Goal: Task Accomplishment & Management: Manage account settings

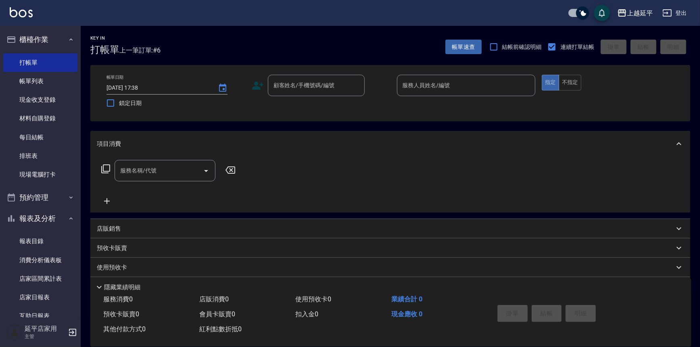
click at [303, 88] on div "顧客姓名/手機號碼/編號 顧客姓名/手機號碼/編號" at bounding box center [316, 85] width 97 height 21
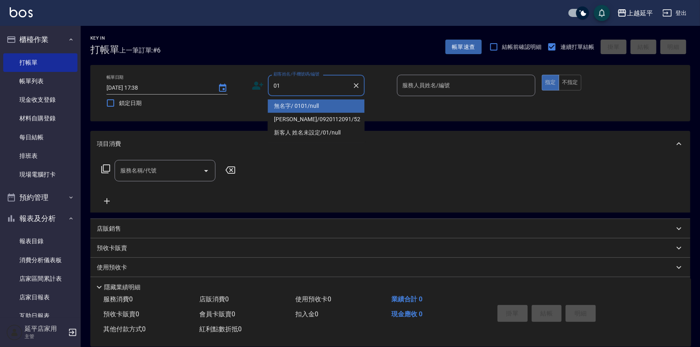
click at [306, 111] on li "無名字/ 0101/null" at bounding box center [316, 105] width 97 height 13
type input "無名字/ 0101/null"
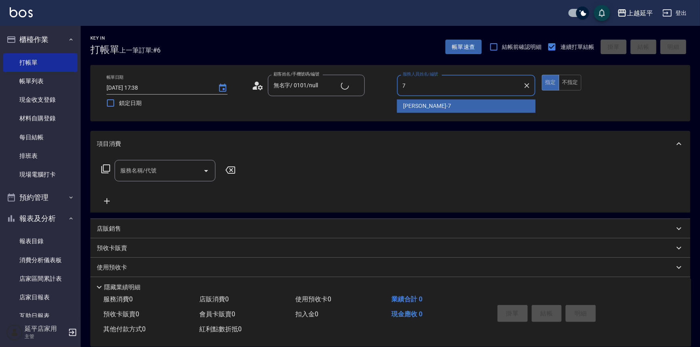
click at [420, 107] on span "[PERSON_NAME] -7" at bounding box center [427, 106] width 48 height 8
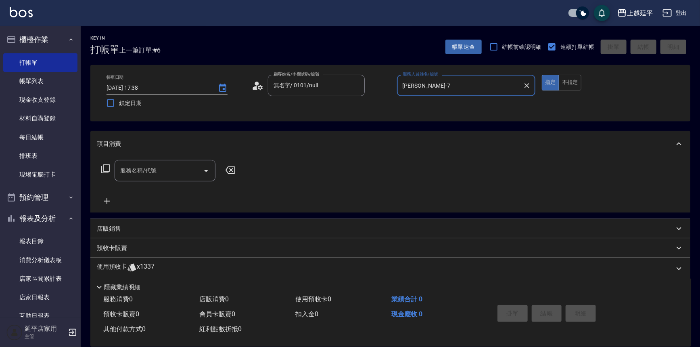
type input "[PERSON_NAME]-7"
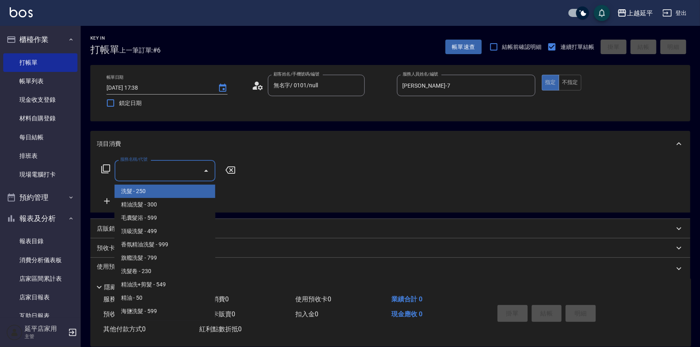
click at [179, 175] on input "服務名稱/代號" at bounding box center [158, 170] width 81 height 14
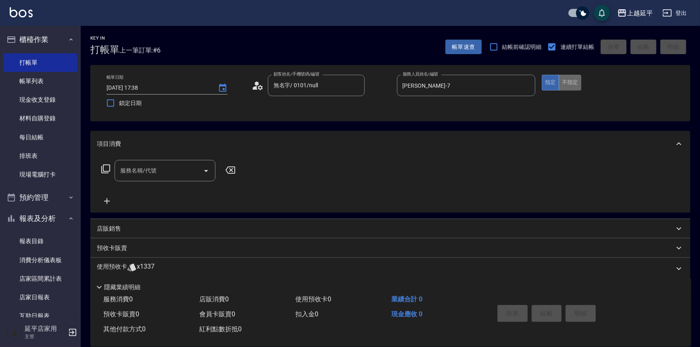
click at [565, 80] on button "不指定" at bounding box center [570, 83] width 23 height 16
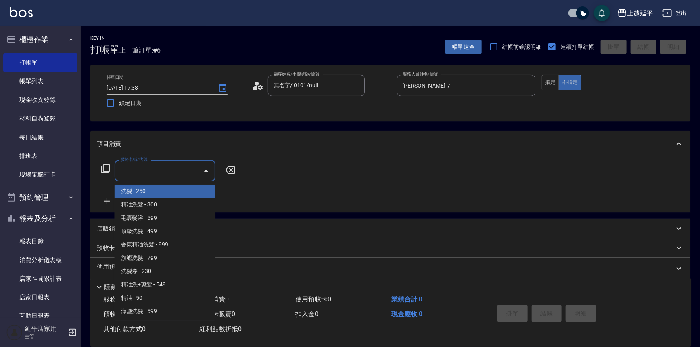
click at [154, 171] on input "服務名稱/代號" at bounding box center [158, 170] width 81 height 14
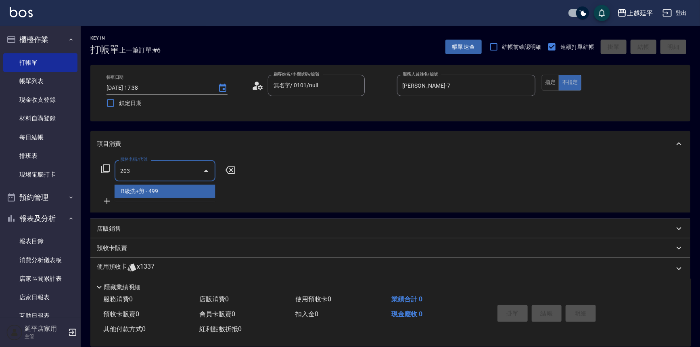
click at [178, 193] on span "B級洗+剪 - 499" at bounding box center [165, 190] width 101 height 13
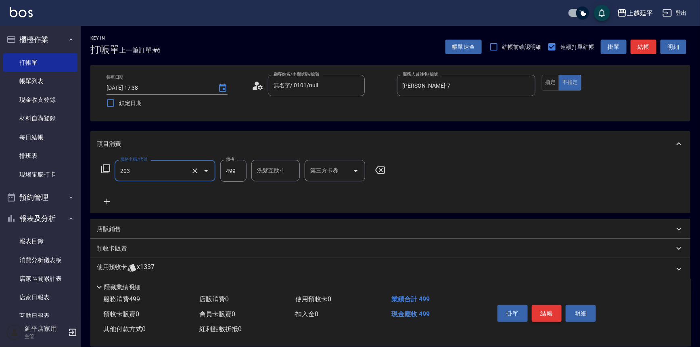
type input "B級洗+剪(203)"
click at [539, 309] on button "結帳" at bounding box center [547, 313] width 30 height 17
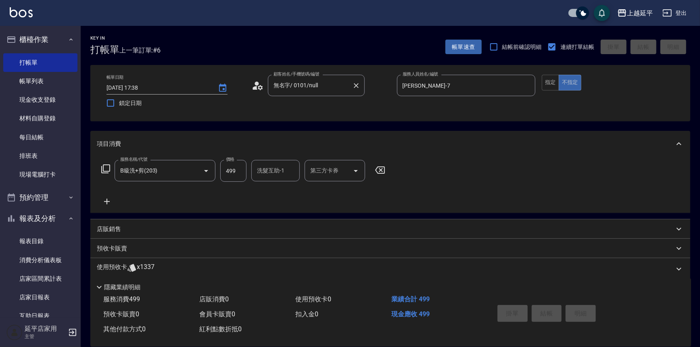
type input "[DATE] 18:21"
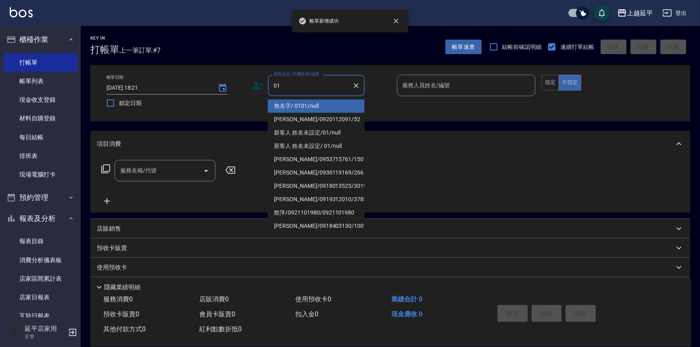
click at [316, 98] on ul "無名字/ 0101/null [PERSON_NAME]/0920112091/52 新客人 姓名未設定/01/null 新客人 姓名未設定/ 01/null…" at bounding box center [316, 165] width 97 height 139
drag, startPoint x: 326, startPoint y: 104, endPoint x: 386, endPoint y: 109, distance: 60.2
click at [326, 104] on li "無名字/ 0101/null" at bounding box center [316, 105] width 97 height 13
type input "無名字/ 0101/null"
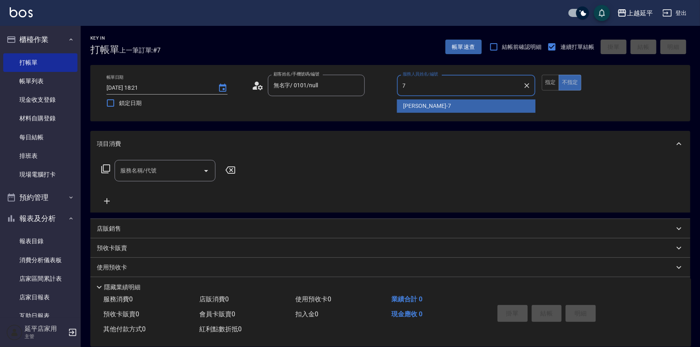
click at [435, 105] on div "[PERSON_NAME] -7" at bounding box center [466, 105] width 139 height 13
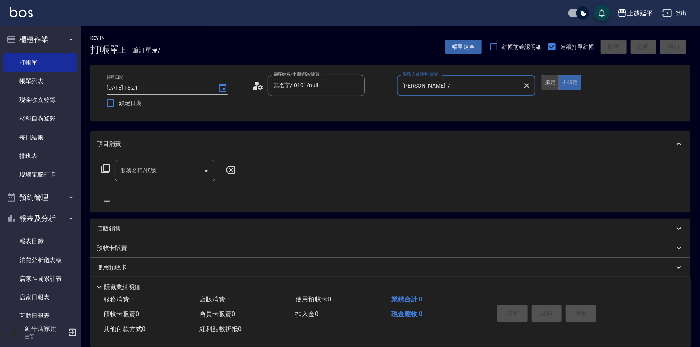
type input "[PERSON_NAME]-7"
drag, startPoint x: 545, startPoint y: 82, endPoint x: 514, endPoint y: 86, distance: 31.3
click at [545, 82] on button "指定" at bounding box center [550, 83] width 17 height 16
click at [180, 173] on input "服務名稱/代號" at bounding box center [158, 170] width 81 height 14
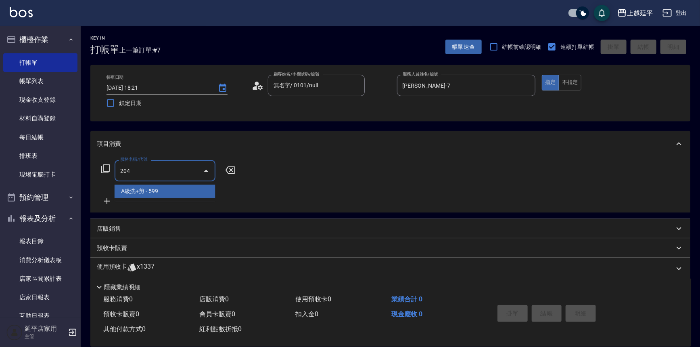
click at [186, 194] on span "A級洗+剪 - 599" at bounding box center [165, 190] width 101 height 13
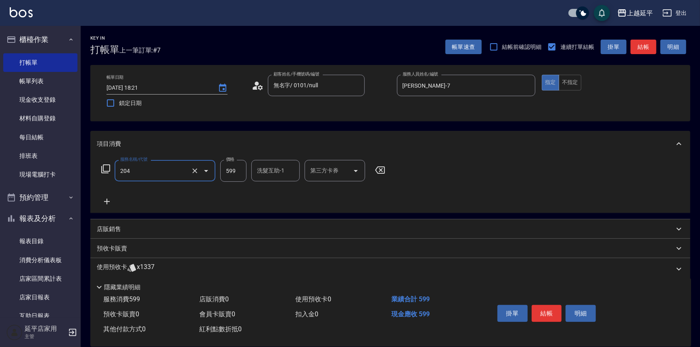
type input "A級洗+剪(204)"
click at [273, 175] on input "洗髮互助-1" at bounding box center [275, 170] width 41 height 14
click at [269, 188] on span "恩恩 -23" at bounding box center [267, 191] width 19 height 8
type input "恩恩-23"
click at [550, 314] on button "結帳" at bounding box center [547, 313] width 30 height 17
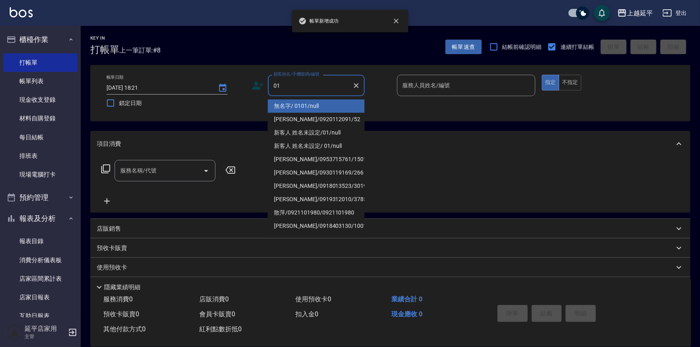
drag, startPoint x: 327, startPoint y: 109, endPoint x: 348, endPoint y: 107, distance: 21.5
click at [332, 108] on li "無名字/ 0101/null" at bounding box center [316, 105] width 97 height 13
type input "無名字/ 0101/null"
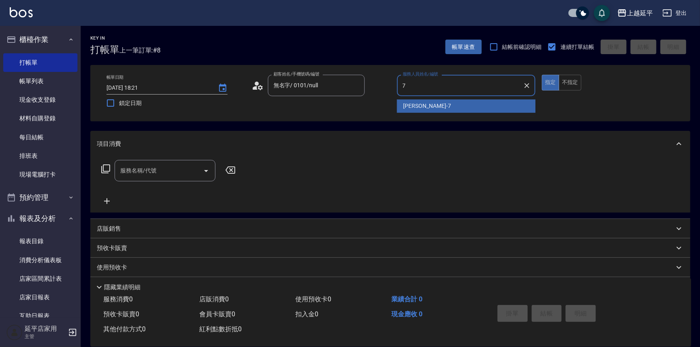
click at [438, 111] on div "[PERSON_NAME] -7" at bounding box center [466, 105] width 139 height 13
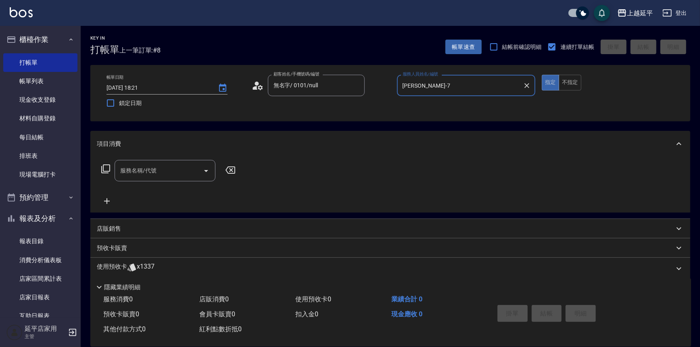
type input "[PERSON_NAME]-7"
click at [109, 166] on icon at bounding box center [106, 169] width 10 height 10
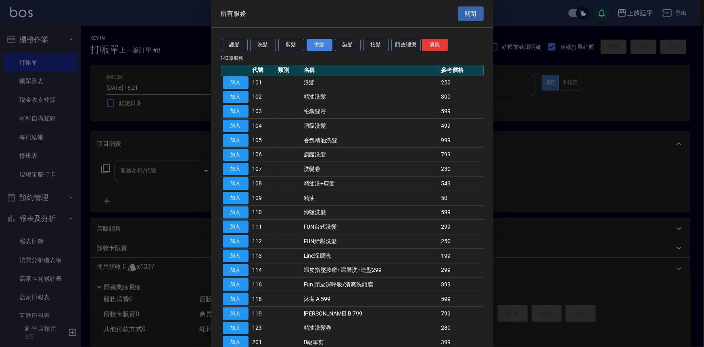
click at [315, 44] on button "燙髮" at bounding box center [320, 45] width 26 height 13
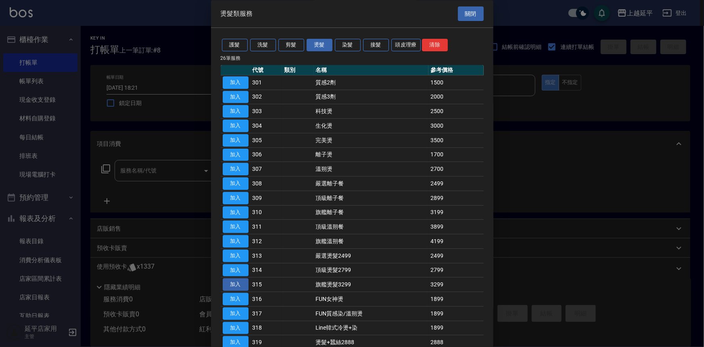
click at [244, 285] on button "加入" at bounding box center [236, 284] width 26 height 13
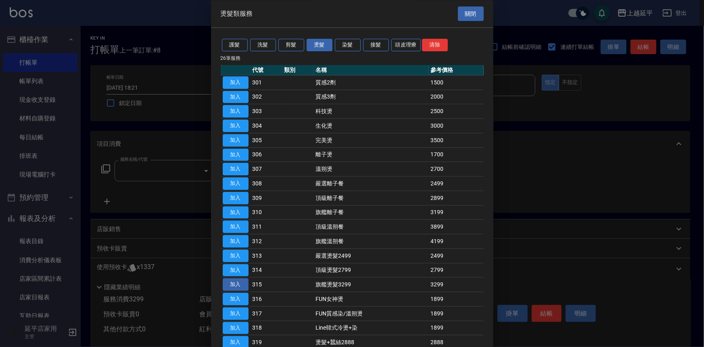
type input "旗艦燙髮3299(315)"
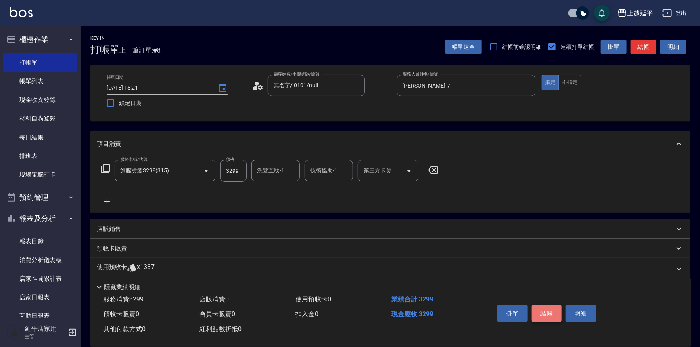
click at [555, 311] on button "結帳" at bounding box center [547, 313] width 30 height 17
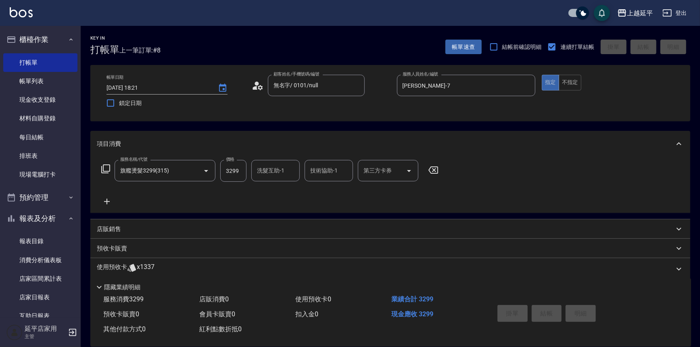
type input "[DATE] 18:22"
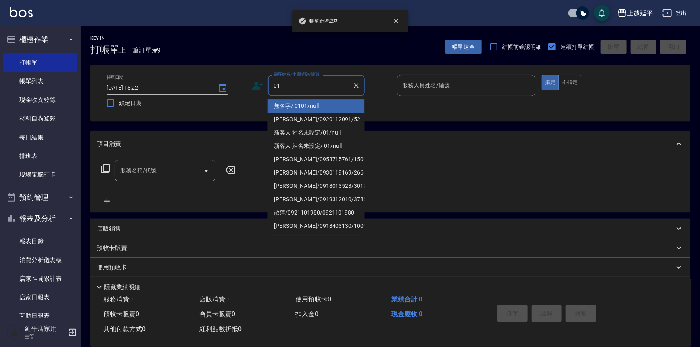
click at [343, 100] on li "無名字/ 0101/null" at bounding box center [316, 105] width 97 height 13
type input "無名字/ 0101/null"
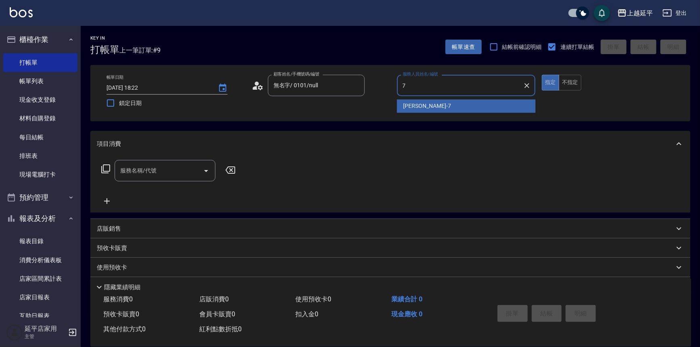
click at [410, 109] on span "[PERSON_NAME] -7" at bounding box center [427, 106] width 48 height 8
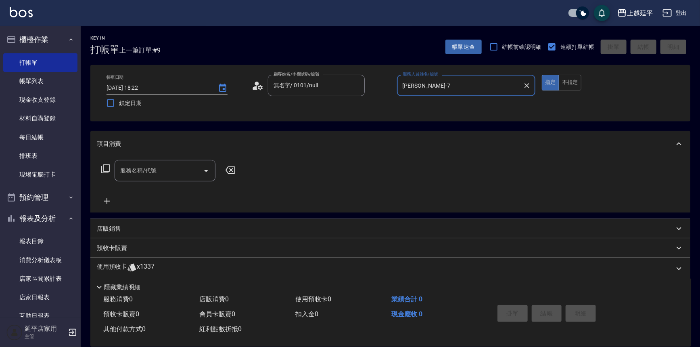
click at [178, 179] on div "服務名稱/代號" at bounding box center [165, 170] width 101 height 21
type input "[PERSON_NAME]-7"
click at [185, 193] on span "嚴選染髮 - 2499" at bounding box center [165, 190] width 101 height 13
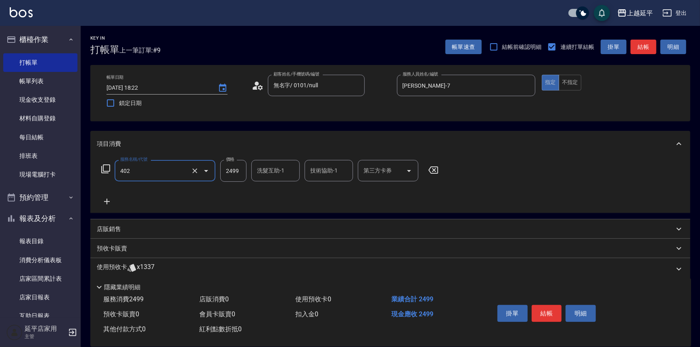
type input "嚴選染髮(402)"
click at [237, 175] on input "2499" at bounding box center [233, 171] width 26 height 22
type input "2899"
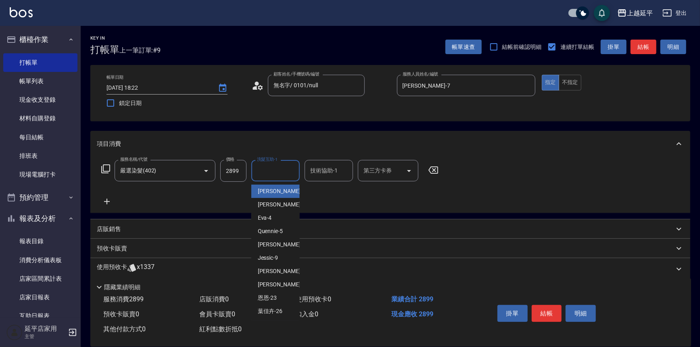
click at [274, 173] on input "洗髮互助-1" at bounding box center [275, 170] width 41 height 14
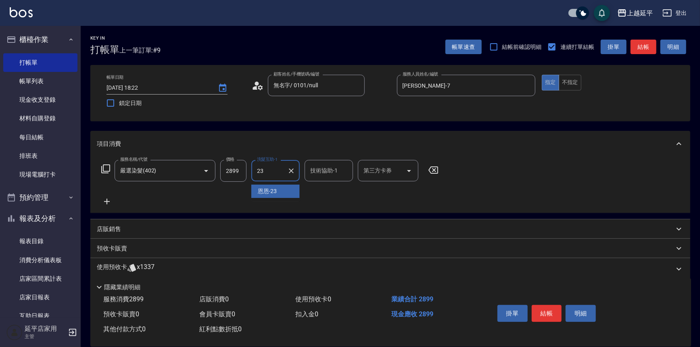
drag, startPoint x: 272, startPoint y: 194, endPoint x: 295, endPoint y: 183, distance: 25.3
click at [273, 192] on span "恩恩 -23" at bounding box center [267, 191] width 19 height 8
type input "恩恩-23"
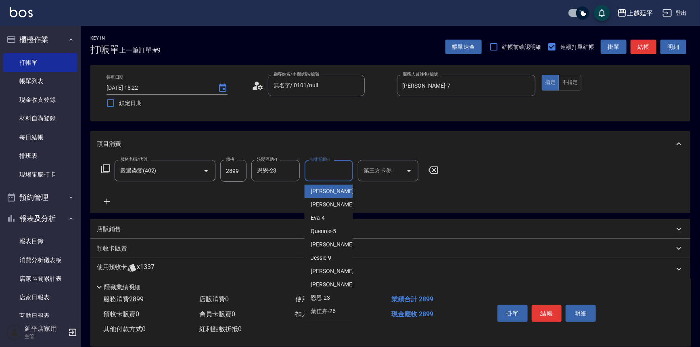
click at [313, 169] on input "技術協助-1" at bounding box center [328, 170] width 41 height 14
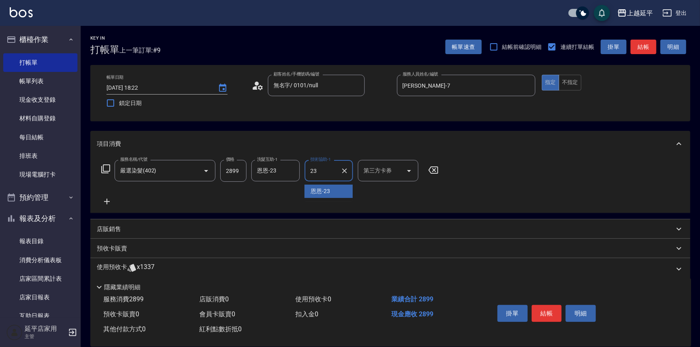
click at [315, 187] on span "恩恩 -23" at bounding box center [320, 191] width 19 height 8
type input "恩恩-23"
click at [545, 309] on button "結帳" at bounding box center [547, 313] width 30 height 17
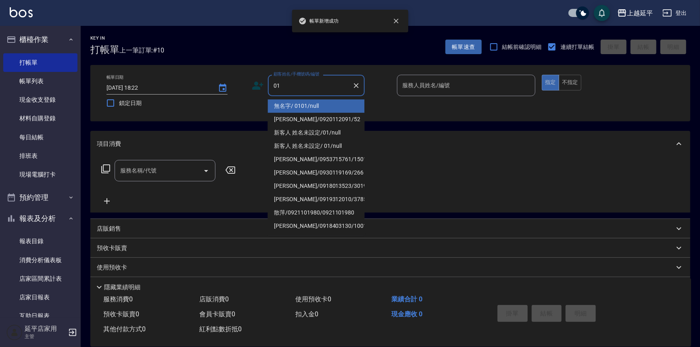
click at [328, 107] on li "無名字/ 0101/null" at bounding box center [316, 105] width 97 height 13
type input "無名字/ 0101/null"
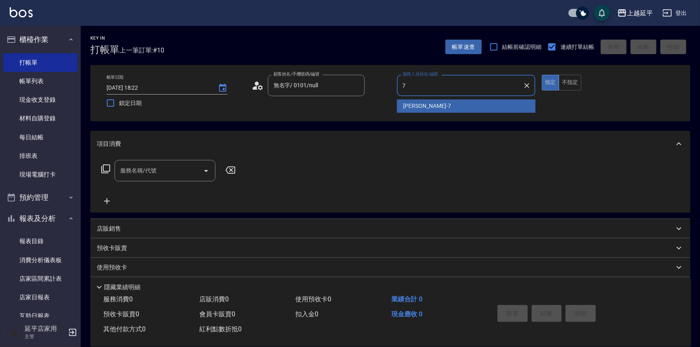
click at [428, 105] on div "[PERSON_NAME] -7" at bounding box center [466, 105] width 139 height 13
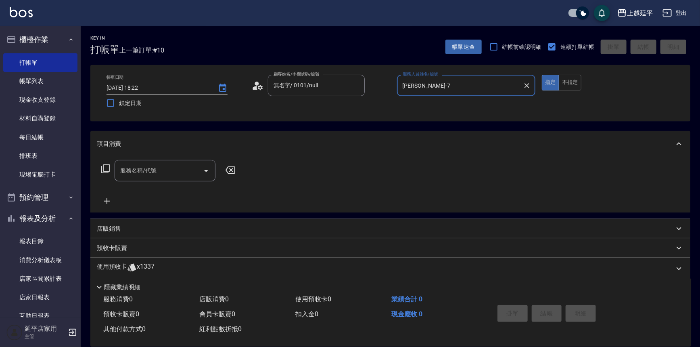
click at [210, 173] on icon "Open" at bounding box center [206, 171] width 10 height 10
type input "[PERSON_NAME]-7"
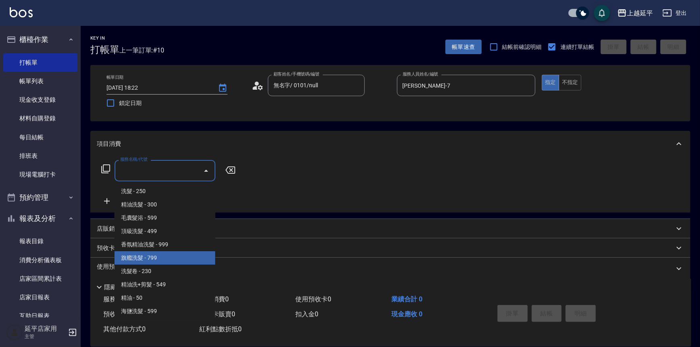
click at [188, 254] on span "旗艦洗髮 - 799" at bounding box center [165, 257] width 101 height 13
type input "旗艦洗髮(106)"
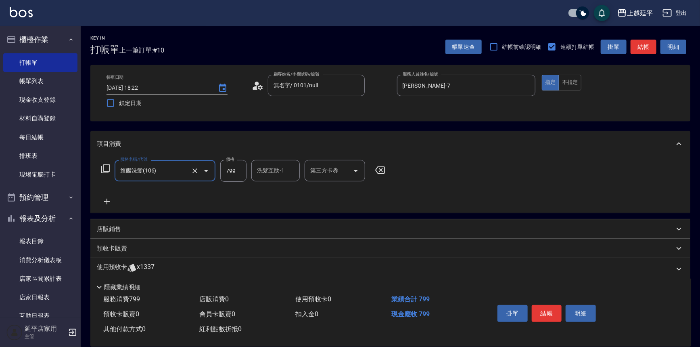
click at [234, 169] on input "799" at bounding box center [233, 171] width 26 height 22
type input "999"
click at [270, 169] on div "洗髮互助-1 洗髮互助-1" at bounding box center [275, 170] width 48 height 21
click at [277, 192] on div "恩恩 -23" at bounding box center [275, 190] width 48 height 13
type input "恩恩-23"
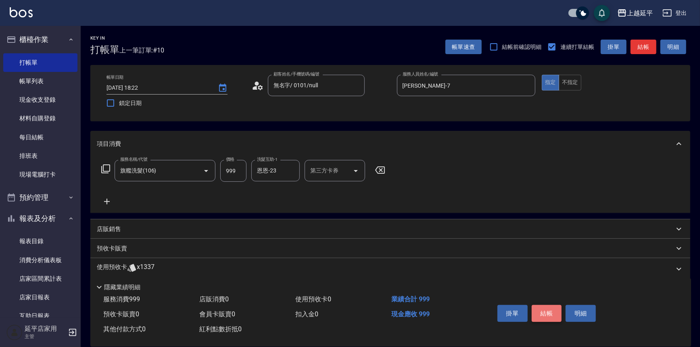
click at [545, 311] on button "結帳" at bounding box center [547, 313] width 30 height 17
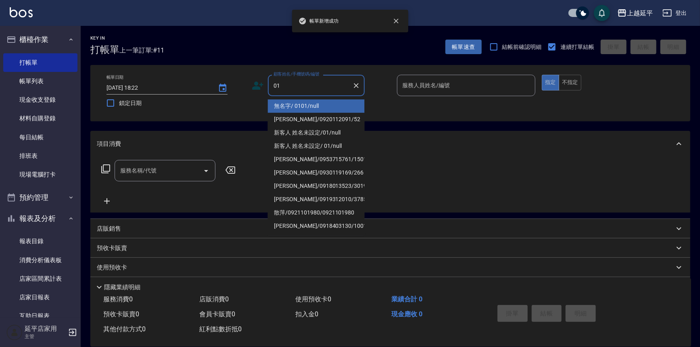
drag, startPoint x: 320, startPoint y: 107, endPoint x: 372, endPoint y: 105, distance: 51.3
click at [323, 107] on li "無名字/ 0101/null" at bounding box center [316, 105] width 97 height 13
type input "無名字/ 0101/null"
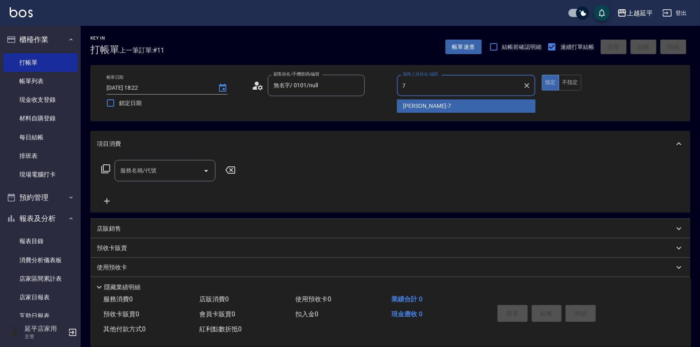
click at [415, 106] on span "[PERSON_NAME] -7" at bounding box center [427, 106] width 48 height 8
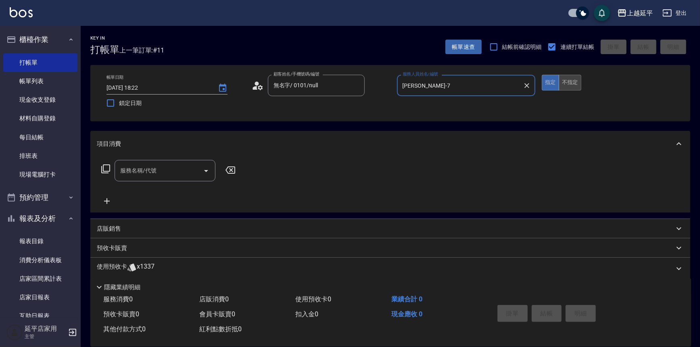
type input "[PERSON_NAME]-7"
click at [564, 78] on button "不指定" at bounding box center [570, 83] width 23 height 16
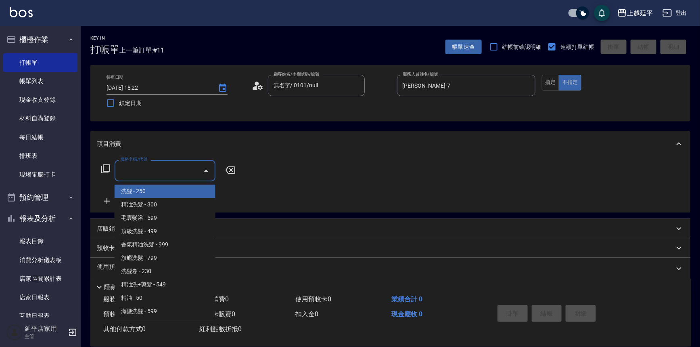
click at [146, 167] on div "服務名稱/代號 服務名稱/代號" at bounding box center [165, 170] width 101 height 21
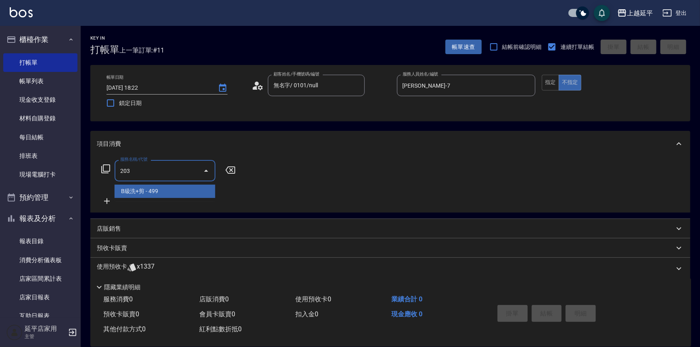
click at [160, 190] on span "B級洗+剪 - 499" at bounding box center [165, 190] width 101 height 13
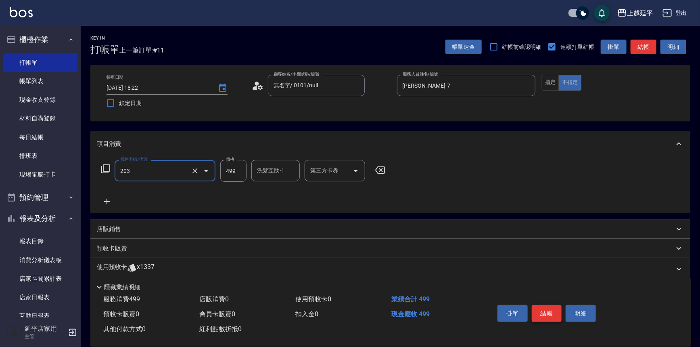
type input "B級洗+剪(203)"
click at [553, 311] on button "結帳" at bounding box center [547, 313] width 30 height 17
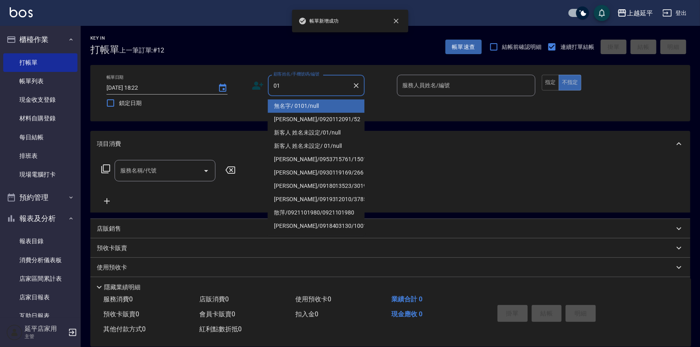
click at [299, 107] on li "無名字/ 0101/null" at bounding box center [316, 105] width 97 height 13
type input "無名字/ 0101/null"
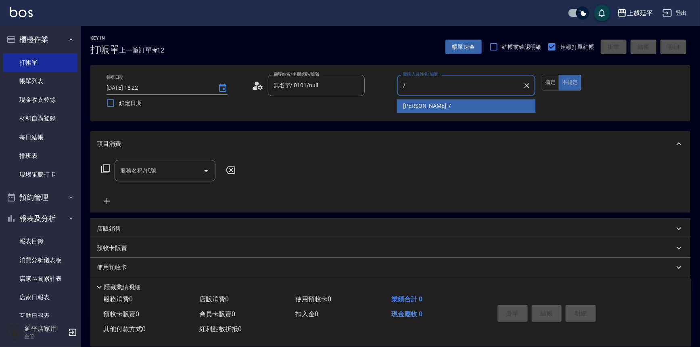
drag, startPoint x: 408, startPoint y: 105, endPoint x: 401, endPoint y: 105, distance: 6.9
click at [407, 105] on span "[PERSON_NAME] -7" at bounding box center [427, 106] width 48 height 8
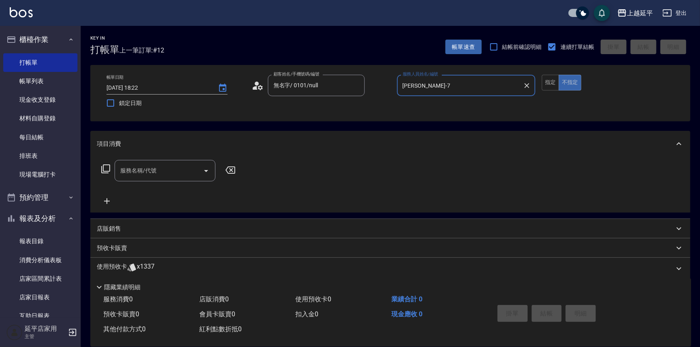
type input "[PERSON_NAME]-7"
click at [143, 166] on div "服務名稱/代號 服務名稱/代號" at bounding box center [165, 170] width 101 height 21
click at [175, 194] on span "B級單剪 - 399" at bounding box center [165, 190] width 101 height 13
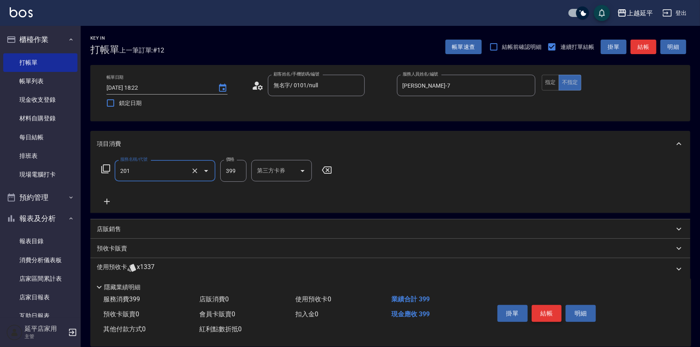
type input "B級單剪(201)"
click at [543, 317] on button "結帳" at bounding box center [547, 313] width 30 height 17
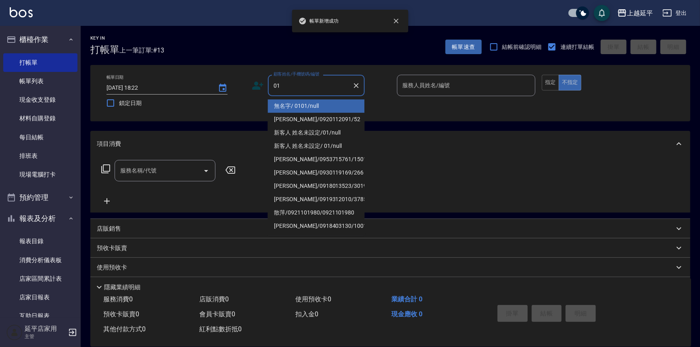
click at [299, 104] on li "無名字/ 0101/null" at bounding box center [316, 105] width 97 height 13
type input "無名字/ 0101/null"
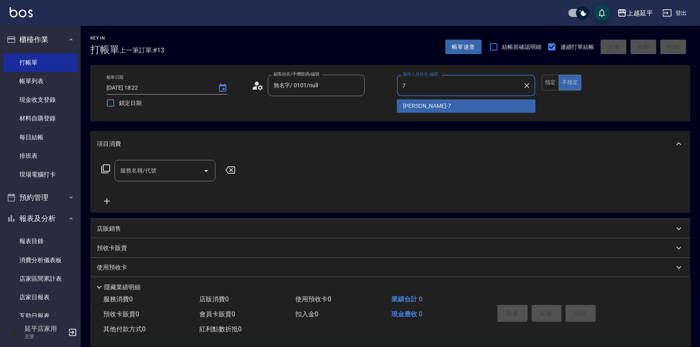
click at [406, 107] on span "[PERSON_NAME] -7" at bounding box center [427, 106] width 48 height 8
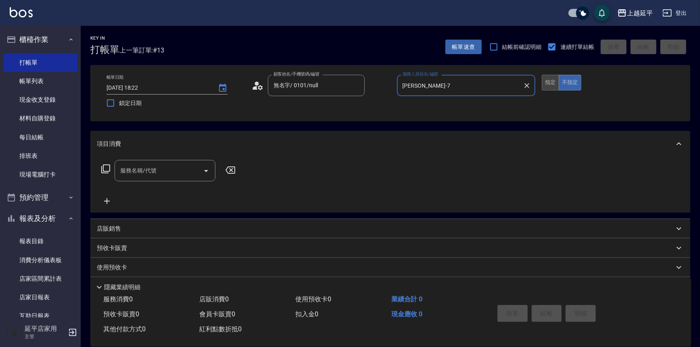
type input "[PERSON_NAME]-7"
click at [549, 81] on button "指定" at bounding box center [550, 83] width 17 height 16
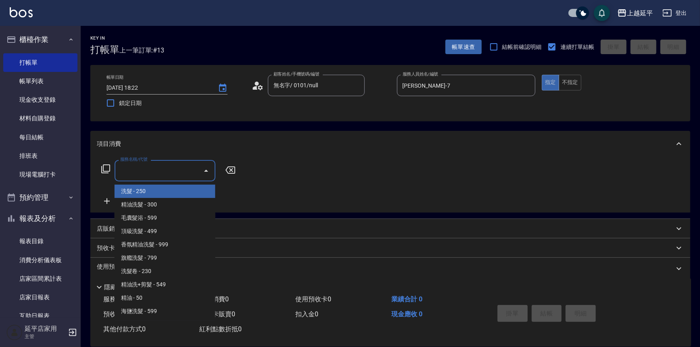
click at [145, 173] on input "服務名稱/代號" at bounding box center [158, 170] width 81 height 14
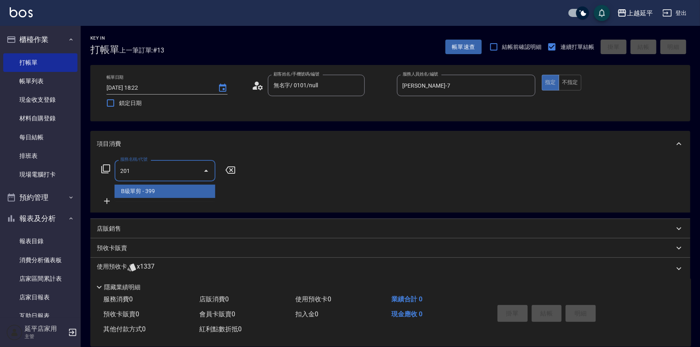
click at [147, 192] on span "B級單剪 - 399" at bounding box center [165, 190] width 101 height 13
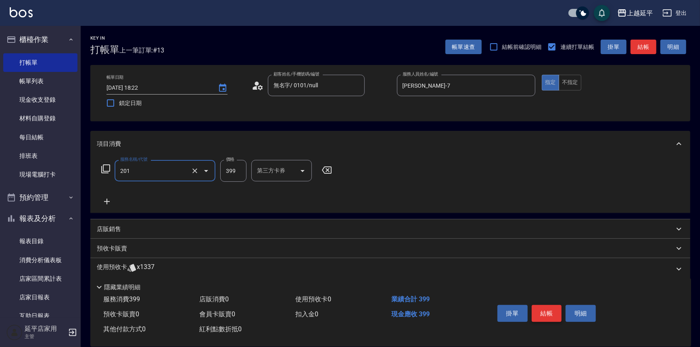
type input "B級單剪(201)"
click at [551, 315] on button "結帳" at bounding box center [547, 313] width 30 height 17
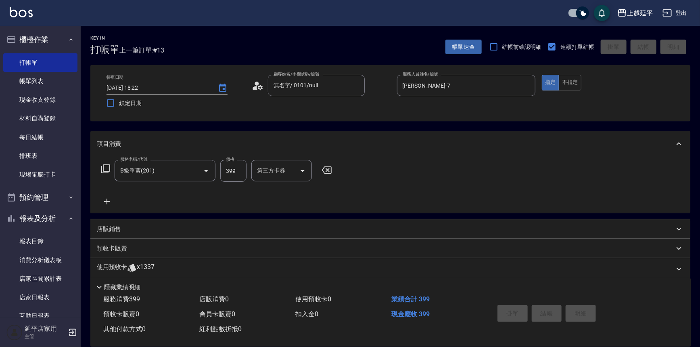
type input "[DATE] 18:23"
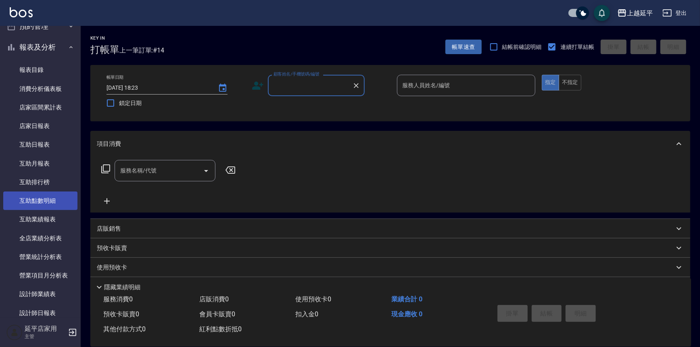
scroll to position [220, 0]
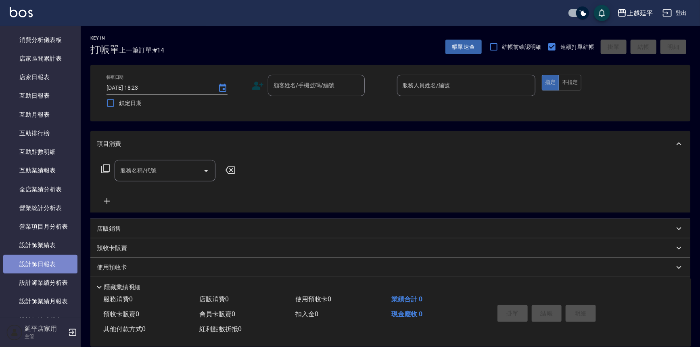
click at [65, 269] on link "設計師日報表" at bounding box center [40, 264] width 74 height 19
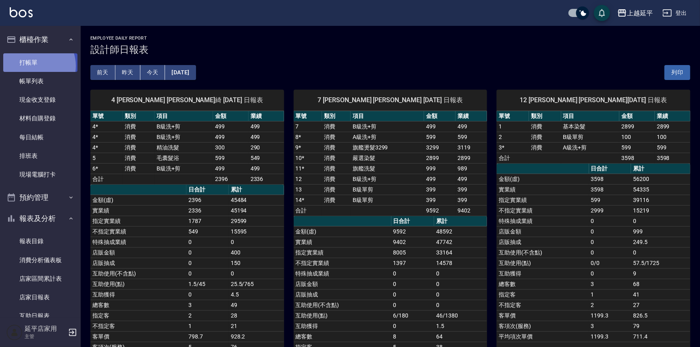
click at [33, 65] on link "打帳單" at bounding box center [40, 62] width 74 height 19
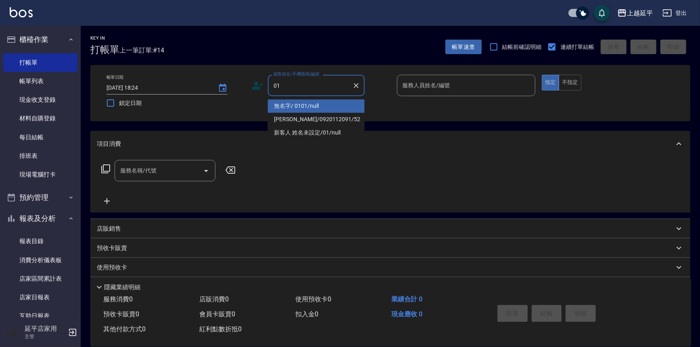
click at [298, 106] on li "無名字/ 0101/null" at bounding box center [316, 105] width 97 height 13
type input "無名字/ 0101/null"
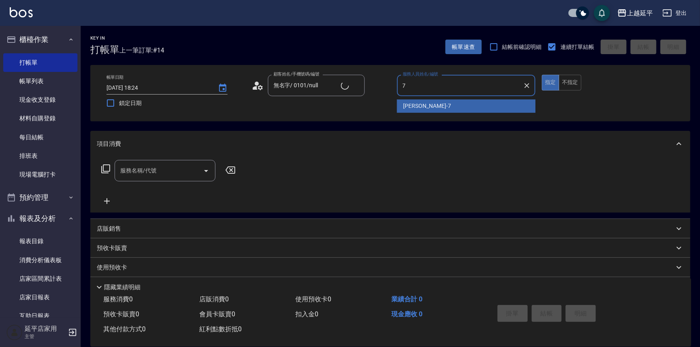
click at [403, 108] on span "[PERSON_NAME] -7" at bounding box center [427, 106] width 48 height 8
type input "[PERSON_NAME]-7"
click at [403, 108] on div "帳單日期 [DATE] 18:24 鎖定日期 顧客姓名/手機號碼/編號 無名字/ 0101/null 顧客姓名/手機號碼/編號 服務人員姓名/編號 [PERS…" at bounding box center [390, 93] width 581 height 37
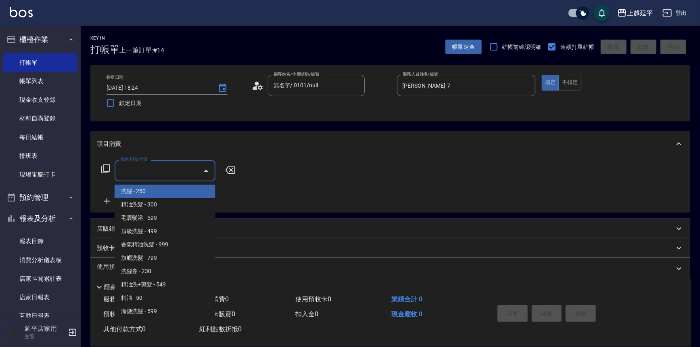
click at [151, 173] on input "服務名稱/代號" at bounding box center [158, 170] width 81 height 14
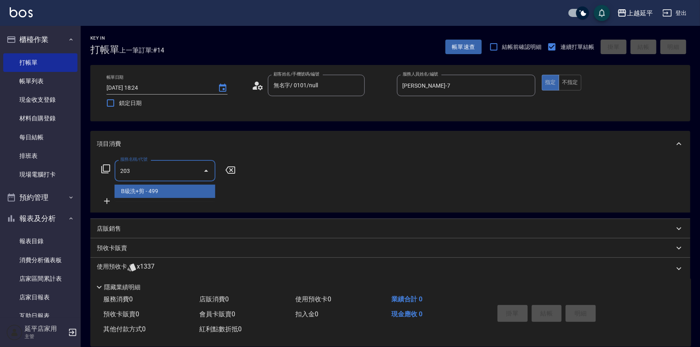
click at [165, 187] on span "B級洗+剪 - 499" at bounding box center [165, 190] width 101 height 13
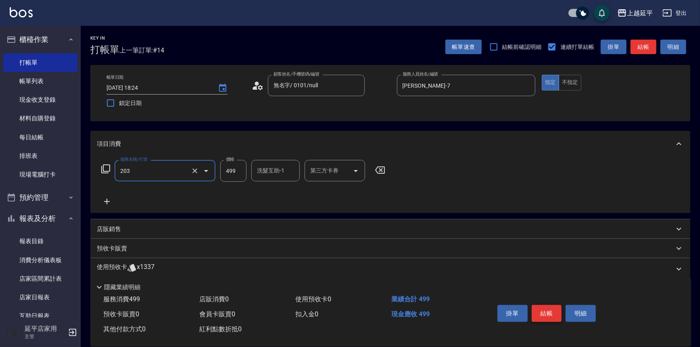
type input "B級洗+剪(203)"
click at [540, 309] on button "結帳" at bounding box center [547, 313] width 30 height 17
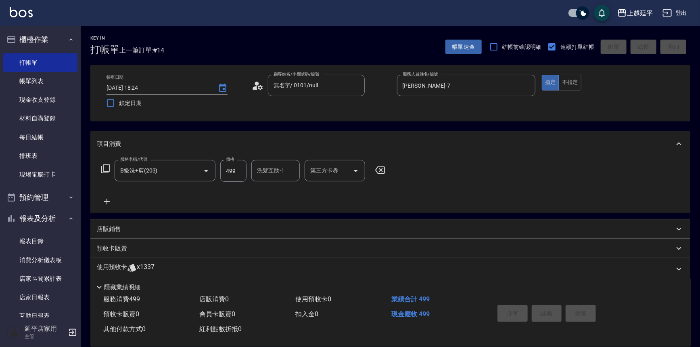
type input "[DATE] 18:25"
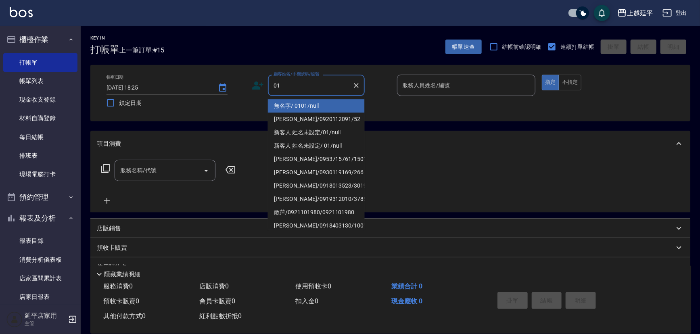
click at [318, 104] on li "無名字/ 0101/null" at bounding box center [316, 105] width 97 height 13
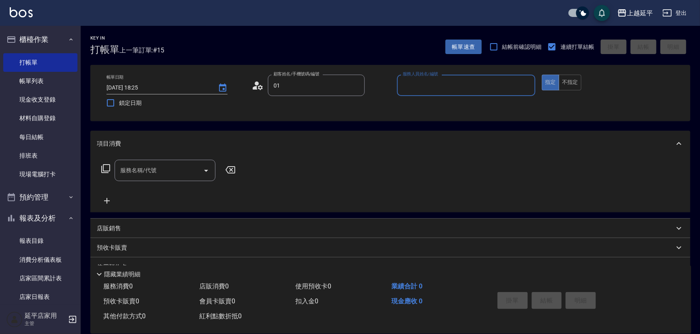
type input "無名字/ 0101/null"
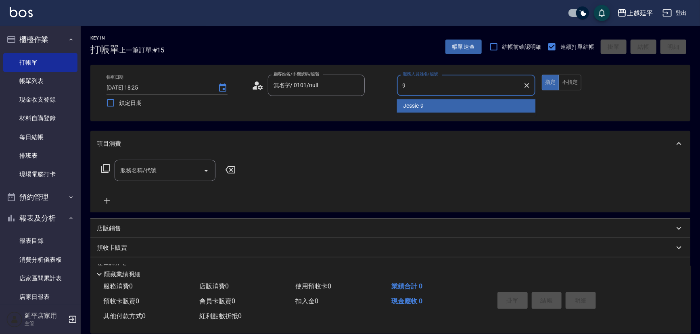
click at [406, 104] on span "Jessic -9" at bounding box center [413, 106] width 21 height 8
type input "Jessic-9"
click at [180, 168] on input "服務名稱/代號" at bounding box center [158, 170] width 81 height 14
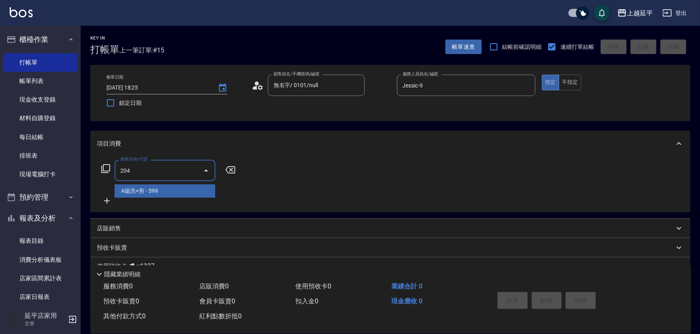
click at [177, 189] on span "A級洗+剪 - 599" at bounding box center [165, 190] width 101 height 13
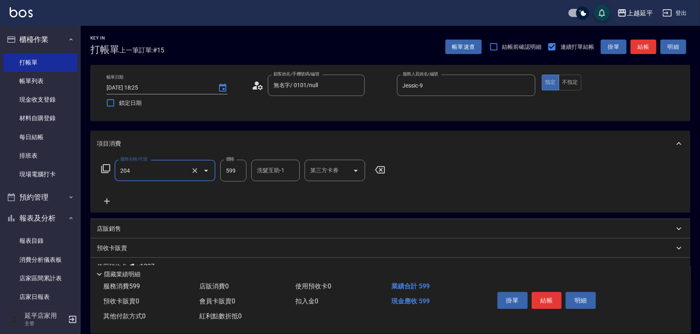
type input "A級洗+剪(204)"
click at [270, 172] on div "洗髮互助-1 洗髮互助-1" at bounding box center [275, 170] width 48 height 21
drag, startPoint x: 286, startPoint y: 194, endPoint x: 274, endPoint y: 194, distance: 11.7
click at [286, 194] on div "丞宗 -29" at bounding box center [275, 190] width 48 height 13
type input "丞宗-29"
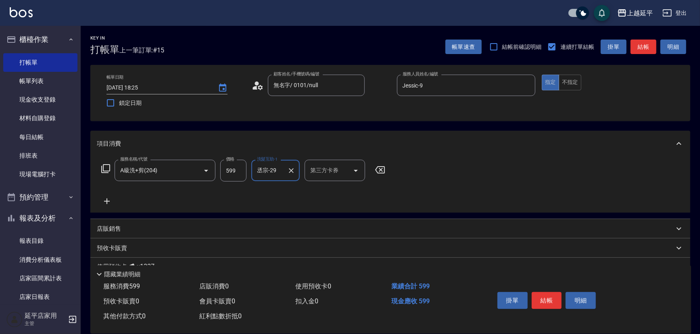
click at [105, 199] on icon at bounding box center [107, 201] width 20 height 10
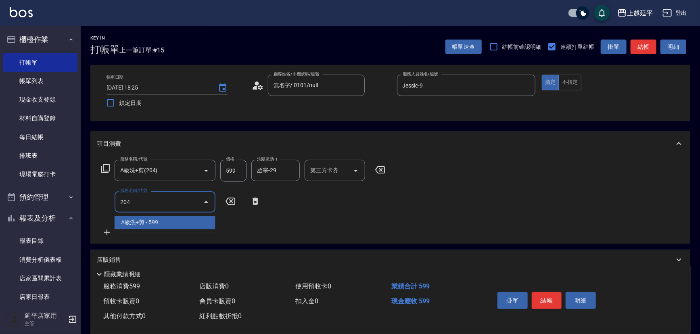
click at [146, 219] on span "A級洗+剪 - 599" at bounding box center [165, 222] width 101 height 13
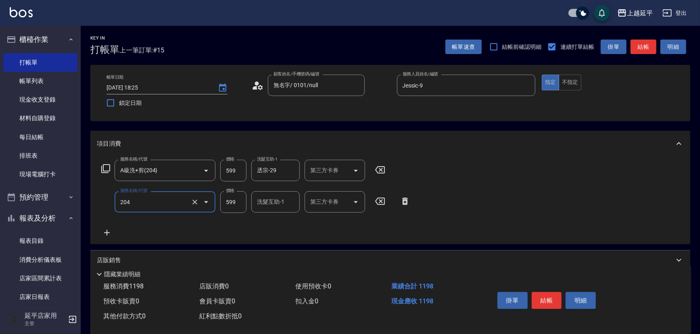
type input "A級洗+剪(204)"
click at [265, 201] on div "洗髮互助-1 洗髮互助-1" at bounding box center [275, 201] width 48 height 21
click at [263, 222] on span "丞宗 -29" at bounding box center [267, 222] width 19 height 8
type input "丞宗-29"
click at [109, 230] on icon at bounding box center [107, 233] width 20 height 10
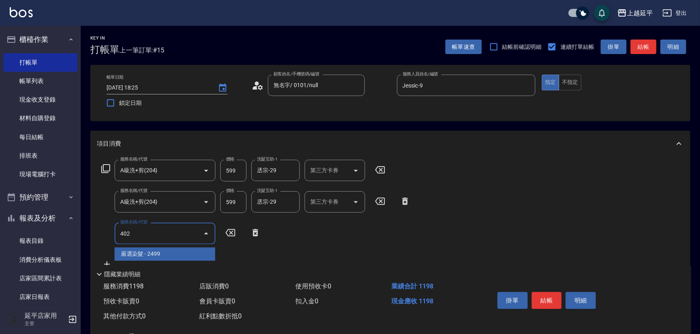
click at [157, 252] on span "嚴選染髮 - 2499" at bounding box center [165, 253] width 101 height 13
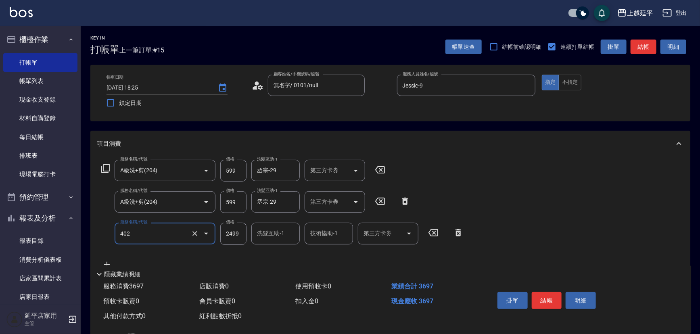
type input "嚴選染髮(402)"
click at [261, 227] on div "洗髮互助-1 洗髮互助-1" at bounding box center [275, 233] width 48 height 21
click at [271, 252] on span "丞宗 -29" at bounding box center [267, 254] width 19 height 8
type input "丞宗-29"
click at [323, 238] on input "技術協助-1" at bounding box center [328, 233] width 41 height 14
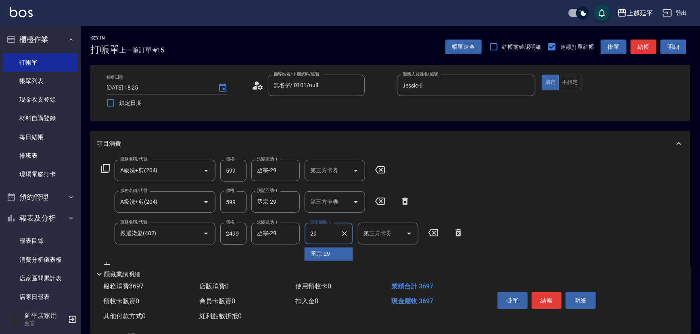
click at [330, 252] on span "丞宗 -29" at bounding box center [320, 254] width 19 height 8
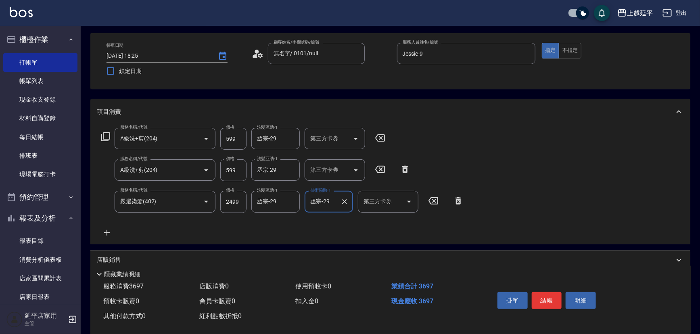
scroll to position [73, 0]
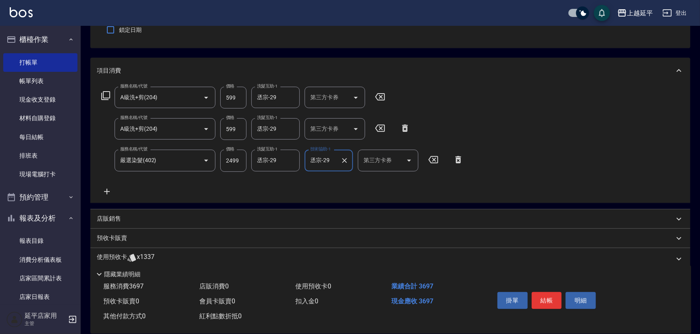
type input "丞宗-29"
click at [109, 189] on icon at bounding box center [107, 192] width 20 height 10
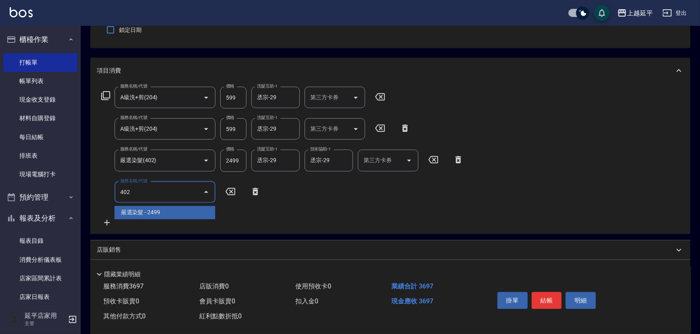
click at [149, 213] on span "嚴選染髮 - 2499" at bounding box center [165, 212] width 101 height 13
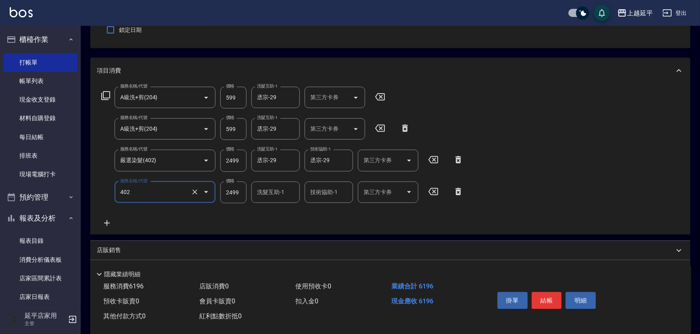
type input "嚴選染髮(402)"
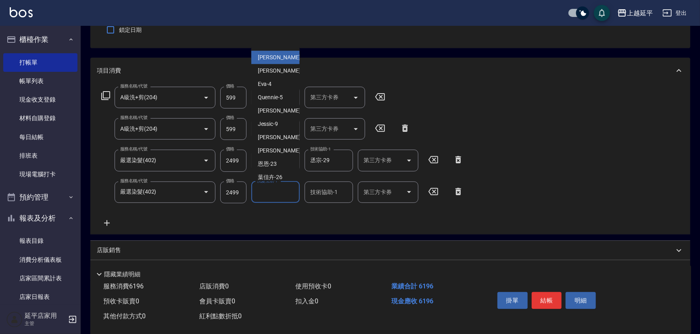
click at [270, 195] on input "洗髮互助-1" at bounding box center [275, 192] width 41 height 14
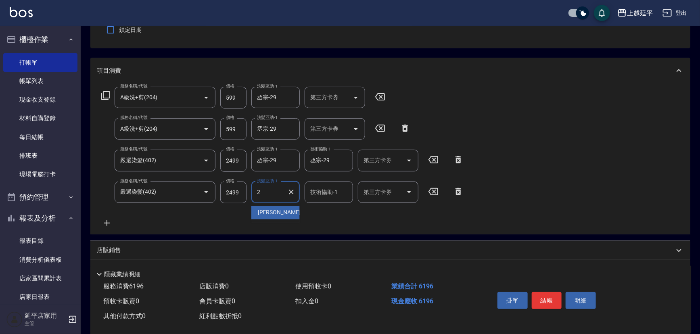
type input "29"
click at [290, 194] on icon "Clear" at bounding box center [291, 192] width 8 height 8
click at [267, 210] on span "丞宗 -29" at bounding box center [267, 213] width 19 height 8
type input "丞宗-29"
click at [311, 193] on div "技術協助-1 技術協助-1" at bounding box center [329, 192] width 48 height 21
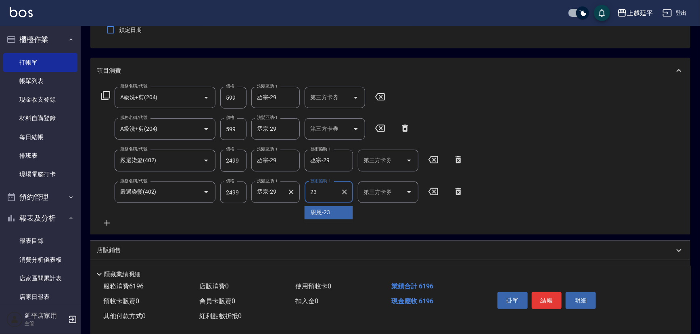
click at [312, 212] on span "恩恩 -23" at bounding box center [320, 213] width 19 height 8
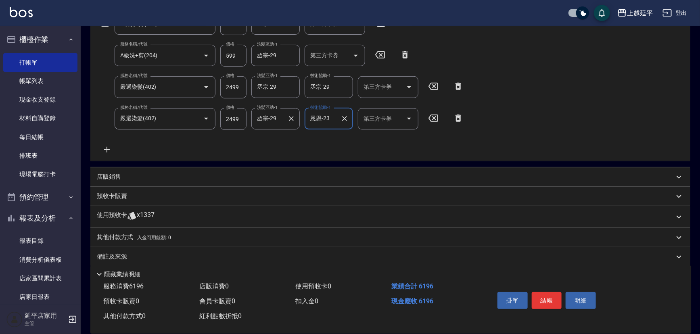
type input "恩恩-23"
click at [123, 236] on p "其他付款方式 入金可用餘額: 0" at bounding box center [134, 237] width 74 height 9
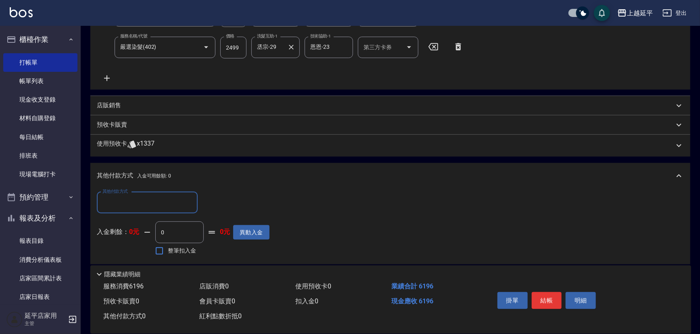
scroll to position [220, 0]
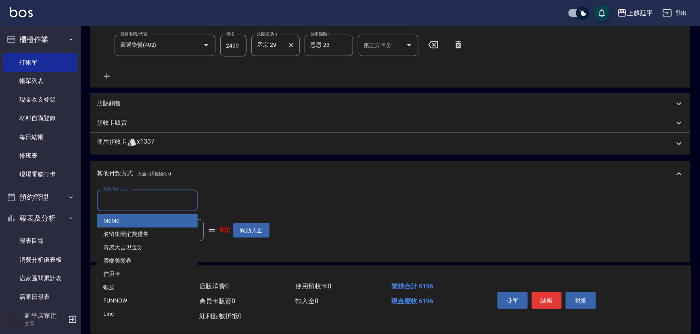
click at [113, 200] on input "其他付款方式" at bounding box center [147, 201] width 94 height 14
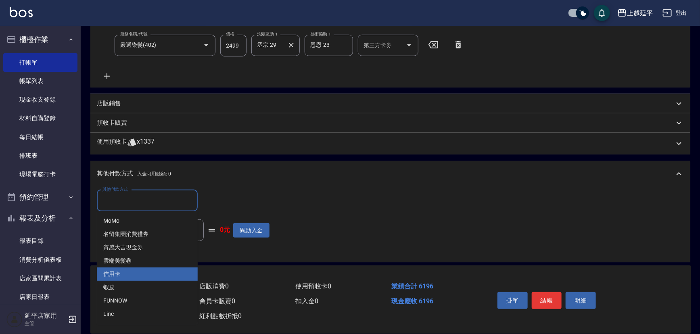
click at [125, 278] on span "信用卡" at bounding box center [147, 273] width 101 height 13
type input "信用卡"
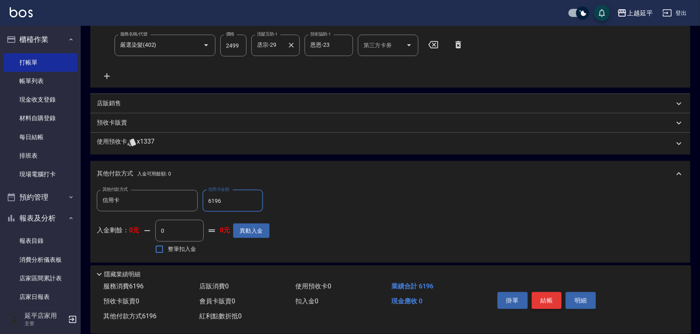
type input "6196"
click at [543, 298] on button "結帳" at bounding box center [547, 300] width 30 height 17
type input "[DATE] 18:29"
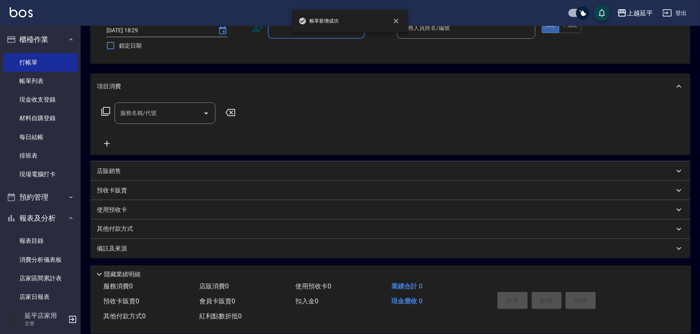
scroll to position [0, 0]
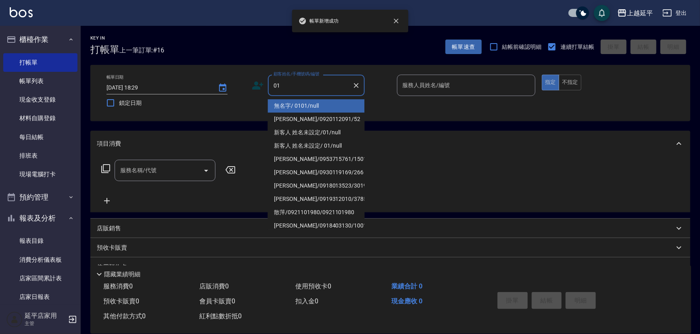
click at [310, 107] on li "無名字/ 0101/null" at bounding box center [316, 105] width 97 height 13
type input "無名字/ 0101/null"
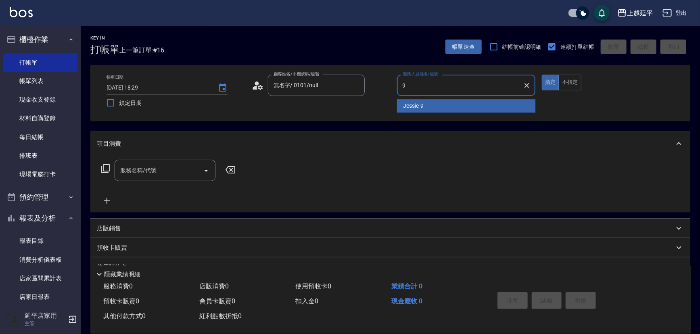
click at [424, 99] on div "Jessic -9" at bounding box center [466, 105] width 139 height 13
type input "Jessic-9"
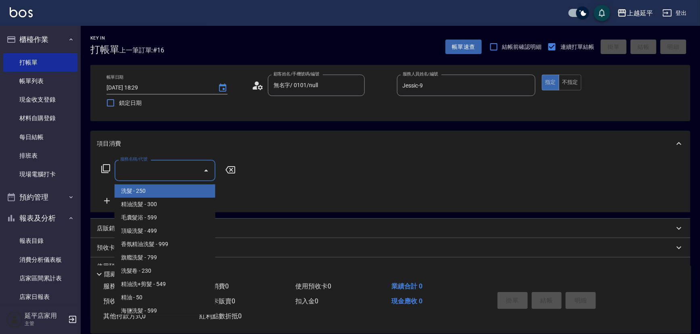
click at [189, 169] on input "服務名稱/代號" at bounding box center [158, 170] width 81 height 14
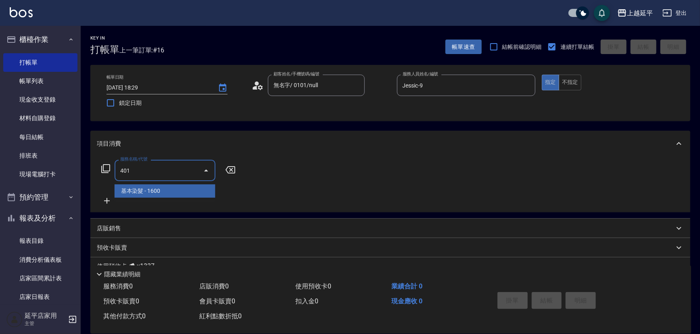
click at [196, 191] on span "基本染髮 - 1600" at bounding box center [165, 190] width 101 height 13
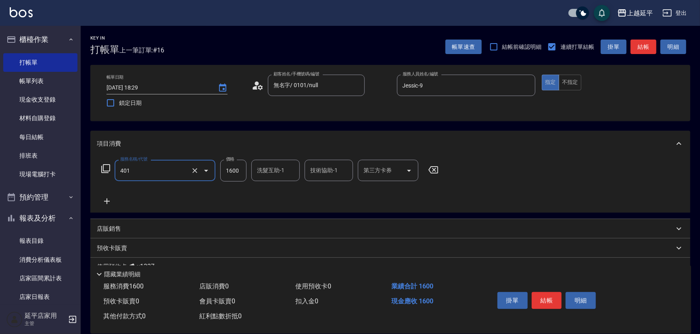
click at [235, 170] on input "1600" at bounding box center [233, 171] width 26 height 22
type input "基本染髮(401)"
type input "1500"
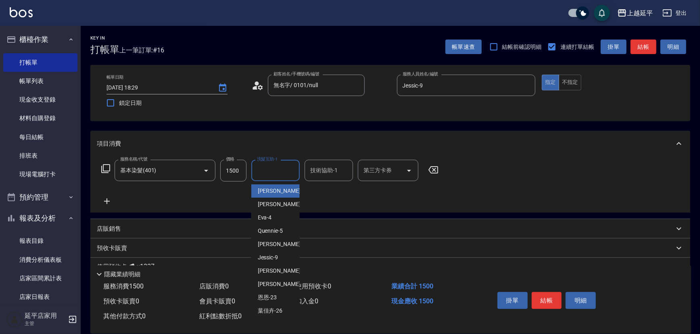
click at [261, 173] on input "洗髮互助-1" at bounding box center [275, 170] width 41 height 14
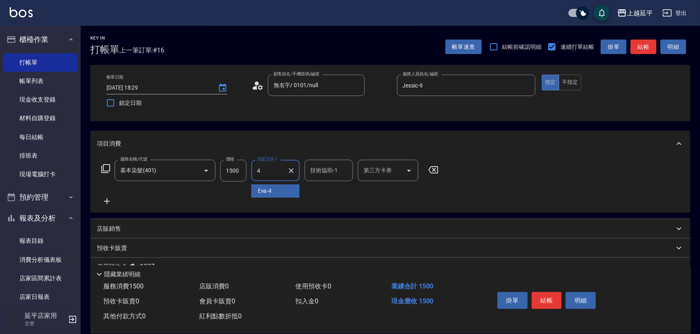
click at [276, 192] on div "[PERSON_NAME] -4" at bounding box center [275, 190] width 48 height 13
type input "[PERSON_NAME]-4"
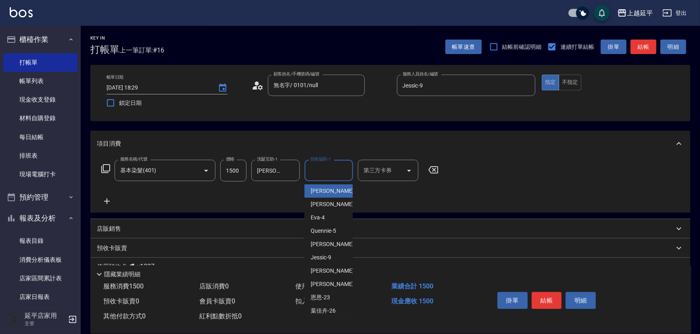
click at [314, 171] on input "技術協助-1" at bounding box center [328, 170] width 41 height 14
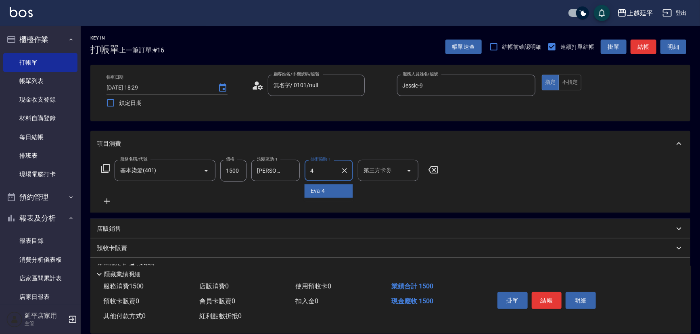
click at [312, 189] on span "[PERSON_NAME] -4" at bounding box center [318, 191] width 14 height 8
type input "[PERSON_NAME]-4"
drag, startPoint x: 549, startPoint y: 298, endPoint x: 538, endPoint y: 285, distance: 16.6
click at [549, 298] on button "結帳" at bounding box center [547, 300] width 30 height 17
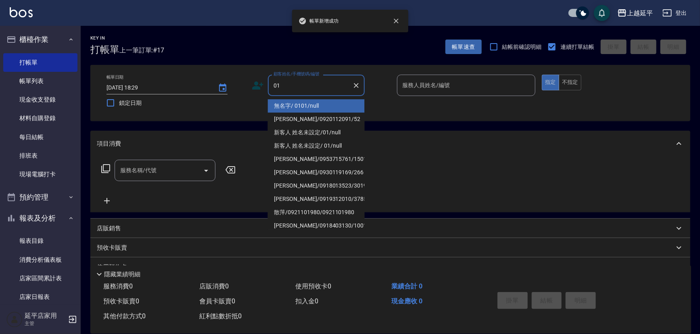
click at [311, 104] on li "無名字/ 0101/null" at bounding box center [316, 105] width 97 height 13
type input "無名字/ 0101/null"
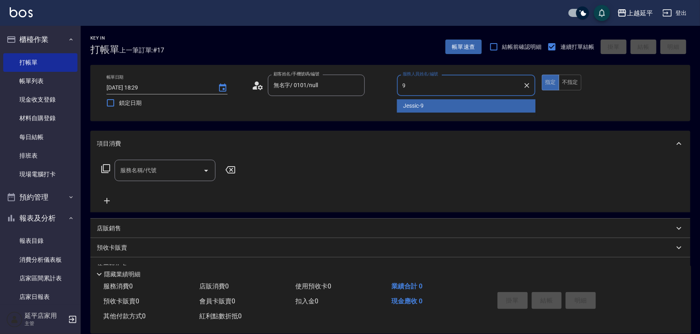
click at [421, 107] on span "Jessic -9" at bounding box center [413, 106] width 21 height 8
type input "Jessic-9"
click at [181, 165] on input "服務名稱/代號" at bounding box center [158, 170] width 81 height 14
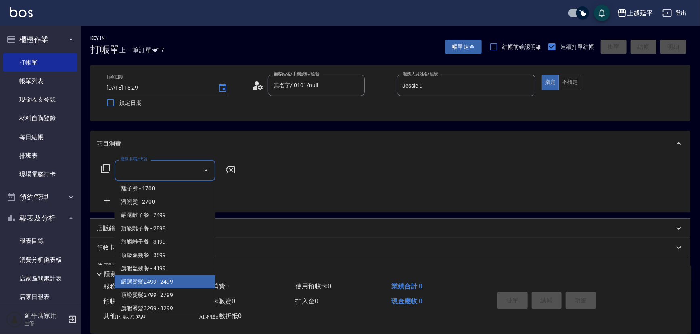
scroll to position [440, 0]
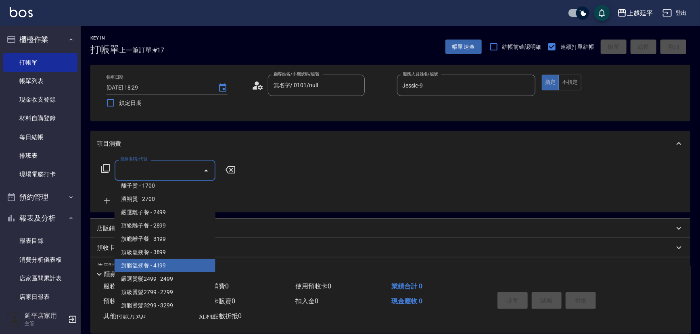
click at [163, 267] on span "旗艦溫朔餐 - 4199" at bounding box center [165, 265] width 101 height 13
type input "旗艦溫朔餐(312)"
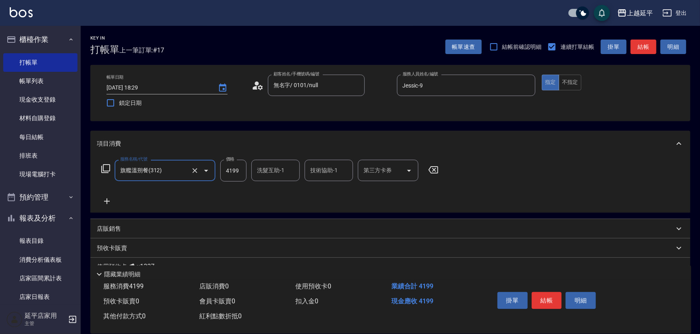
click at [263, 170] on div "洗髮互助-1 洗髮互助-1" at bounding box center [275, 170] width 48 height 21
click at [272, 189] on span "丞宗 -29" at bounding box center [267, 191] width 19 height 8
type input "丞宗-29"
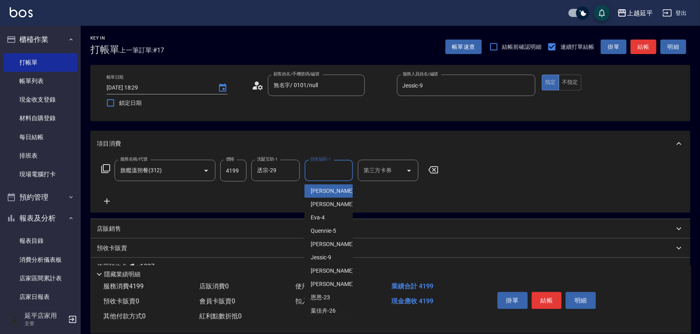
click at [310, 177] on input "技術協助-1" at bounding box center [328, 170] width 41 height 14
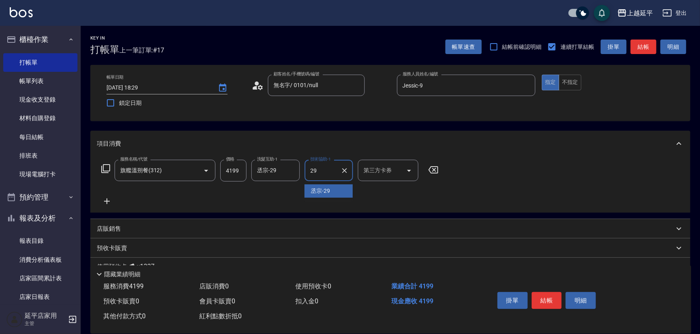
click at [325, 193] on span "丞宗 -29" at bounding box center [320, 191] width 19 height 8
type input "丞宗-29"
click at [540, 298] on button "結帳" at bounding box center [547, 300] width 30 height 17
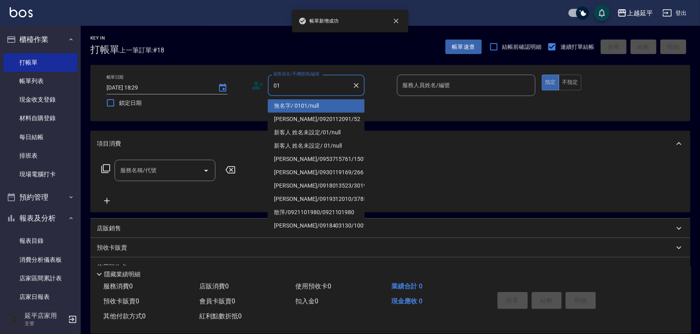
click at [324, 101] on li "無名字/ 0101/null" at bounding box center [316, 105] width 97 height 13
type input "無名字/ 0101/null"
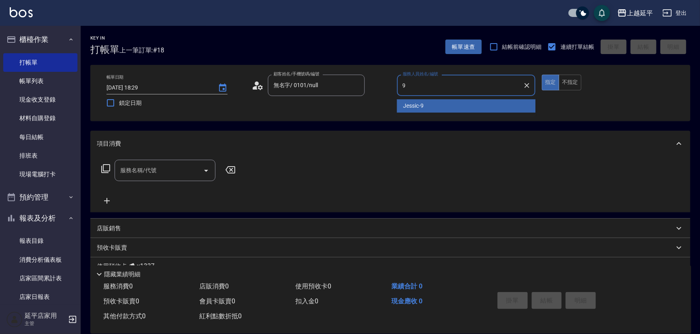
click at [424, 102] on span "Jessic -9" at bounding box center [413, 106] width 21 height 8
type input "Jessic-9"
click at [159, 173] on input "服務名稱/代號" at bounding box center [158, 170] width 81 height 14
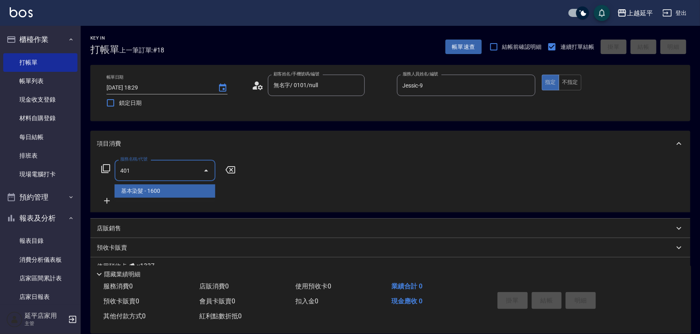
click at [165, 190] on span "基本染髮 - 1600" at bounding box center [165, 190] width 101 height 13
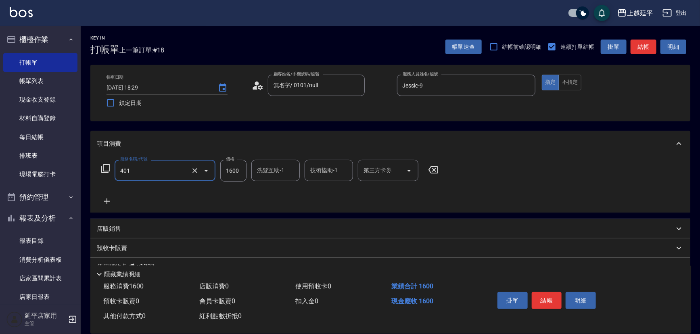
type input "基本染髮(401)"
click at [232, 173] on input "1600" at bounding box center [233, 171] width 26 height 22
type input "1999"
click at [266, 175] on input "洗髮互助-1" at bounding box center [275, 170] width 41 height 14
click at [279, 192] on div "丞宗 -29" at bounding box center [275, 190] width 48 height 13
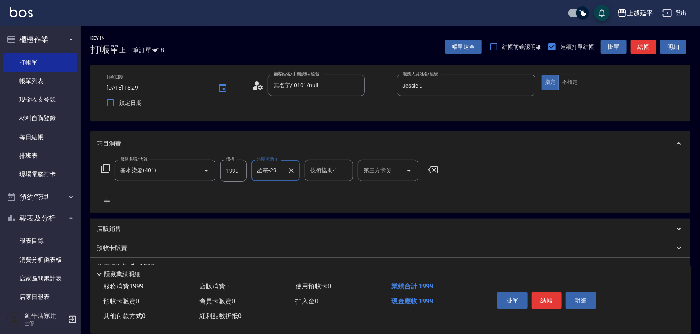
type input "丞宗-29"
click at [310, 175] on input "技術協助-1" at bounding box center [328, 170] width 41 height 14
click at [324, 193] on span "丞宗 -29" at bounding box center [320, 191] width 19 height 8
type input "丞宗-29"
click at [546, 295] on button "結帳" at bounding box center [547, 300] width 30 height 17
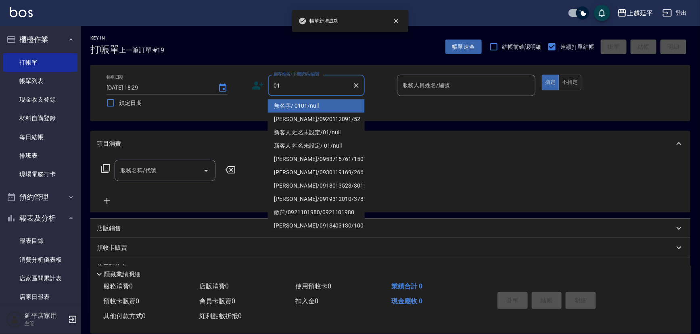
click at [320, 104] on li "無名字/ 0101/null" at bounding box center [316, 105] width 97 height 13
type input "無名字/ 0101/null"
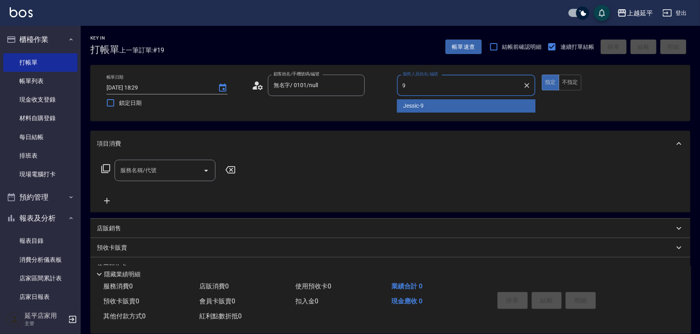
click at [409, 102] on span "Jessic -9" at bounding box center [413, 106] width 21 height 8
type input "Jessic-9"
click at [177, 169] on input "服務名稱/代號" at bounding box center [158, 170] width 81 height 14
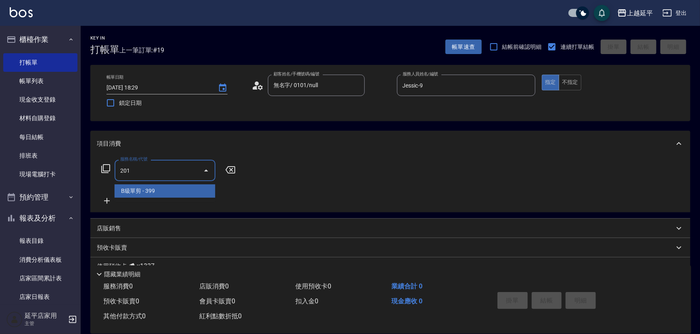
click at [189, 189] on span "B級單剪 - 399" at bounding box center [165, 190] width 101 height 13
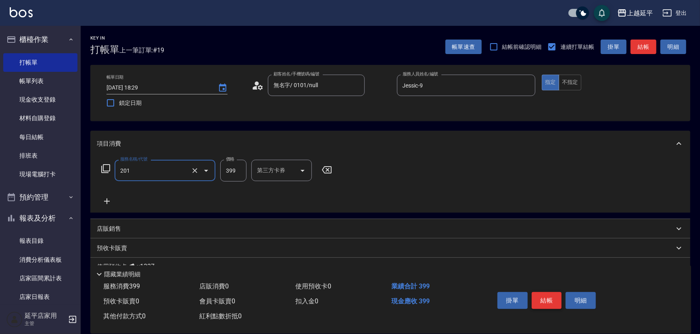
type input "B級單剪(201)"
click at [541, 298] on button "結帳" at bounding box center [547, 300] width 30 height 17
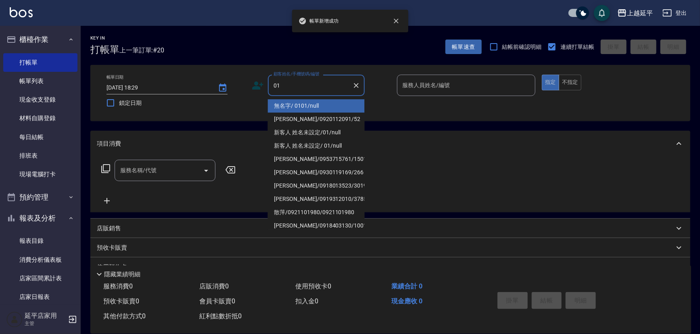
click at [309, 103] on li "無名字/ 0101/null" at bounding box center [316, 105] width 97 height 13
type input "無名字/ 0101/null"
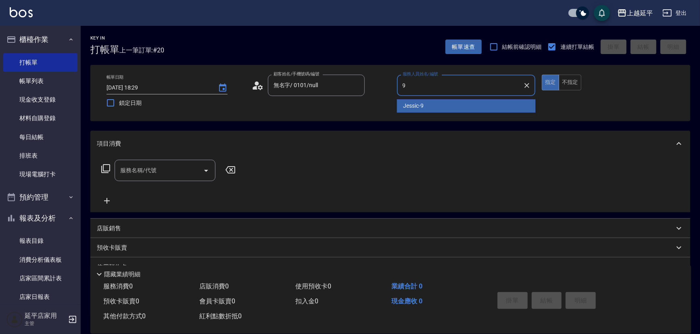
click at [413, 104] on span "Jessic -9" at bounding box center [413, 106] width 21 height 8
type input "Jessic-9"
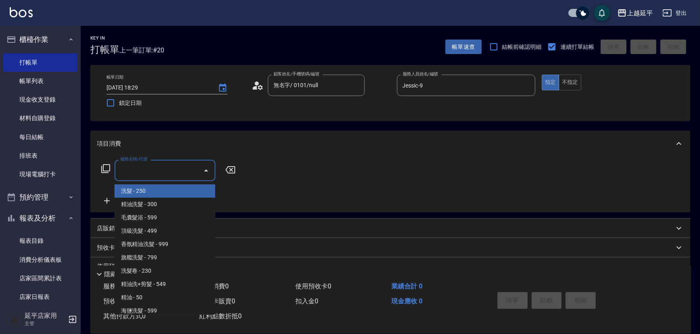
click at [182, 170] on input "服務名稱/代號" at bounding box center [158, 170] width 81 height 14
type input "4"
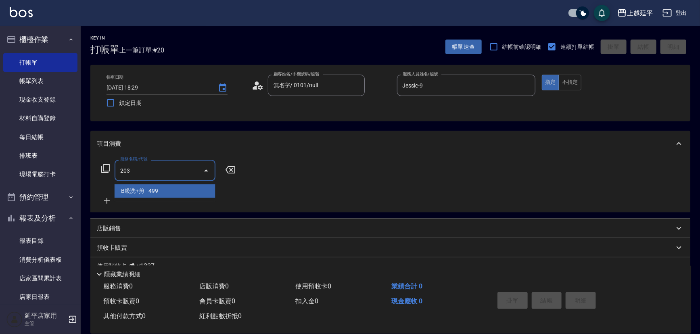
click at [187, 191] on span "B級洗+剪 - 499" at bounding box center [165, 190] width 101 height 13
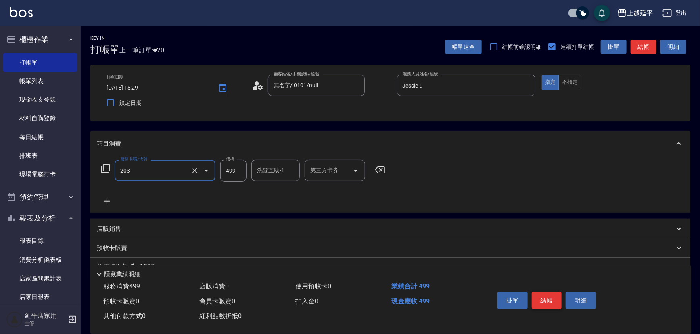
type input "B級洗+剪(203)"
click at [542, 300] on button "結帳" at bounding box center [547, 300] width 30 height 17
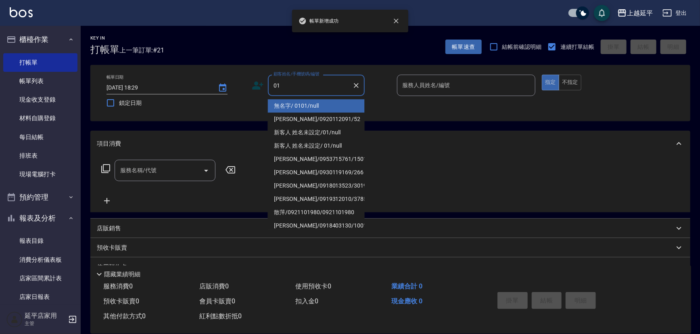
click at [304, 104] on li "無名字/ 0101/null" at bounding box center [316, 105] width 97 height 13
type input "無名字/ 0101/null"
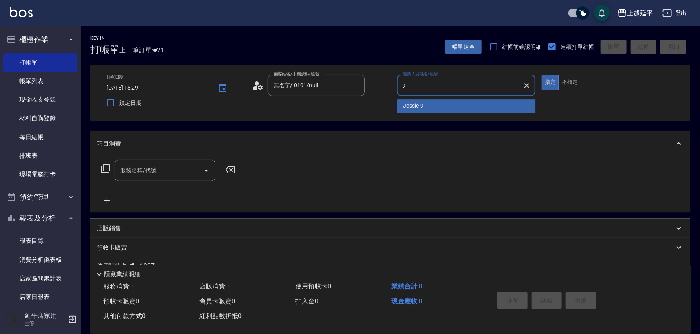
click at [412, 102] on span "Jessic -9" at bounding box center [413, 106] width 21 height 8
type input "Jessic-9"
click at [177, 177] on input "服務名稱/代號" at bounding box center [158, 170] width 81 height 14
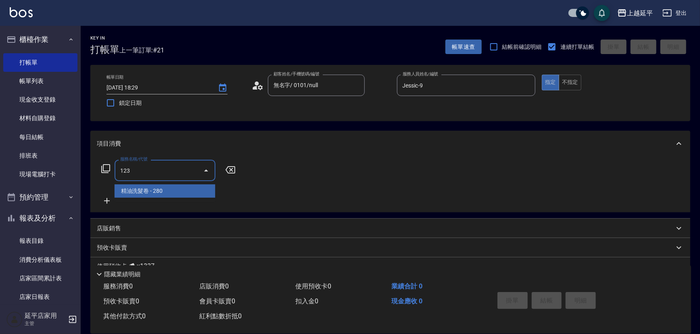
click at [190, 193] on span "精油洗髮卷 - 280" at bounding box center [165, 190] width 101 height 13
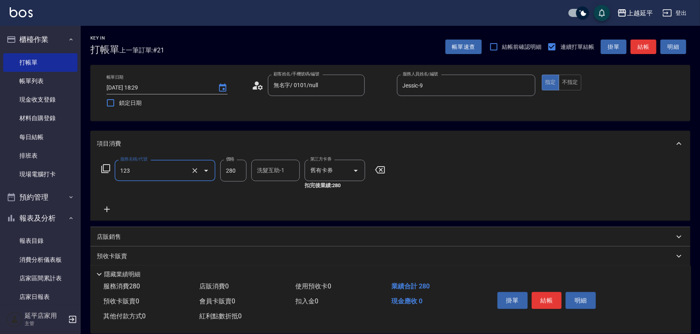
click at [267, 172] on div "洗髮互助-1 洗髮互助-1" at bounding box center [275, 170] width 48 height 21
type input "精油洗髮卷(123)"
click at [273, 190] on span "丞宗 -29" at bounding box center [267, 191] width 19 height 8
type input "丞宗-29"
click at [545, 301] on button "結帳" at bounding box center [547, 300] width 30 height 17
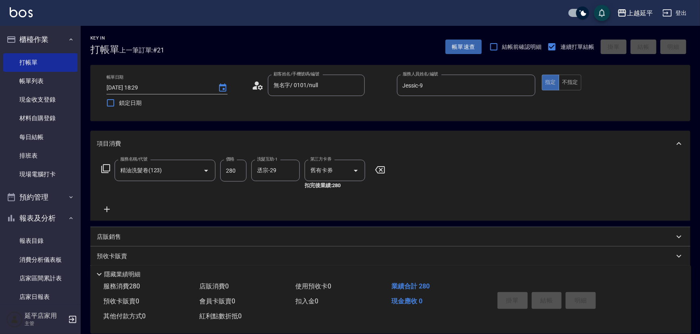
type input "[DATE] 18:30"
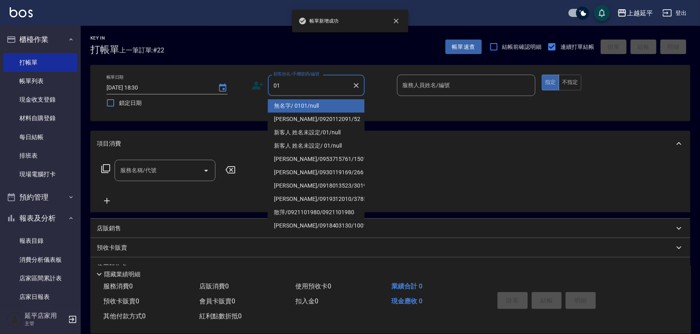
click at [284, 104] on li "無名字/ 0101/null" at bounding box center [316, 105] width 97 height 13
type input "無名字/ 0101/null"
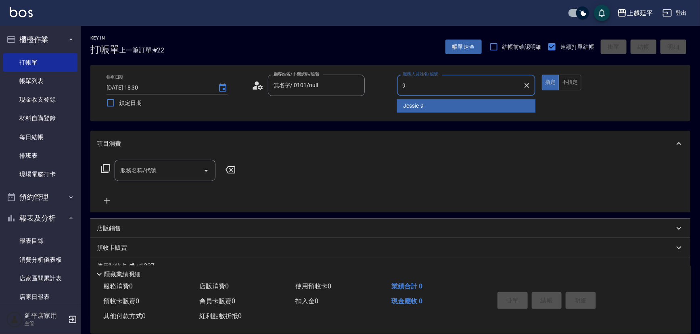
click at [443, 105] on div "Jessic -9" at bounding box center [466, 105] width 139 height 13
type input "Jessic-9"
click at [166, 171] on input "服務名稱/代號" at bounding box center [158, 170] width 81 height 14
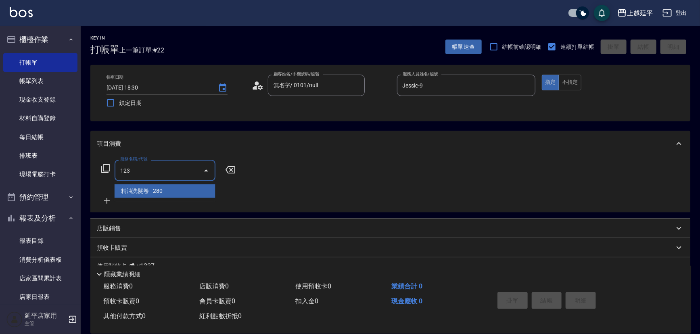
click at [183, 191] on span "精油洗髮卷 - 280" at bounding box center [165, 190] width 101 height 13
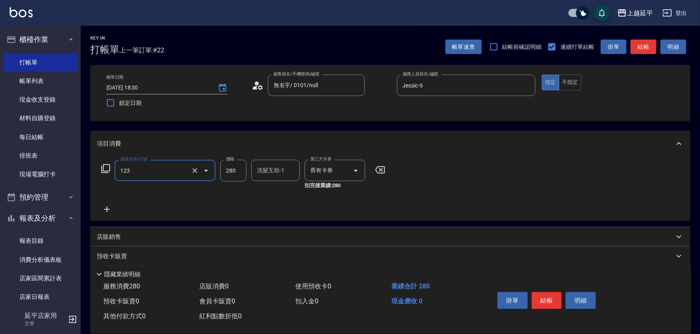
click at [263, 168] on div "洗髮互助-1 洗髮互助-1" at bounding box center [275, 170] width 48 height 21
type input "精油洗髮卷(123)"
click at [282, 188] on div "丞宗 -29" at bounding box center [275, 190] width 48 height 13
type input "丞宗-29"
click at [545, 298] on button "結帳" at bounding box center [547, 300] width 30 height 17
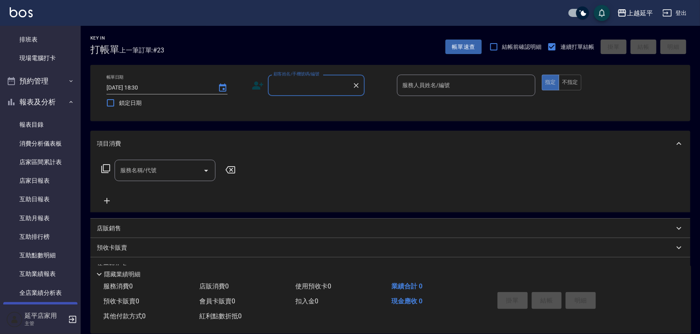
scroll to position [183, 0]
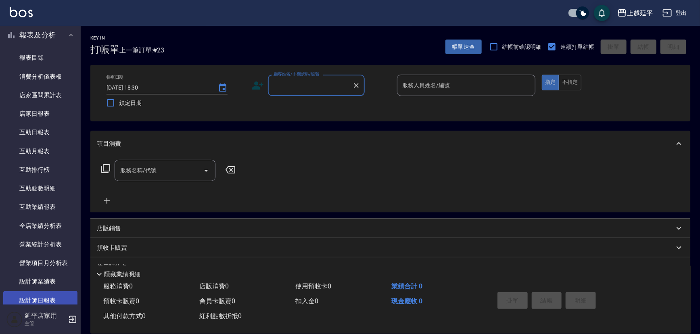
drag, startPoint x: 38, startPoint y: 299, endPoint x: 36, endPoint y: 293, distance: 5.4
click at [37, 299] on link "設計師日報表" at bounding box center [40, 300] width 74 height 19
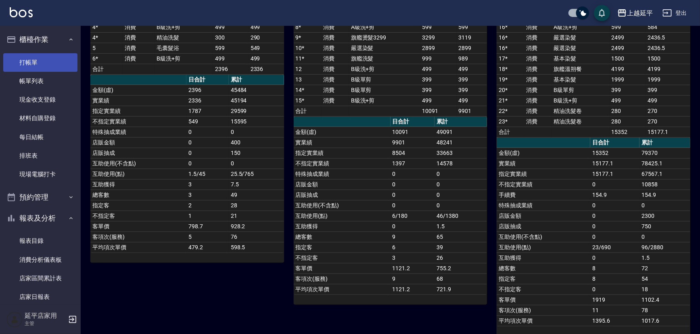
click at [42, 65] on link "打帳單" at bounding box center [40, 62] width 74 height 19
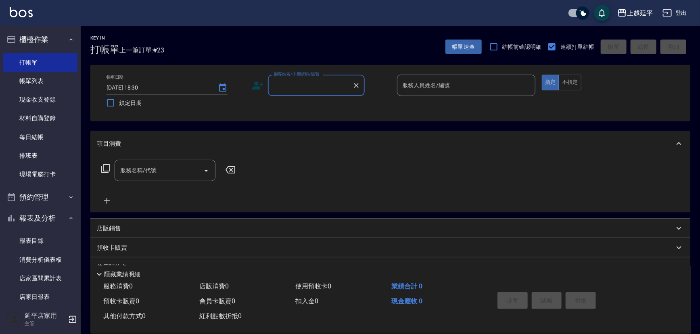
click at [314, 82] on input "顧客姓名/手機號碼/編號" at bounding box center [310, 85] width 77 height 14
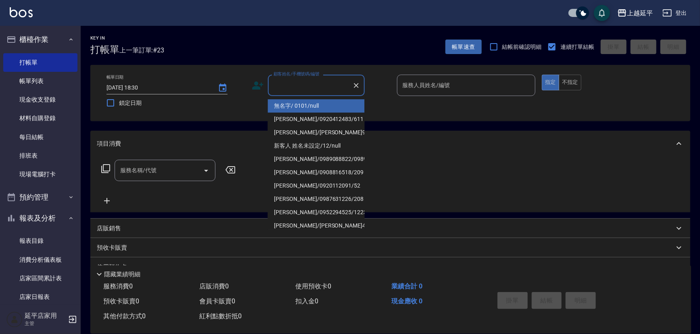
click at [326, 100] on li "無名字/ 0101/null" at bounding box center [316, 105] width 97 height 13
type input "無名字/ 0101/null"
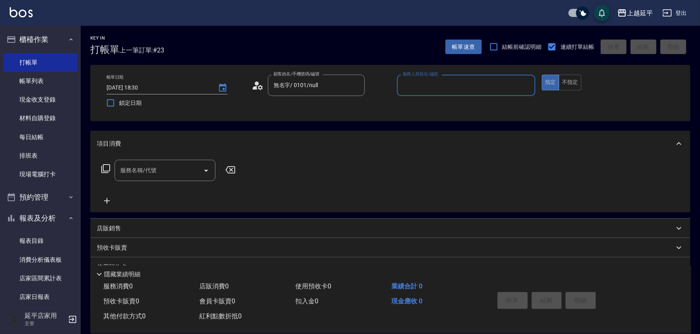
click at [405, 84] on input "服務人員姓名/編號" at bounding box center [467, 85] width 132 height 14
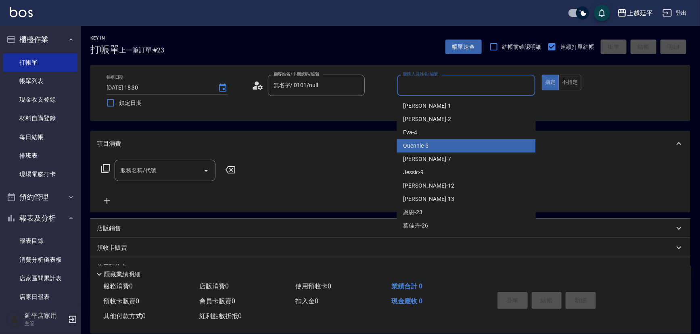
click at [467, 140] on div "Quennie -5" at bounding box center [466, 145] width 139 height 13
type input "Quennie-5"
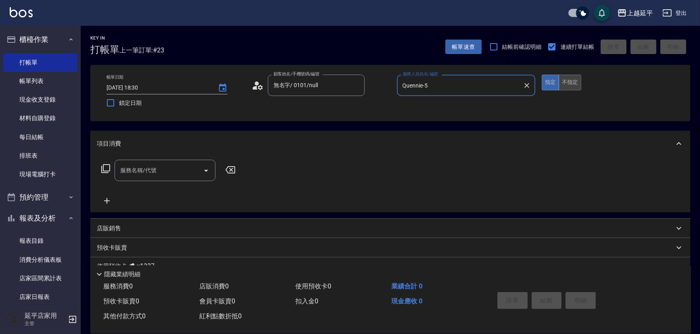
click at [570, 79] on button "不指定" at bounding box center [570, 83] width 23 height 16
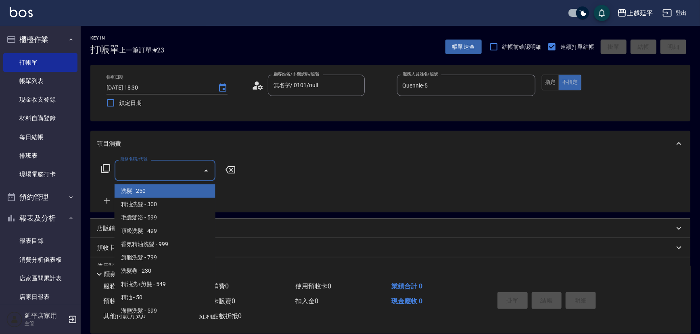
click at [138, 174] on div "服務名稱/代號 服務名稱/代號" at bounding box center [165, 170] width 101 height 21
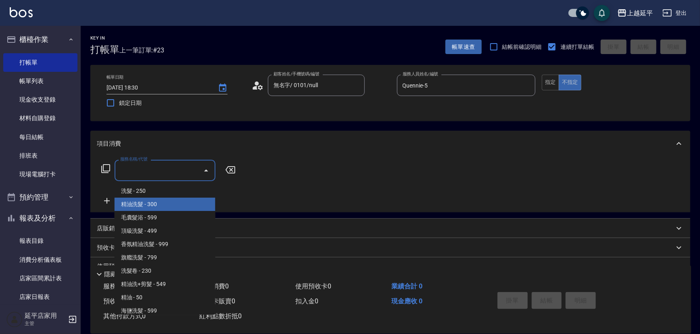
click at [165, 202] on span "精油洗髮 - 300" at bounding box center [165, 204] width 101 height 13
type input "精油洗髮(102)"
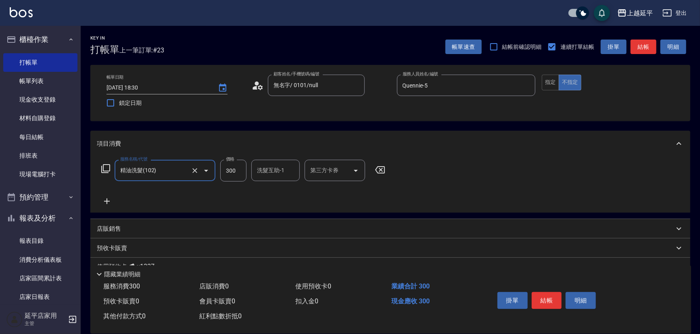
click at [276, 173] on input "洗髮互助-1" at bounding box center [275, 170] width 41 height 14
type input "恩恩-23"
click at [545, 298] on button "結帳" at bounding box center [547, 300] width 30 height 17
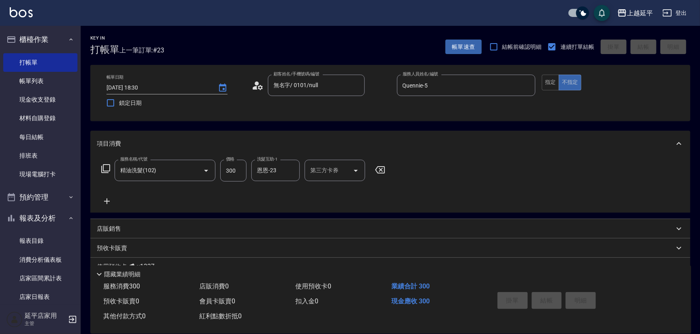
type input "[DATE] 18:46"
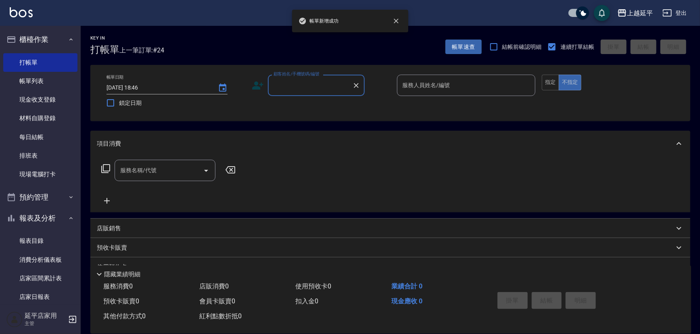
click at [311, 93] on div "顧客姓名/手機號碼/編號" at bounding box center [316, 85] width 97 height 21
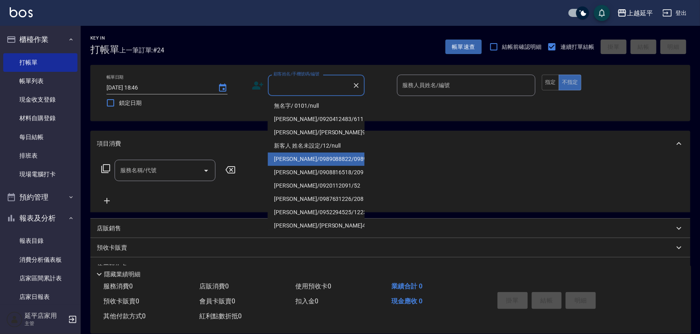
click at [338, 164] on li "[PERSON_NAME]/0989088822/0989088822" at bounding box center [316, 159] width 97 height 13
type input "[PERSON_NAME]/0989088822/0989088822"
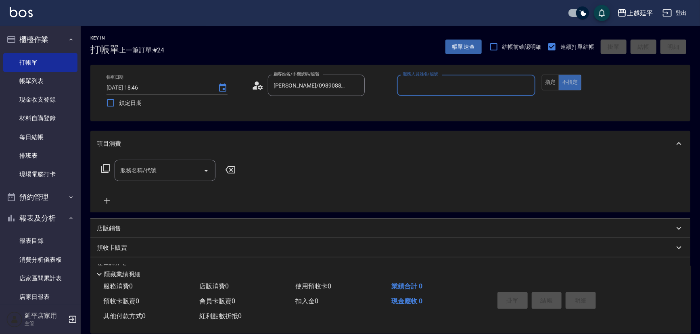
type input "Quennie-5"
click at [552, 84] on button "指定" at bounding box center [550, 83] width 17 height 16
click at [110, 167] on icon at bounding box center [106, 169] width 10 height 10
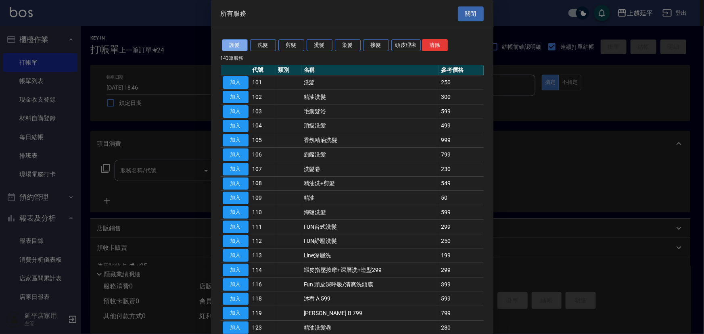
click at [235, 43] on button "護髮" at bounding box center [235, 45] width 26 height 13
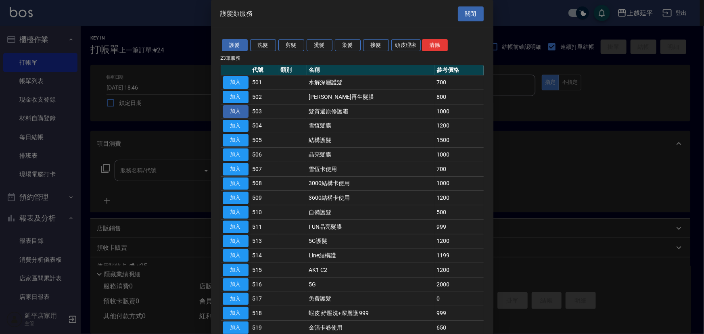
click at [237, 112] on button "加入" at bounding box center [236, 111] width 26 height 13
type input "髮質還原修護霜(503)"
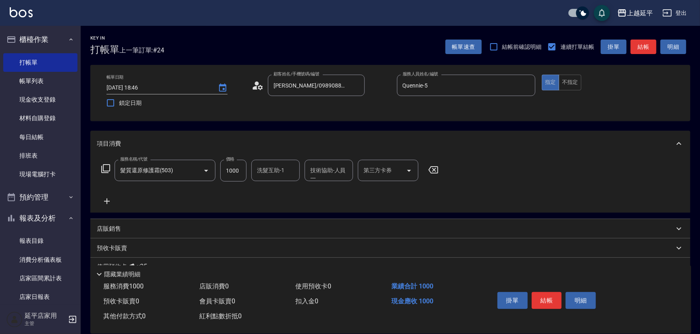
click at [234, 174] on input "1000" at bounding box center [233, 171] width 26 height 22
type input "1299"
type input "丞宗-29"
click at [543, 300] on button "結帳" at bounding box center [547, 300] width 30 height 17
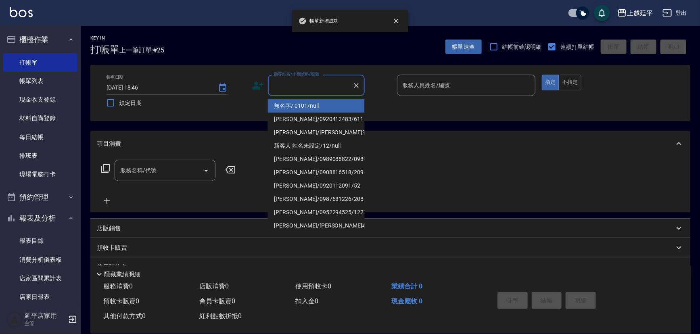
click at [297, 90] on input "顧客姓名/手機號碼/編號" at bounding box center [310, 85] width 77 height 14
click at [303, 103] on li "無名字/ 0101/null" at bounding box center [316, 105] width 97 height 13
type input "無名字/ 0101/null"
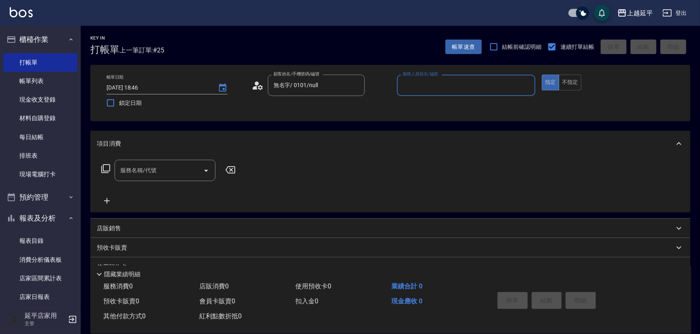
click at [434, 81] on input "服務人員姓名/編號" at bounding box center [467, 85] width 132 height 14
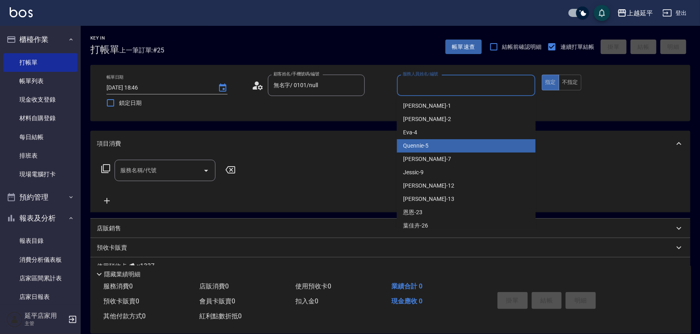
click at [442, 144] on div "Quennie -5" at bounding box center [466, 145] width 139 height 13
type input "Quennie-5"
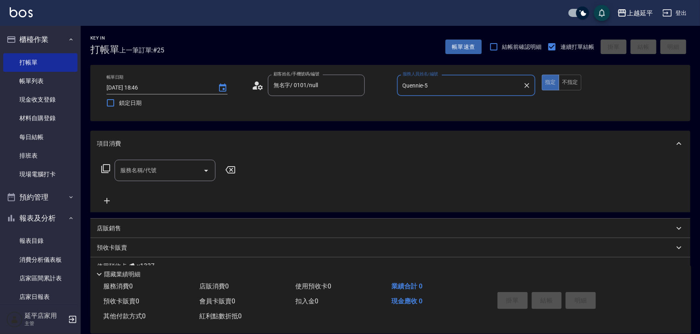
click at [157, 177] on input "服務名稱/代號" at bounding box center [158, 170] width 81 height 14
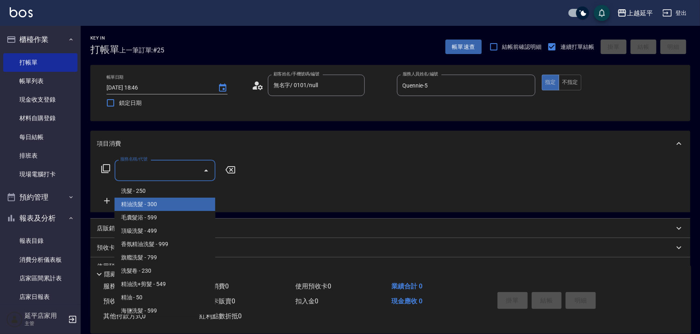
click at [175, 205] on span "精油洗髮 - 300" at bounding box center [165, 204] width 101 height 13
type input "精油洗髮(102)"
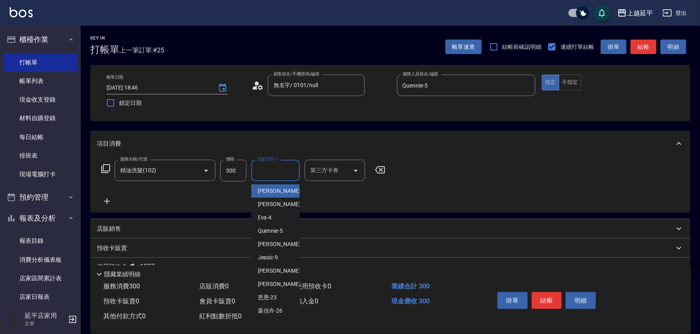
click at [280, 174] on input "洗髮互助-1" at bounding box center [275, 170] width 41 height 14
click at [484, 165] on div "服務名稱/代號 精油洗髮(102) 服務名稱/代號 價格 300 價格 洗髮互助-1 洗髮互助-1 第三方卡券 第三方卡券" at bounding box center [390, 185] width 600 height 56
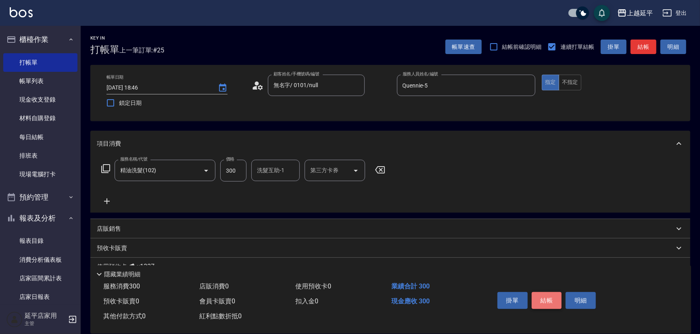
click at [542, 297] on button "結帳" at bounding box center [547, 300] width 30 height 17
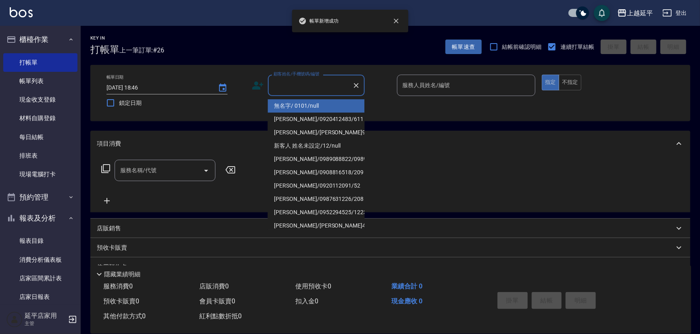
click at [308, 83] on input "顧客姓名/手機號碼/編號" at bounding box center [310, 85] width 77 height 14
drag, startPoint x: 318, startPoint y: 107, endPoint x: 390, endPoint y: 96, distance: 73.0
click at [318, 107] on li "無名字/ 0101/null" at bounding box center [316, 105] width 97 height 13
type input "無名字/ 0101/null"
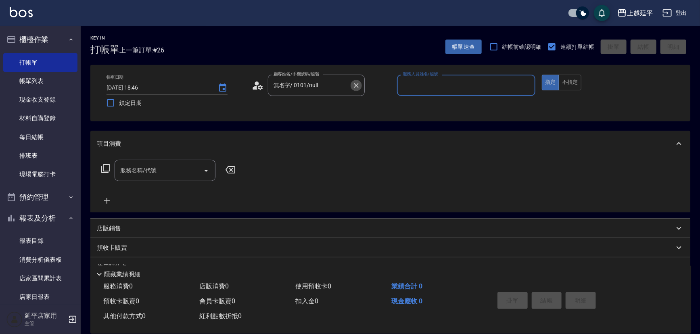
click at [355, 87] on icon "Clear" at bounding box center [356, 85] width 8 height 8
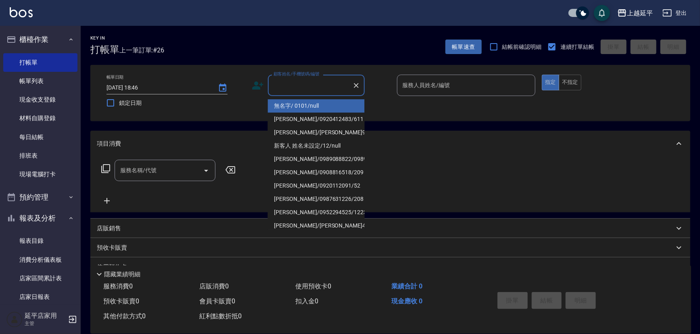
click at [307, 87] on input "顧客姓名/手機號碼/編號" at bounding box center [310, 85] width 77 height 14
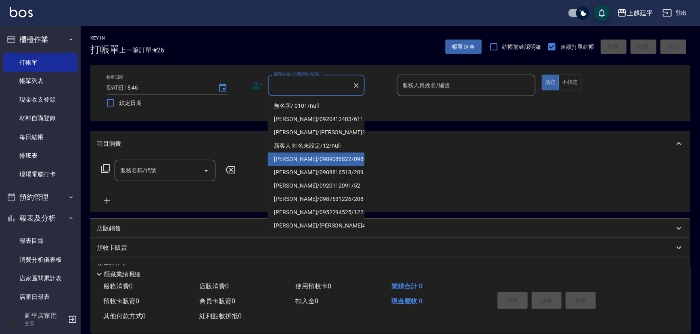
click at [335, 166] on li "[PERSON_NAME]/0989088822/0989088822" at bounding box center [316, 159] width 97 height 13
type input "[PERSON_NAME]/0989088822/0989088822"
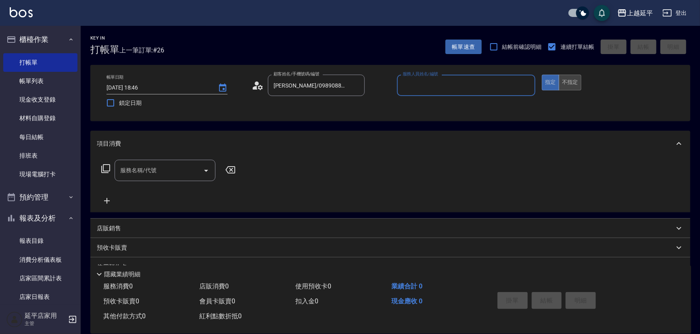
type input "Quennie-5"
click at [575, 84] on button "不指定" at bounding box center [570, 83] width 23 height 16
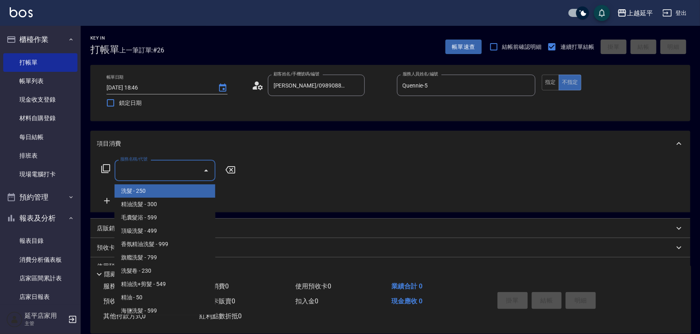
click at [165, 167] on input "服務名稱/代號" at bounding box center [158, 170] width 81 height 14
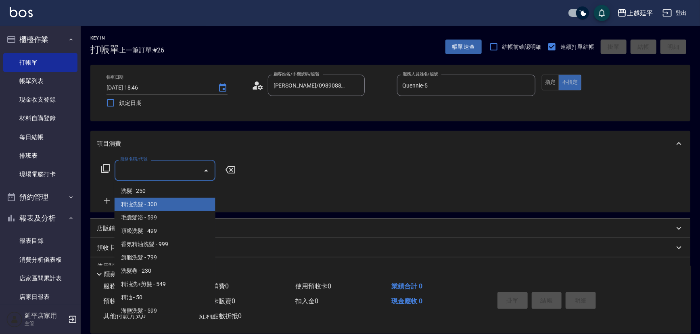
click at [163, 199] on span "精油洗髮 - 300" at bounding box center [165, 204] width 101 height 13
type input "精油洗髮(102)"
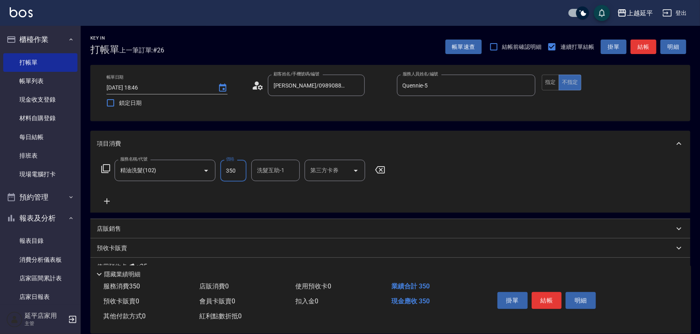
type input "350"
click at [549, 297] on button "結帳" at bounding box center [547, 300] width 30 height 17
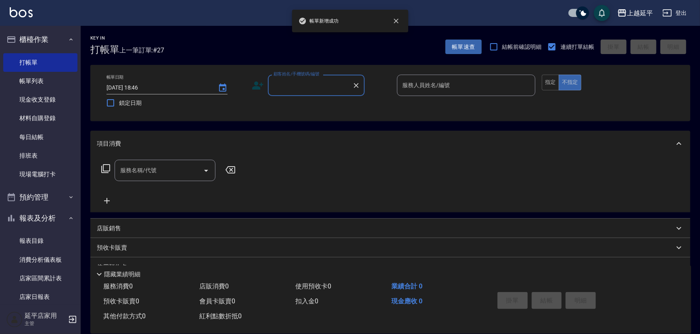
click at [285, 79] on input "顧客姓名/手機號碼/編號" at bounding box center [310, 85] width 77 height 14
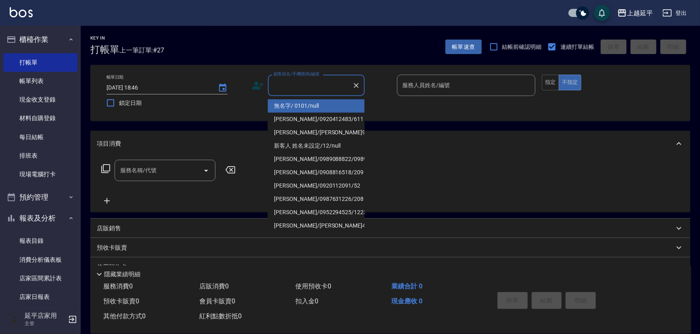
click at [307, 109] on li "無名字/ 0101/null" at bounding box center [316, 105] width 97 height 13
type input "無名字/ 0101/null"
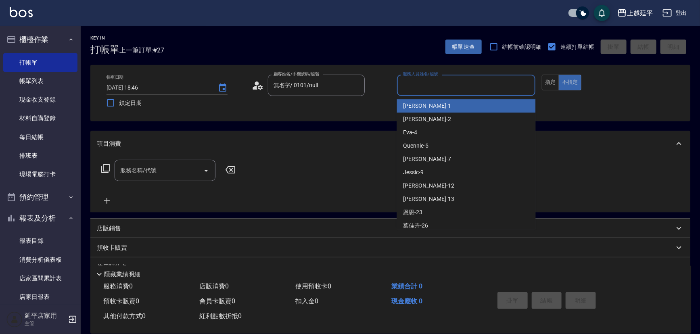
click at [413, 83] on input "服務人員姓名/編號" at bounding box center [467, 85] width 132 height 14
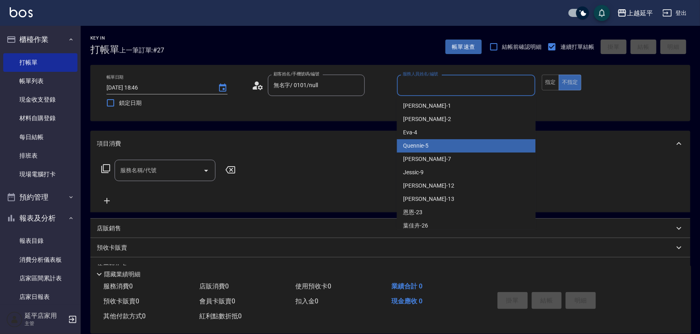
click at [432, 141] on div "Quennie -5" at bounding box center [466, 145] width 139 height 13
type input "Quennie-5"
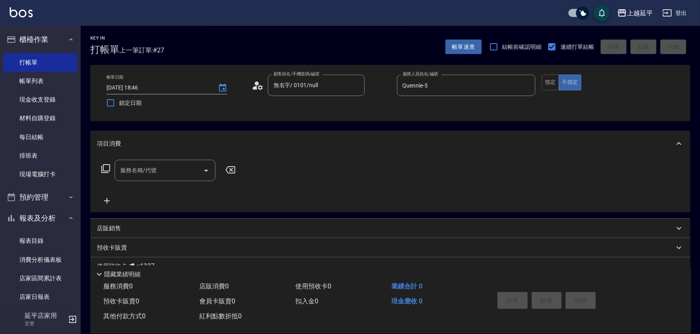
click at [104, 169] on icon at bounding box center [106, 169] width 10 height 10
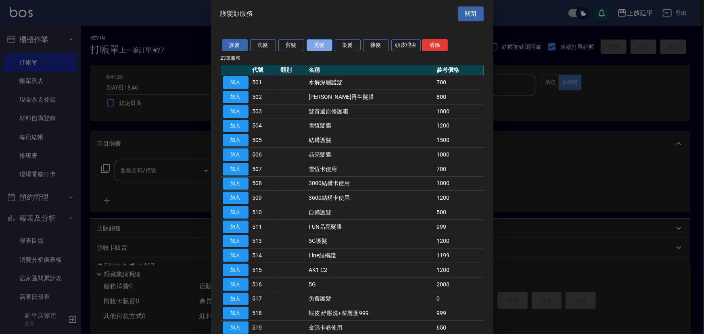
click at [316, 42] on button "燙髮" at bounding box center [320, 45] width 26 height 13
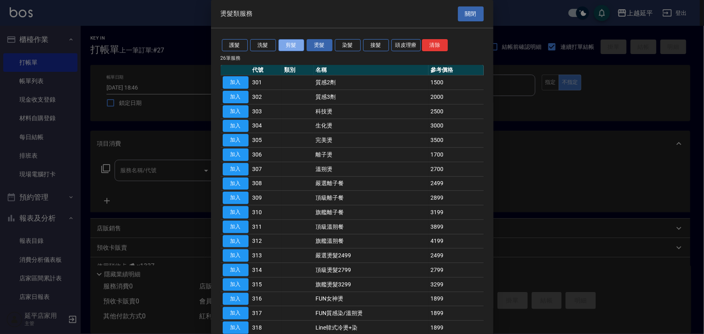
click at [296, 44] on button "剪髮" at bounding box center [291, 45] width 26 height 13
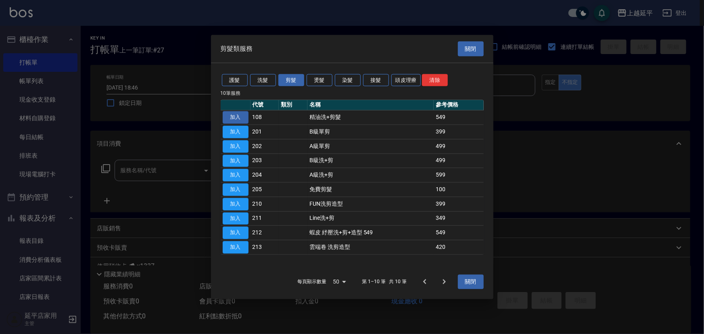
click at [236, 116] on button "加入" at bounding box center [236, 117] width 26 height 13
type input "精油洗+剪髮(108)"
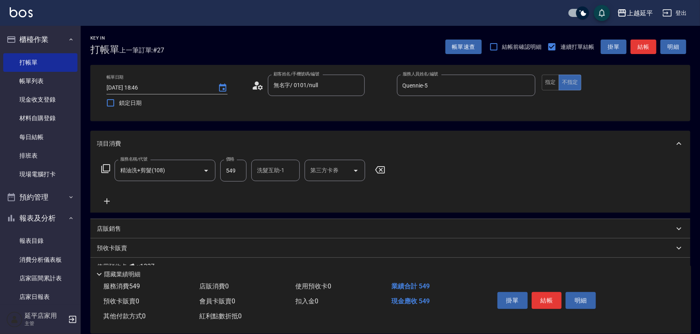
click at [271, 170] on div "洗髮互助-1 洗髮互助-1" at bounding box center [275, 170] width 48 height 21
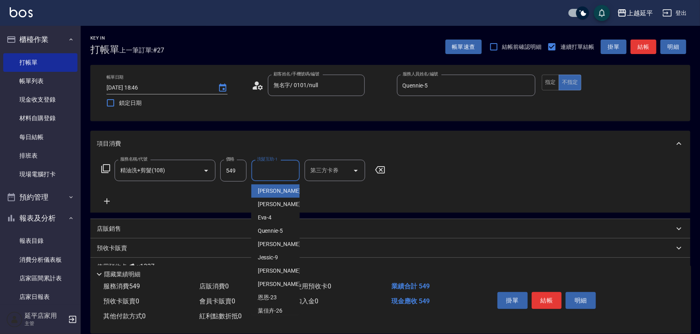
click at [472, 189] on div "服務名稱/代號 精油洗+剪髮(108) 服務名稱/代號 價格 549 價格 洗髮互助-1 洗髮互助-1 第三方卡券 第三方卡券" at bounding box center [390, 185] width 600 height 56
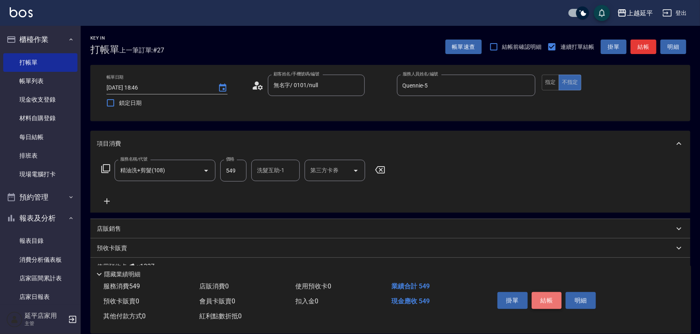
click at [537, 298] on button "結帳" at bounding box center [547, 300] width 30 height 17
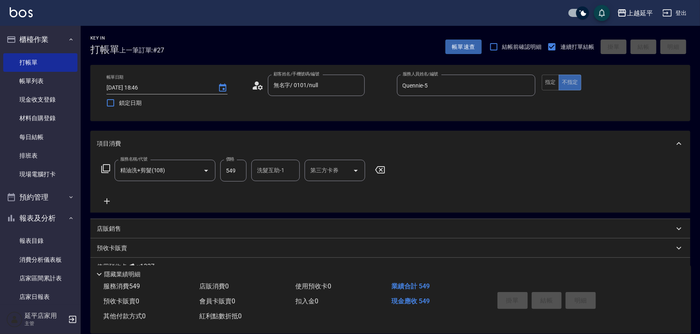
type input "[DATE] 18:47"
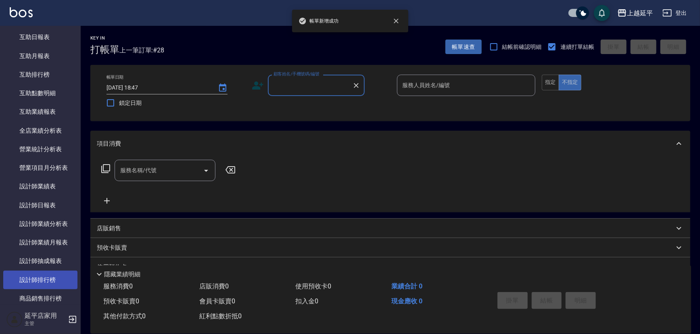
scroll to position [293, 0]
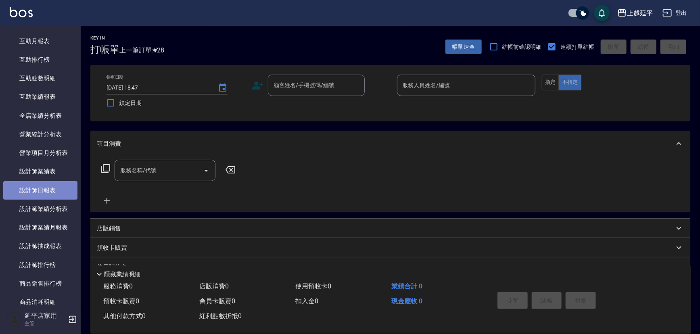
click at [47, 189] on link "設計師日報表" at bounding box center [40, 190] width 74 height 19
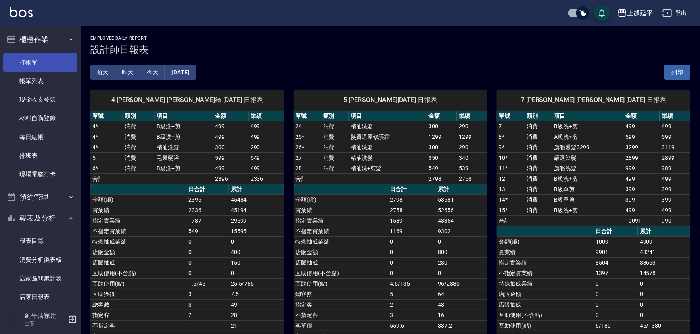
click at [48, 65] on link "打帳單" at bounding box center [40, 62] width 74 height 19
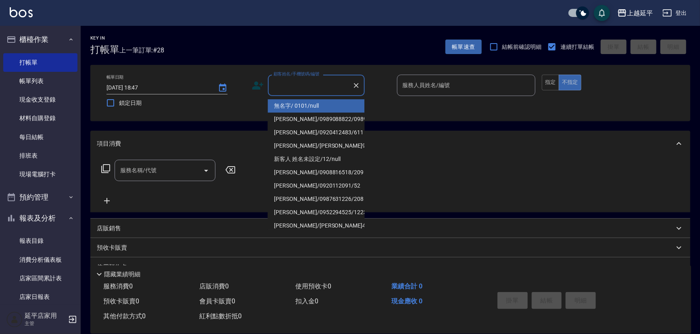
click at [312, 88] on input "顧客姓名/手機號碼/編號" at bounding box center [310, 85] width 77 height 14
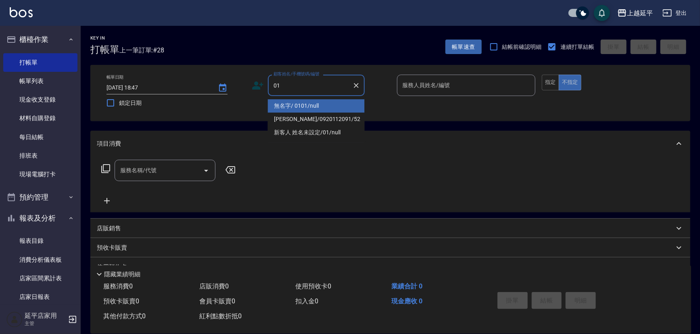
click at [319, 102] on li "無名字/ 0101/null" at bounding box center [316, 105] width 97 height 13
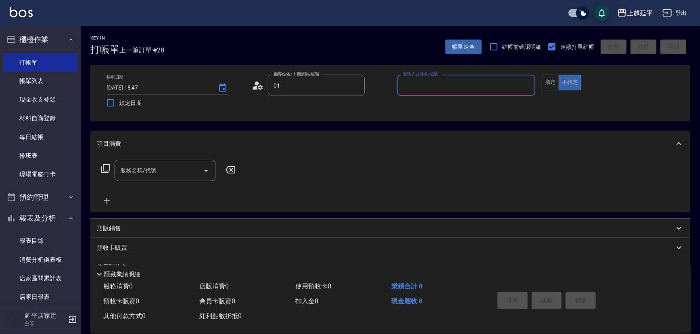
type input "無名字/ 0101/null"
click at [437, 83] on input "服務人員姓名/編號" at bounding box center [467, 85] width 132 height 14
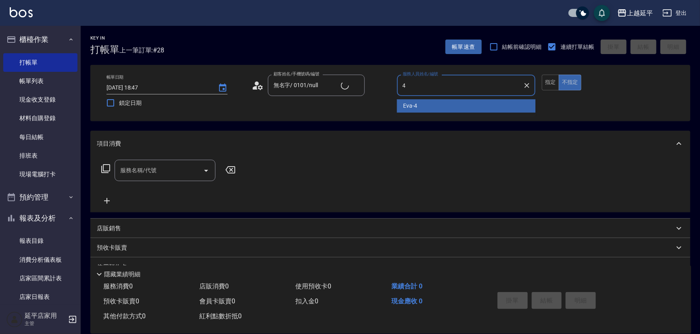
click at [435, 101] on div "[PERSON_NAME] -4" at bounding box center [466, 105] width 139 height 13
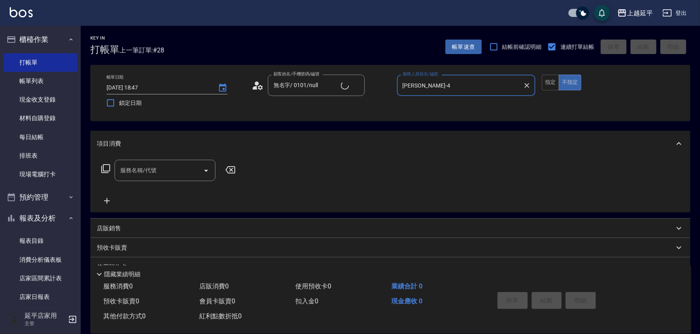
type input "[PERSON_NAME]-4"
click at [182, 170] on input "服務名稱/代號" at bounding box center [158, 170] width 81 height 14
click at [188, 172] on input "服務名稱/代號" at bounding box center [158, 170] width 81 height 14
click at [188, 174] on input "服務名稱/代號" at bounding box center [158, 170] width 81 height 14
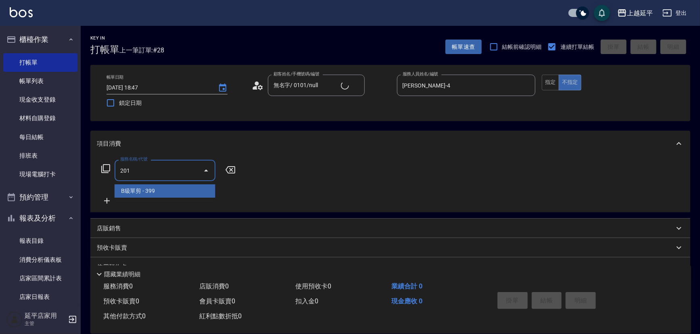
click at [173, 196] on span "B級單剪 - 399" at bounding box center [165, 190] width 101 height 13
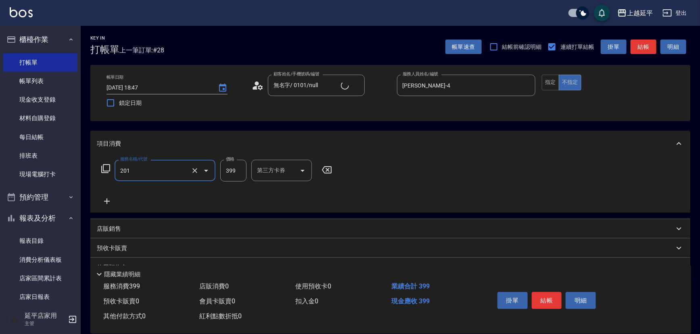
type input "B級單剪(201)"
click at [107, 203] on icon at bounding box center [107, 201] width 6 height 6
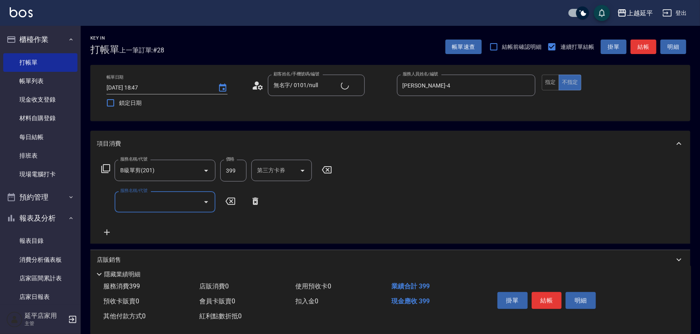
click at [151, 201] on input "服務名稱/代號" at bounding box center [158, 202] width 81 height 14
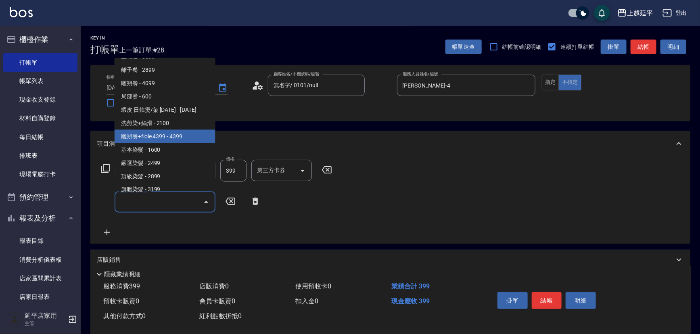
scroll to position [697, 0]
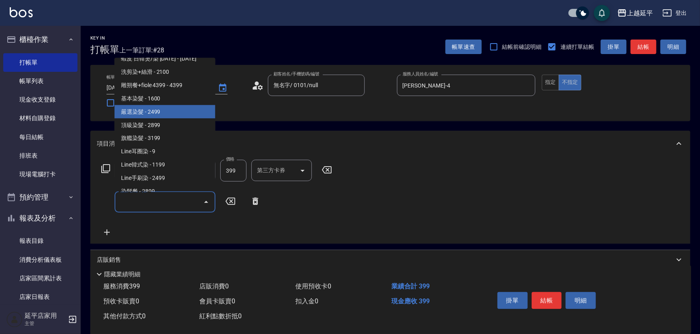
click at [165, 109] on span "嚴選染髮 - 2499" at bounding box center [165, 111] width 101 height 13
type input "嚴選染髮(402)"
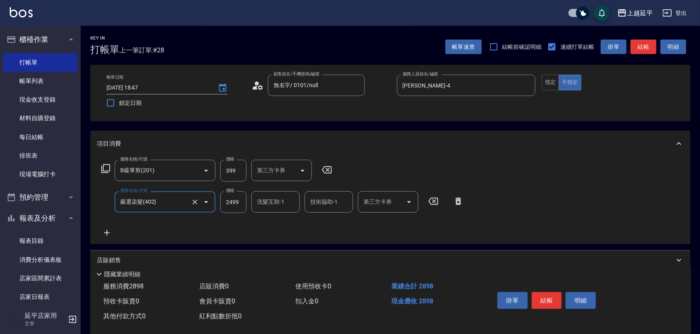
click at [238, 200] on input "2499" at bounding box center [233, 202] width 26 height 22
type input "3099"
click at [353, 230] on div "服務名稱/代號 B級單剪(201) 服務名稱/代號 價格 399 價格 第三方卡券 第三方卡券 服務名稱/代號 嚴選染髮(402) 服務名稱/代號 價格 30…" at bounding box center [283, 199] width 372 height 78
click at [553, 79] on button "指定" at bounding box center [550, 83] width 17 height 16
click at [651, 45] on button "結帳" at bounding box center [644, 47] width 26 height 15
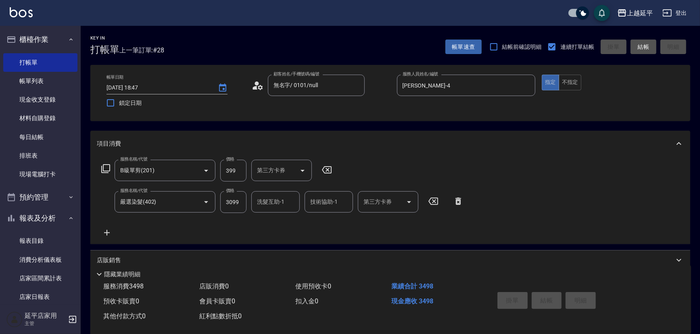
type input "[DATE] 18:51"
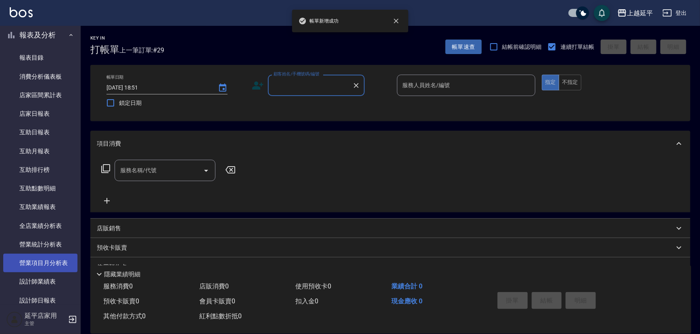
scroll to position [257, 0]
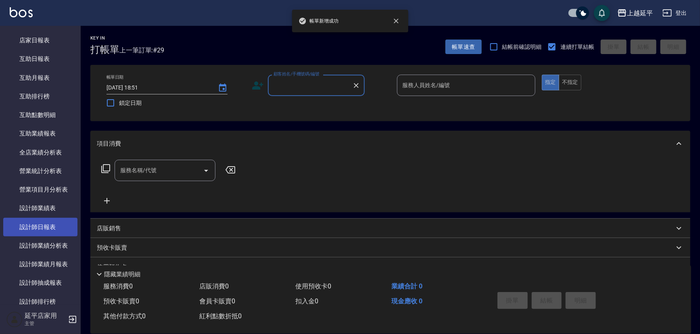
click at [48, 226] on link "設計師日報表" at bounding box center [40, 227] width 74 height 19
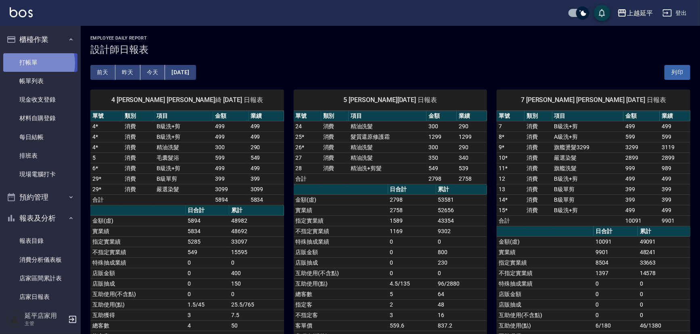
click at [30, 63] on link "打帳單" at bounding box center [40, 62] width 74 height 19
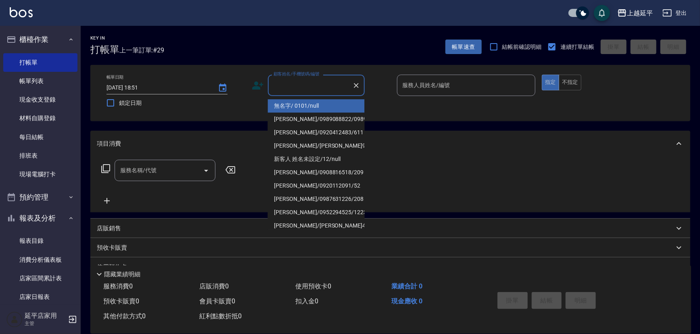
click at [330, 87] on input "顧客姓名/手機號碼/編號" at bounding box center [310, 85] width 77 height 14
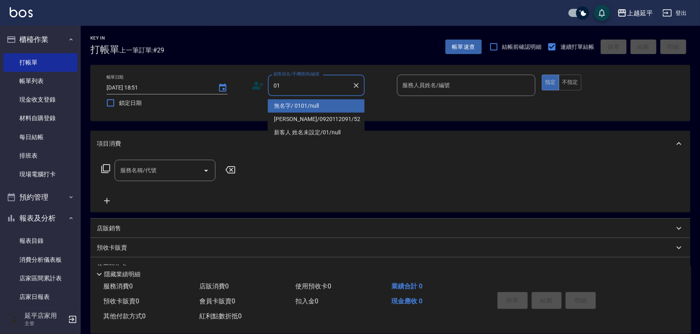
click at [327, 102] on li "無名字/ 0101/null" at bounding box center [316, 105] width 97 height 13
type input "無名字/ 0101/null"
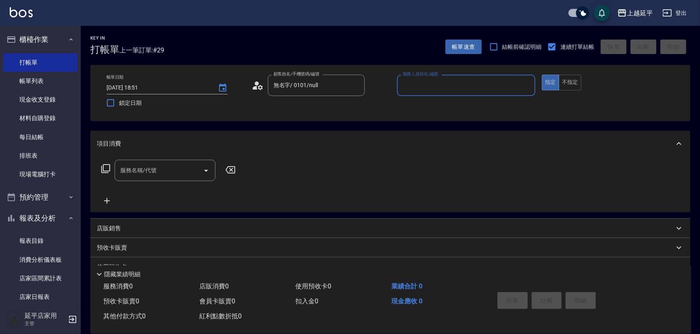
click at [434, 84] on input "服務人員姓名/編號" at bounding box center [467, 85] width 132 height 14
click at [427, 105] on div "[PERSON_NAME] -4" at bounding box center [466, 105] width 139 height 13
type input "[PERSON_NAME]-4"
click at [178, 170] on input "服務名稱/代號" at bounding box center [158, 170] width 81 height 14
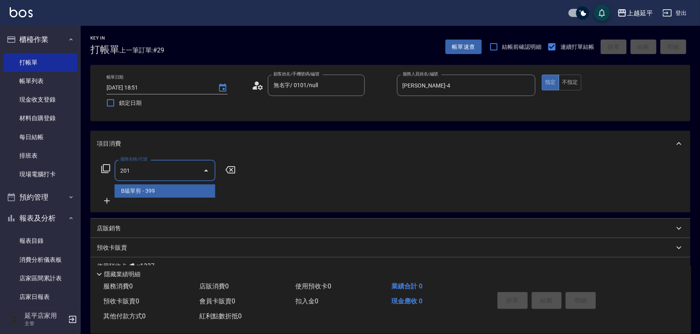
click at [182, 189] on span "B級單剪 - 399" at bounding box center [165, 190] width 101 height 13
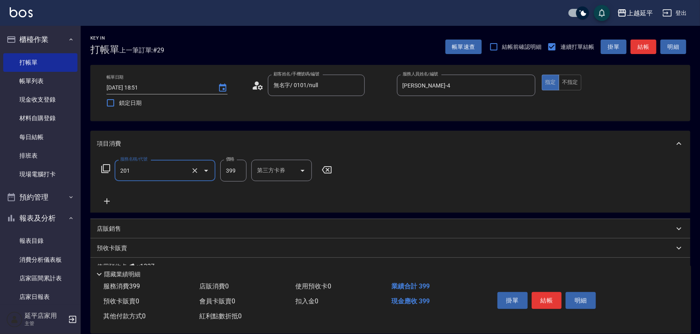
type input "B級單剪(201)"
click at [647, 44] on button "結帳" at bounding box center [644, 47] width 26 height 15
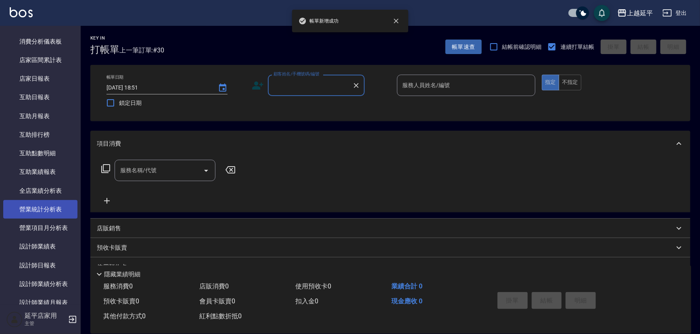
scroll to position [220, 0]
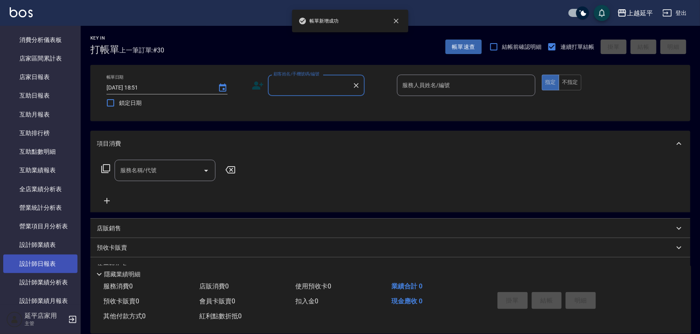
click at [43, 261] on link "設計師日報表" at bounding box center [40, 264] width 74 height 19
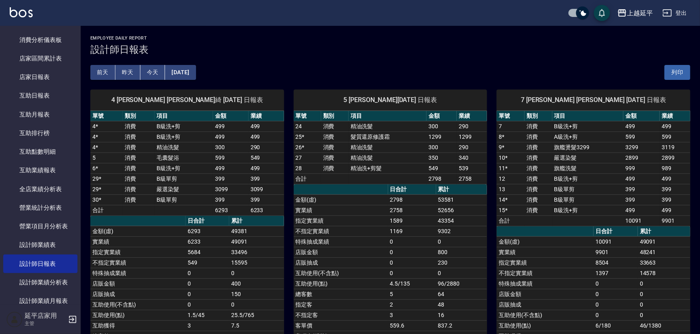
click at [189, 71] on button "[DATE]" at bounding box center [180, 72] width 31 height 15
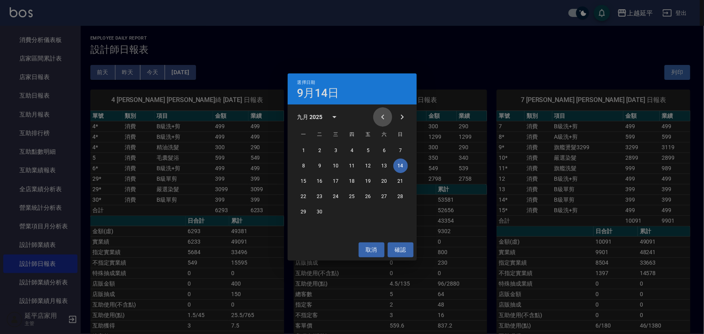
click at [386, 117] on icon "Previous month" at bounding box center [383, 117] width 10 height 10
click at [355, 178] on button "14" at bounding box center [352, 181] width 15 height 15
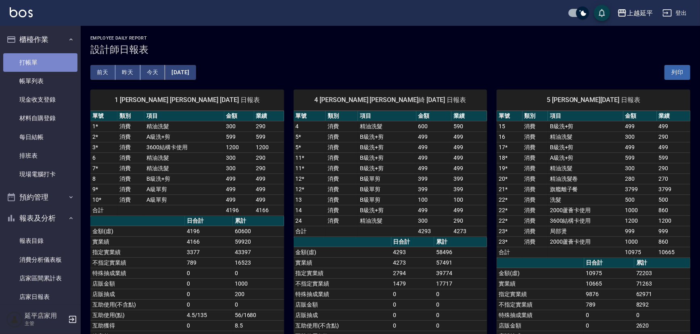
click at [41, 60] on link "打帳單" at bounding box center [40, 62] width 74 height 19
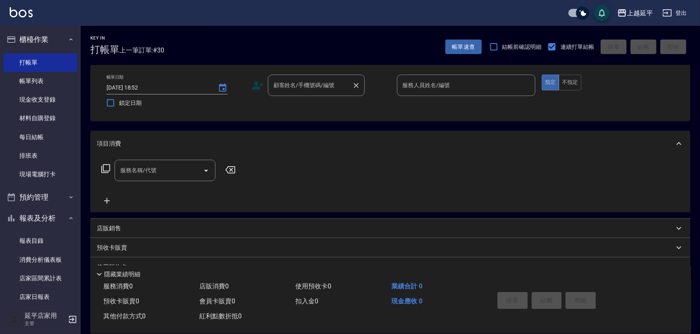
click at [300, 85] on div "顧客姓名/手機號碼/編號 顧客姓名/手機號碼/編號" at bounding box center [316, 85] width 97 height 21
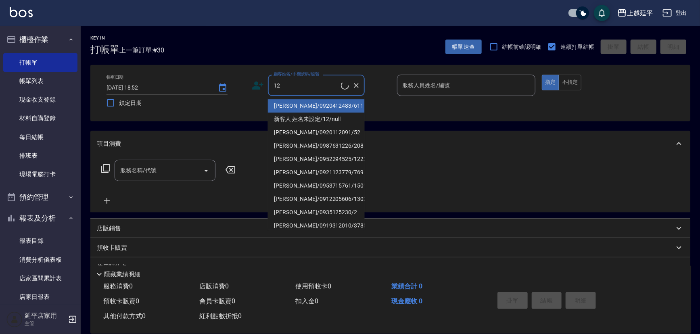
click at [293, 102] on li "[PERSON_NAME]/0920412483/611" at bounding box center [316, 105] width 97 height 13
type input "[PERSON_NAME]/0920412483/611"
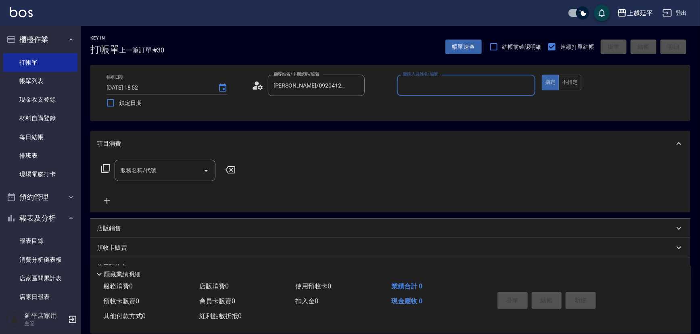
type input "Jessic-9"
drag, startPoint x: 526, startPoint y: 86, endPoint x: 498, endPoint y: 86, distance: 28.3
click at [526, 86] on icon "Clear" at bounding box center [527, 85] width 8 height 8
click at [496, 86] on input "服務人員姓名/編號" at bounding box center [467, 85] width 132 height 14
click at [459, 105] on div "[PERSON_NAME] -12" at bounding box center [466, 105] width 139 height 13
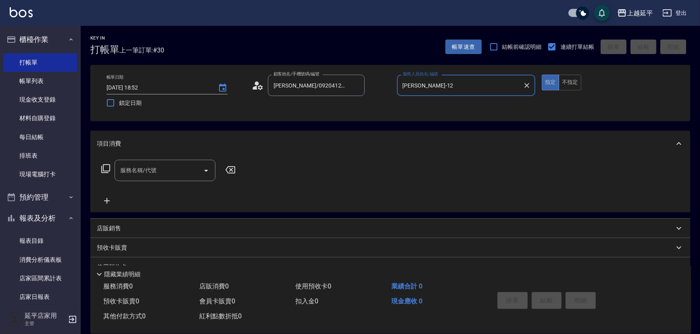
type input "[PERSON_NAME]-12"
drag, startPoint x: 189, startPoint y: 168, endPoint x: 178, endPoint y: 171, distance: 11.6
click at [189, 168] on input "服務名稱/代號" at bounding box center [158, 170] width 81 height 14
click at [107, 169] on icon at bounding box center [106, 169] width 10 height 10
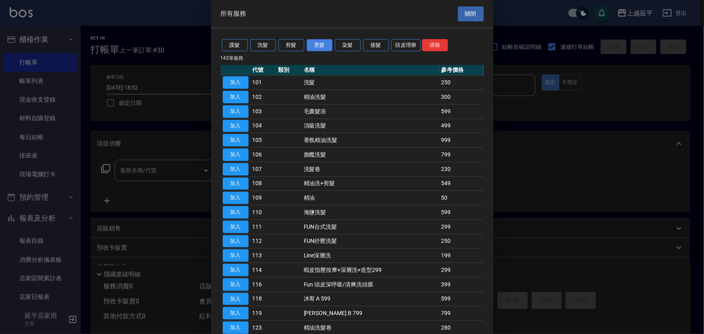
click at [327, 45] on button "燙髮" at bounding box center [320, 45] width 26 height 13
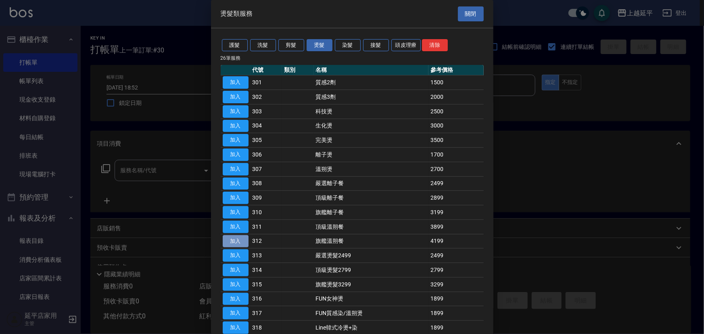
click at [232, 239] on button "加入" at bounding box center [236, 241] width 26 height 13
type input "旗艦溫朔餐(312)"
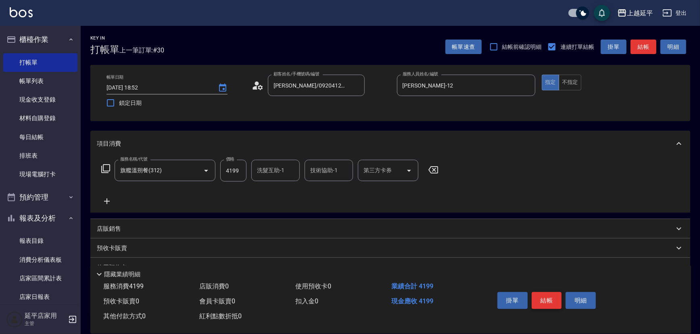
click at [547, 297] on button "結帳" at bounding box center [547, 300] width 30 height 17
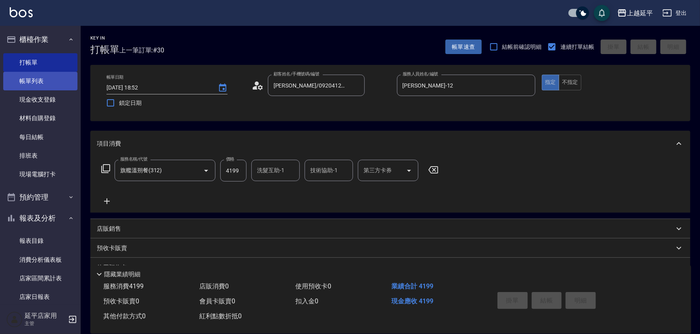
type input "[DATE] 18:59"
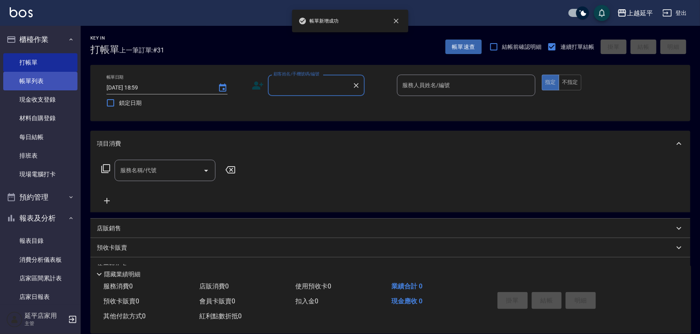
click at [32, 80] on link "帳單列表" at bounding box center [40, 81] width 74 height 19
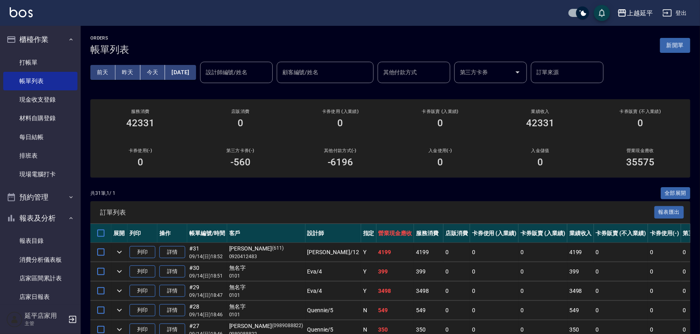
click at [236, 71] on input "設計師編號/姓名" at bounding box center [236, 72] width 65 height 14
click at [235, 93] on span "[PERSON_NAME] -12" at bounding box center [245, 92] width 51 height 8
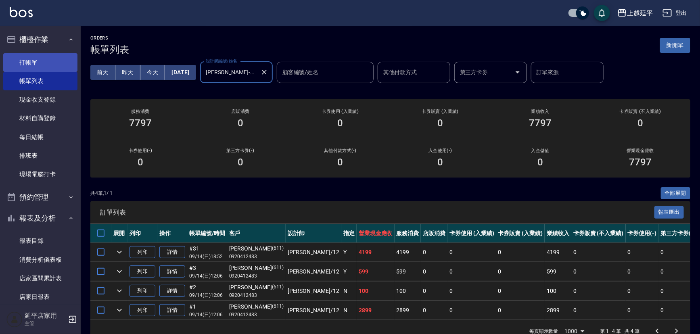
type input "[PERSON_NAME]-12"
click at [26, 61] on link "打帳單" at bounding box center [40, 62] width 74 height 19
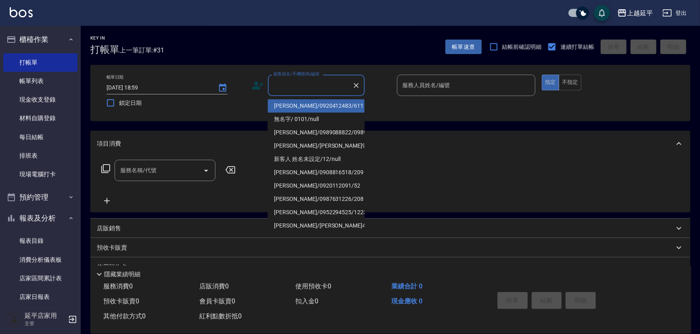
click at [304, 83] on input "顧客姓名/手機號碼/編號" at bounding box center [310, 85] width 77 height 14
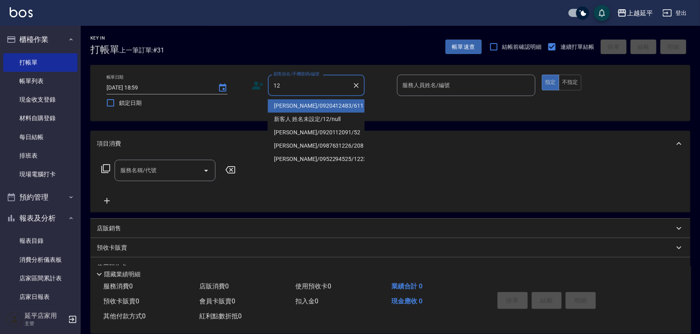
click at [309, 105] on li "[PERSON_NAME]/0920412483/611" at bounding box center [316, 105] width 97 height 13
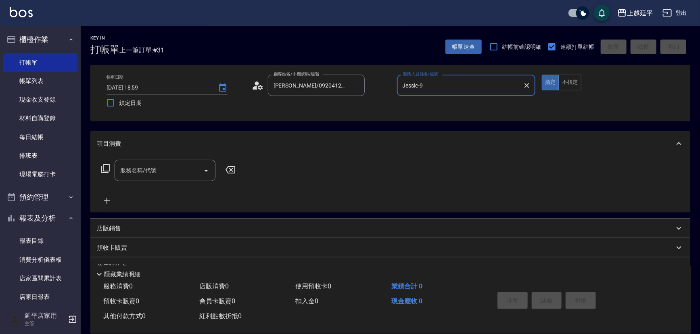
click at [525, 84] on icon "Clear" at bounding box center [527, 85] width 8 height 8
click at [472, 84] on input "服務人員姓名/編號" at bounding box center [467, 85] width 132 height 14
click at [421, 104] on span "[PERSON_NAME] -12" at bounding box center [428, 106] width 51 height 8
click at [157, 173] on input "服務名稱/代號" at bounding box center [158, 170] width 81 height 14
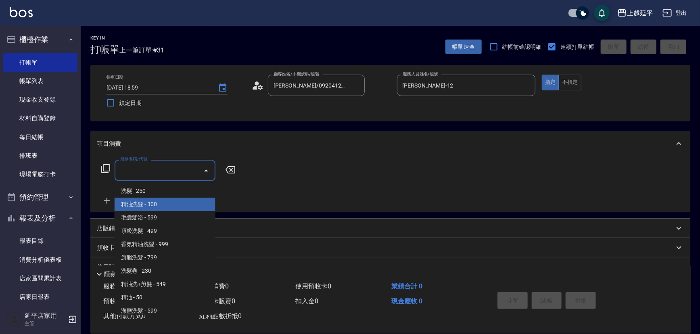
drag, startPoint x: 177, startPoint y: 205, endPoint x: 201, endPoint y: 198, distance: 24.7
click at [178, 205] on span "精油洗髮 - 300" at bounding box center [165, 204] width 101 height 13
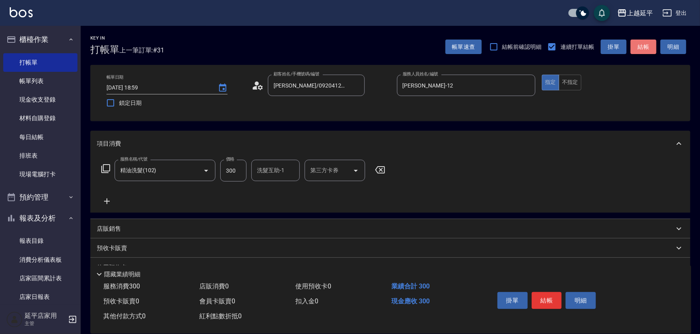
click at [651, 50] on button "結帳" at bounding box center [644, 47] width 26 height 15
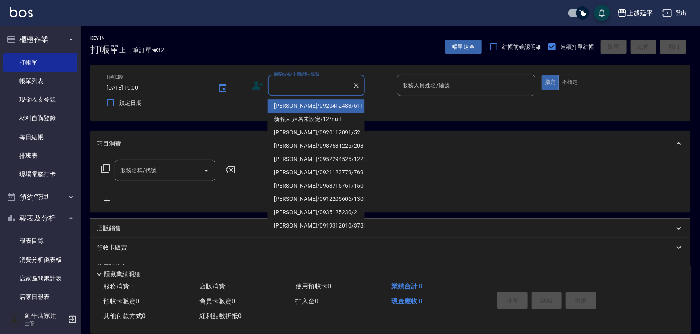
click at [310, 88] on input "顧客姓名/手機號碼/編號" at bounding box center [310, 85] width 77 height 14
click at [315, 107] on li "[PERSON_NAME]/0920412483/611" at bounding box center [316, 105] width 97 height 13
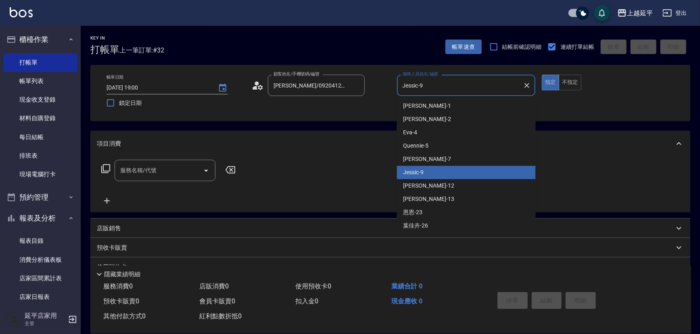
click at [456, 88] on input "Jessic-9" at bounding box center [460, 85] width 119 height 14
click at [529, 85] on icon "Clear" at bounding box center [527, 85] width 8 height 8
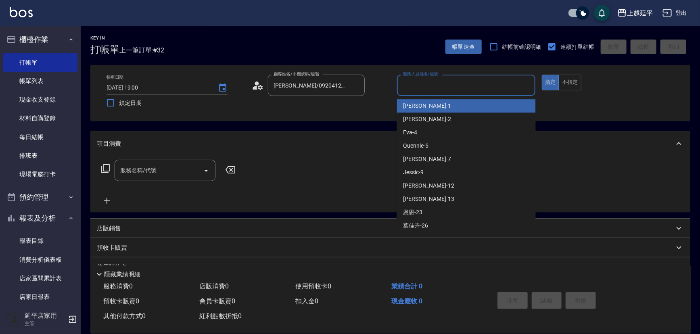
click at [510, 86] on input "服務人員姓名/編號" at bounding box center [467, 85] width 132 height 14
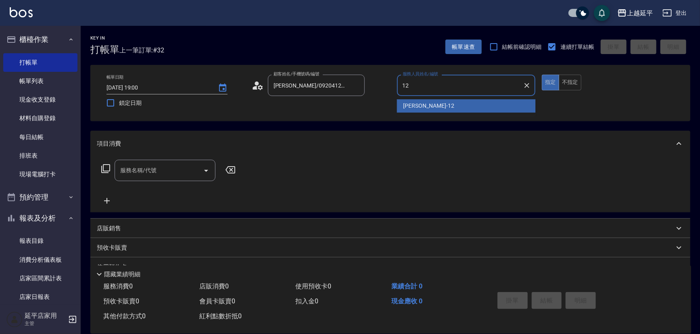
click at [473, 100] on div "[PERSON_NAME] -12" at bounding box center [466, 105] width 139 height 13
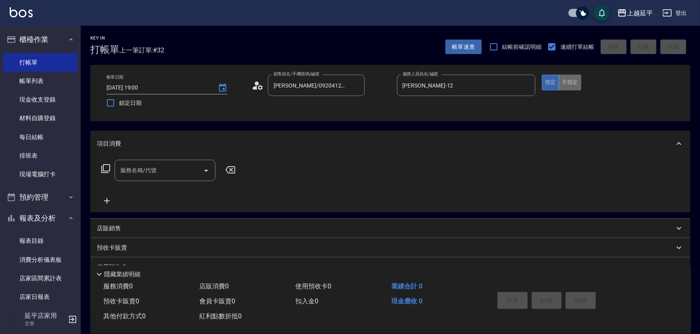
click at [578, 82] on button "不指定" at bounding box center [570, 83] width 23 height 16
click at [177, 170] on input "服務名稱/代號" at bounding box center [158, 170] width 81 height 14
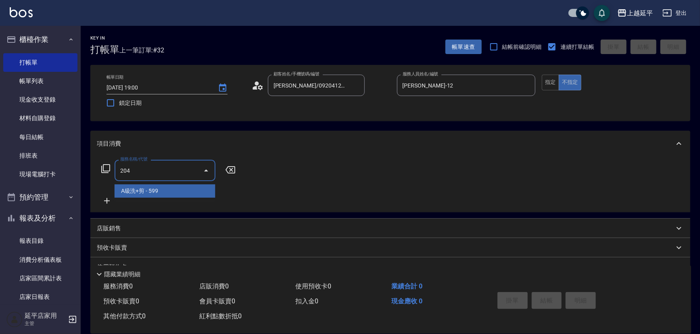
drag, startPoint x: 184, startPoint y: 185, endPoint x: 219, endPoint y: 179, distance: 34.8
click at [187, 185] on span "A級洗+剪 - 599" at bounding box center [165, 190] width 101 height 13
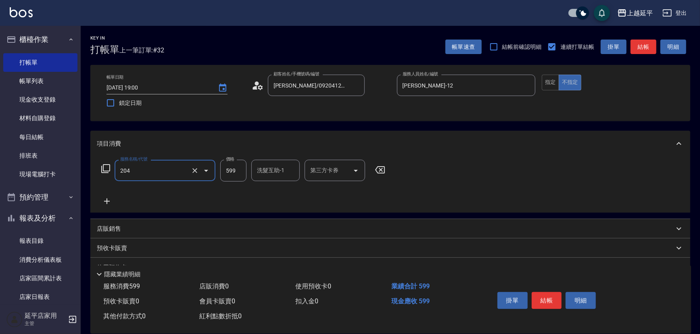
click at [242, 172] on input "599" at bounding box center [233, 171] width 26 height 22
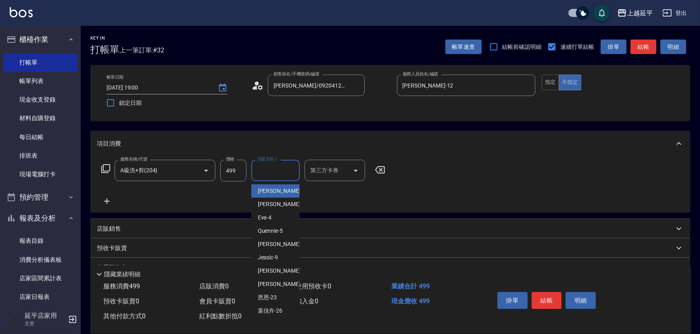
click at [281, 171] on input "洗髮互助-1" at bounding box center [275, 170] width 41 height 14
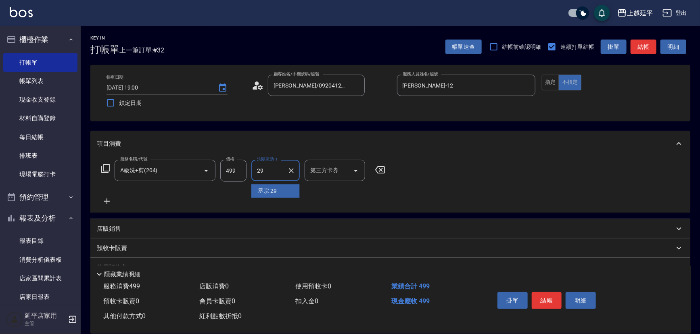
drag, startPoint x: 276, startPoint y: 189, endPoint x: 333, endPoint y: 168, distance: 61.0
click at [276, 189] on span "丞宗 -29" at bounding box center [267, 191] width 19 height 8
click at [644, 44] on button "結帳" at bounding box center [644, 47] width 26 height 15
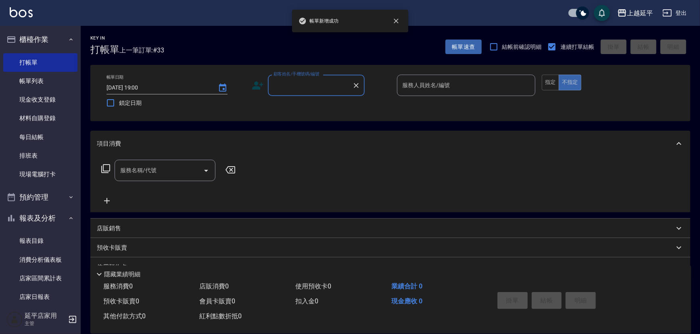
click at [322, 86] on input "顧客姓名/手機號碼/編號" at bounding box center [310, 85] width 77 height 14
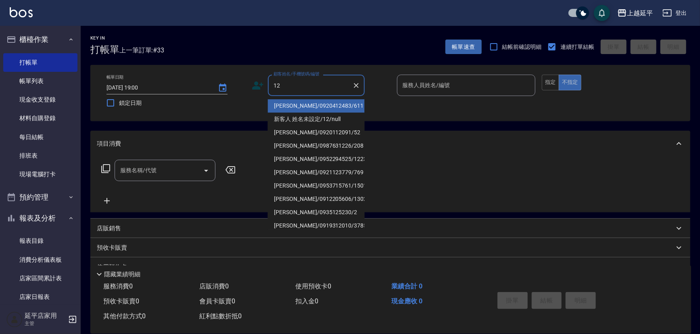
click at [320, 104] on li "[PERSON_NAME]/0920412483/611" at bounding box center [316, 105] width 97 height 13
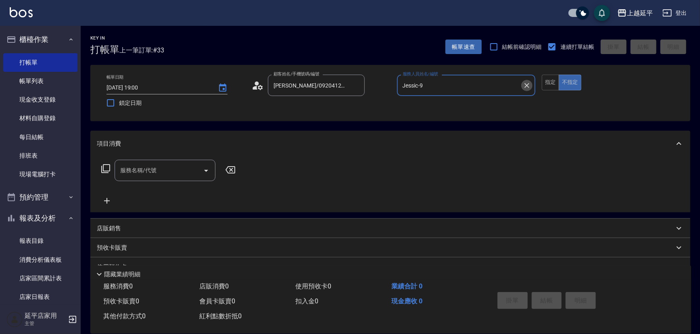
click at [523, 85] on icon "Clear" at bounding box center [527, 85] width 8 height 8
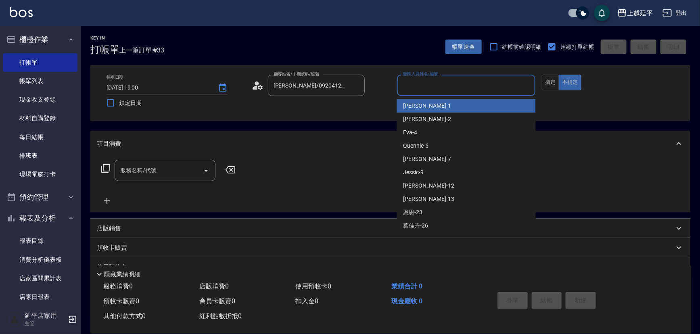
click at [504, 84] on input "服務人員姓名/編號" at bounding box center [467, 85] width 132 height 14
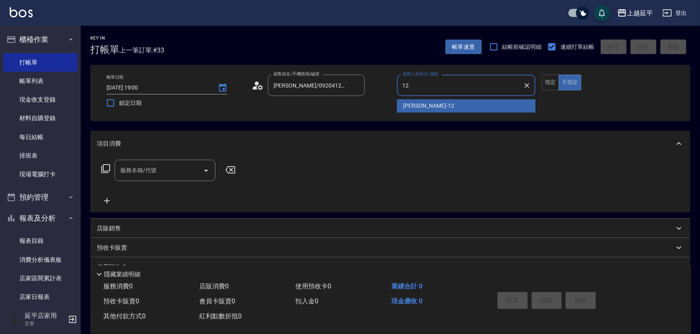
click at [469, 101] on div "[PERSON_NAME] -12" at bounding box center [466, 105] width 139 height 13
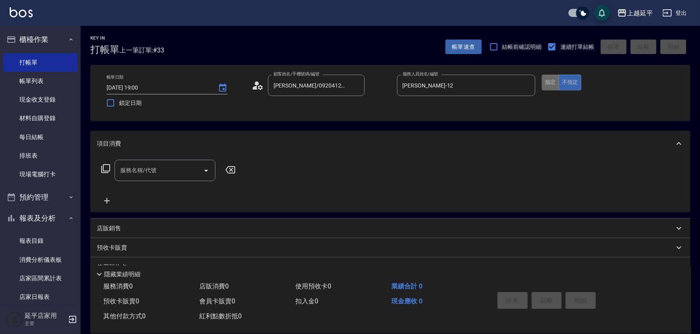
click at [549, 81] on button "指定" at bounding box center [550, 83] width 17 height 16
click at [188, 171] on input "服務名稱/代號" at bounding box center [158, 170] width 81 height 14
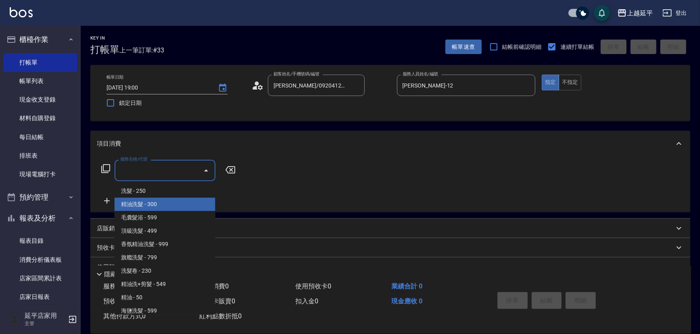
click at [179, 204] on span "精油洗髮 - 300" at bounding box center [165, 204] width 101 height 13
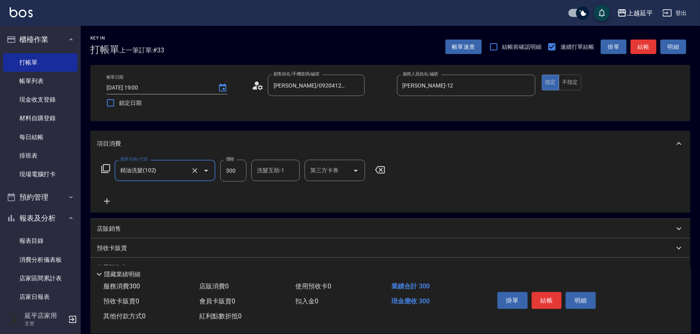
click at [271, 171] on div "洗髮互助-1 洗髮互助-1" at bounding box center [275, 170] width 48 height 21
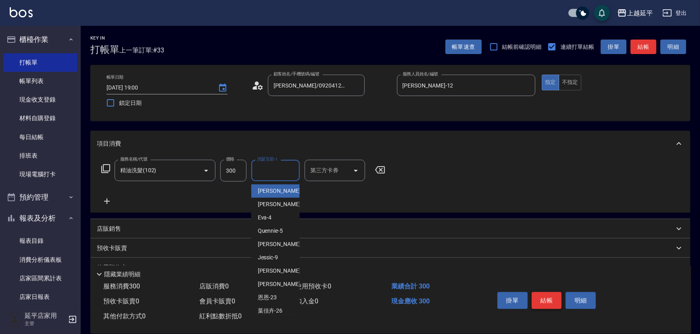
click at [547, 301] on button "結帳" at bounding box center [547, 300] width 30 height 17
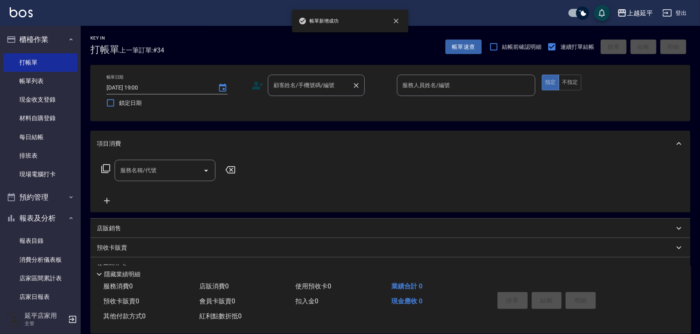
click at [327, 90] on input "顧客姓名/手機號碼/編號" at bounding box center [310, 85] width 77 height 14
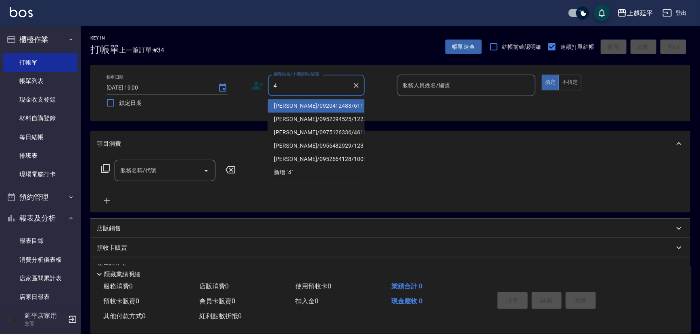
click at [332, 109] on li "[PERSON_NAME]/0920412483/611" at bounding box center [316, 105] width 97 height 13
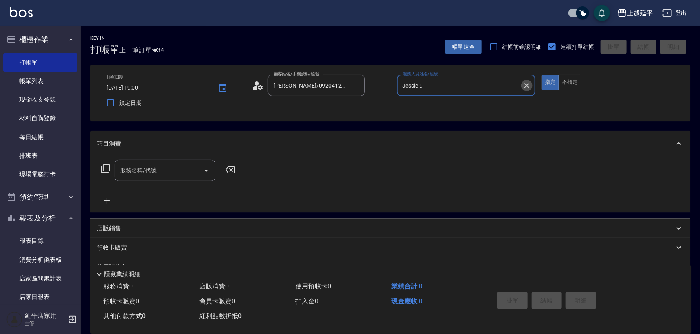
click at [528, 85] on icon "Clear" at bounding box center [526, 85] width 5 height 5
click at [515, 84] on input "服務人員姓名/編號" at bounding box center [467, 85] width 132 height 14
click at [464, 107] on div "[PERSON_NAME] -4" at bounding box center [466, 105] width 139 height 13
click at [572, 86] on button "不指定" at bounding box center [570, 83] width 23 height 16
click at [181, 170] on input "服務名稱/代號" at bounding box center [158, 170] width 81 height 14
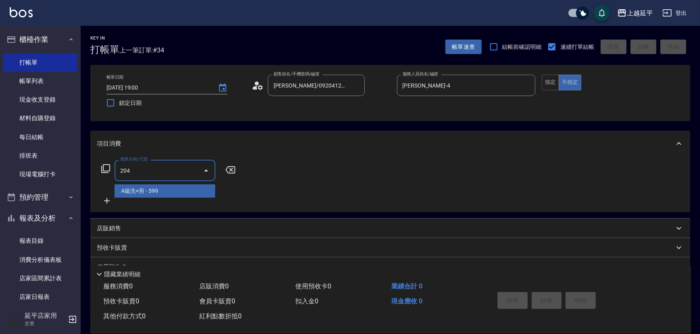
click at [193, 191] on span "A級洗+剪 - 599" at bounding box center [165, 190] width 101 height 13
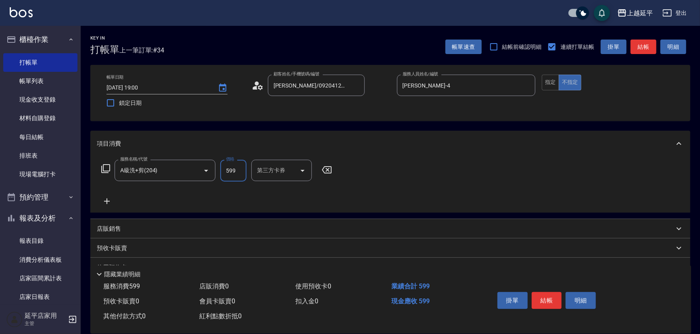
click at [241, 169] on input "599" at bounding box center [233, 171] width 26 height 22
click at [276, 175] on input "洗髮互助-1" at bounding box center [275, 170] width 41 height 14
click at [280, 190] on div "[PERSON_NAME] -4" at bounding box center [275, 190] width 48 height 13
drag, startPoint x: 645, startPoint y: 49, endPoint x: 640, endPoint y: 51, distance: 5.4
click at [640, 50] on button "結帳" at bounding box center [644, 47] width 26 height 15
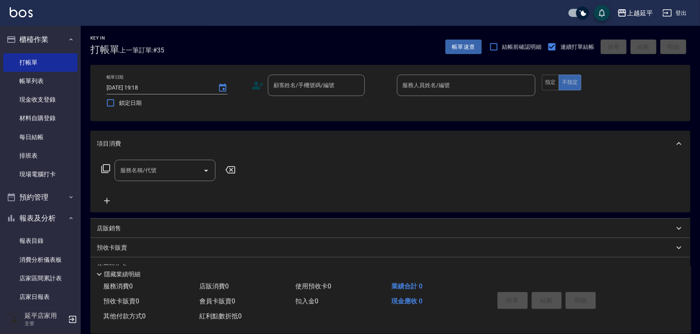
click at [625, 186] on div "服務名稱/代號 服務名稱/代號" at bounding box center [390, 185] width 600 height 56
click at [674, 132] on div "項目消費" at bounding box center [390, 144] width 600 height 26
click at [316, 88] on input "顧客姓名/手機號碼/編號" at bounding box center [310, 85] width 77 height 14
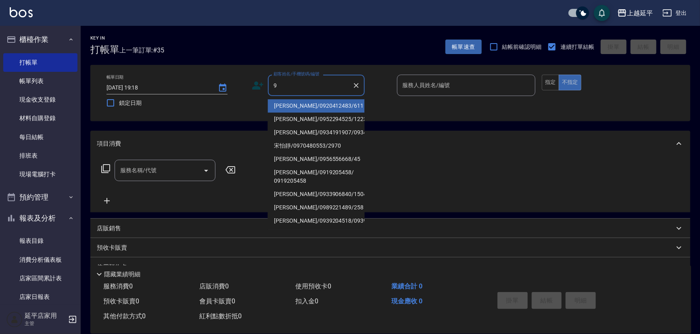
click at [333, 101] on li "[PERSON_NAME]/0920412483/611" at bounding box center [316, 105] width 97 height 13
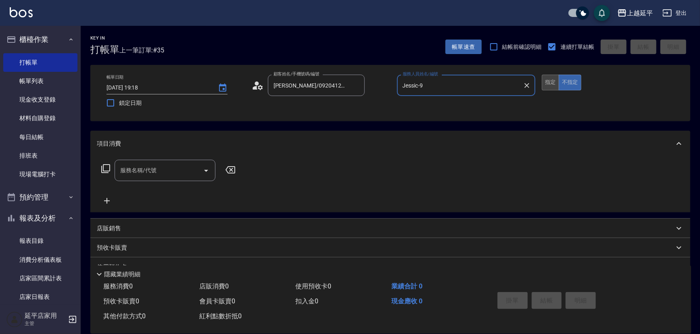
click at [553, 83] on button "指定" at bounding box center [550, 83] width 17 height 16
click at [168, 170] on input "服務名稱/代號" at bounding box center [158, 170] width 81 height 14
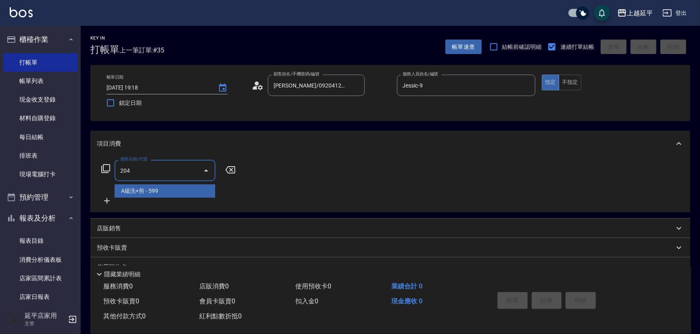
click at [196, 191] on span "A級洗+剪 - 599" at bounding box center [165, 190] width 101 height 13
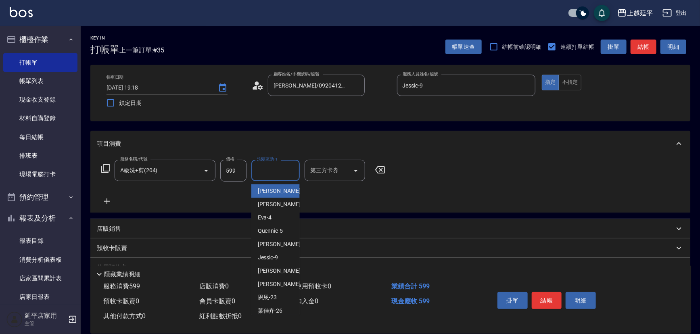
click at [268, 172] on input "洗髮互助-1" at bounding box center [275, 170] width 41 height 14
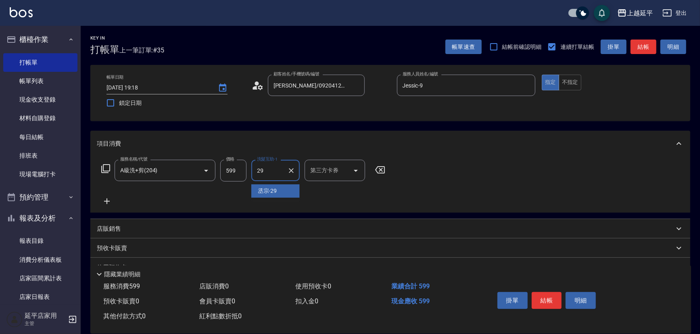
click at [278, 185] on div "丞宗 -29" at bounding box center [275, 190] width 48 height 13
click at [652, 46] on button "結帳" at bounding box center [644, 47] width 26 height 15
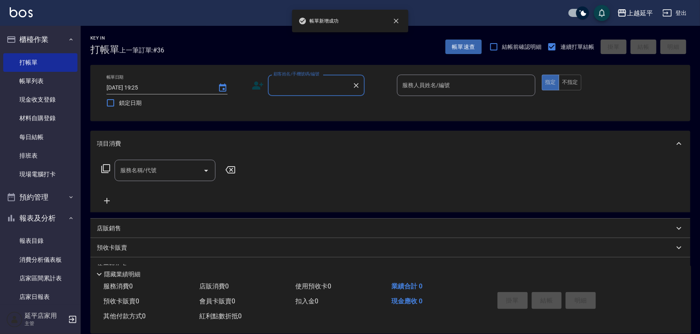
click at [325, 86] on input "顧客姓名/手機號碼/編號" at bounding box center [310, 85] width 77 height 14
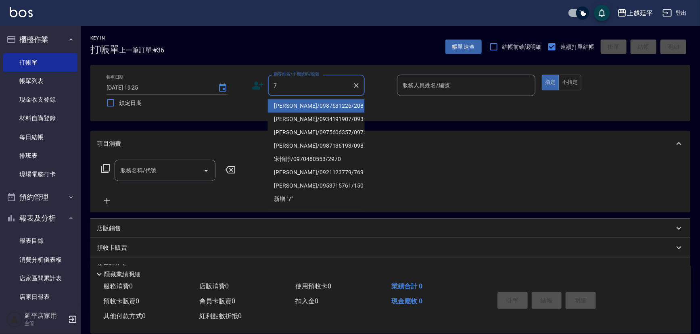
click at [331, 103] on li "[PERSON_NAME]/0987631226/208" at bounding box center [316, 105] width 97 height 13
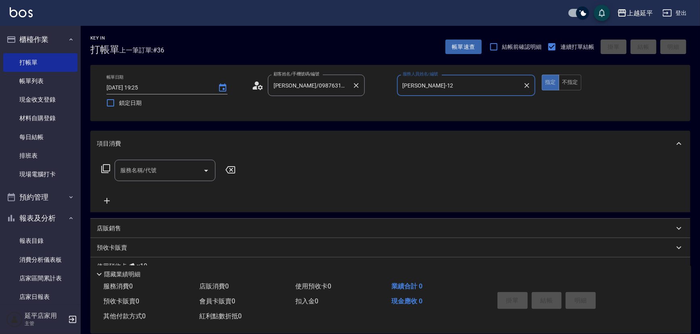
click at [357, 86] on icon "Clear" at bounding box center [356, 85] width 5 height 5
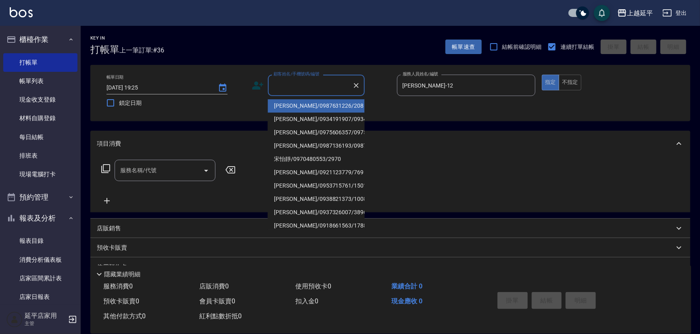
click at [347, 84] on input "顧客姓名/手機號碼/編號" at bounding box center [310, 85] width 77 height 14
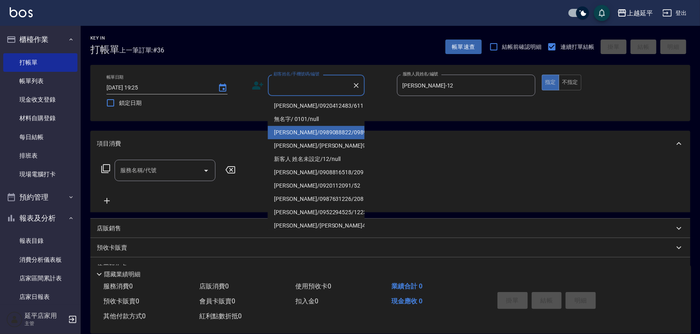
click at [336, 126] on li "[PERSON_NAME]/0989088822/0989088822" at bounding box center [316, 132] width 97 height 13
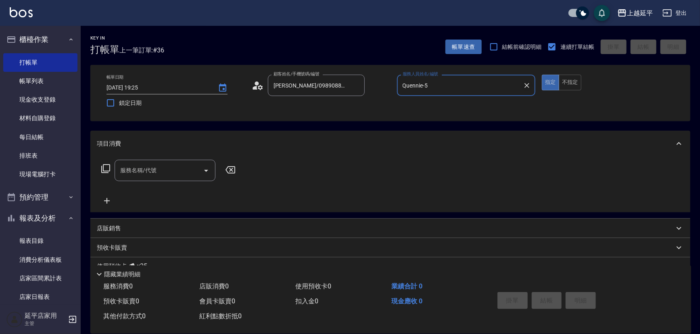
click at [524, 86] on icon "Clear" at bounding box center [527, 85] width 8 height 8
click at [491, 85] on input "服務人員姓名/編號" at bounding box center [467, 85] width 132 height 14
click at [472, 102] on div "[PERSON_NAME] -7" at bounding box center [466, 105] width 139 height 13
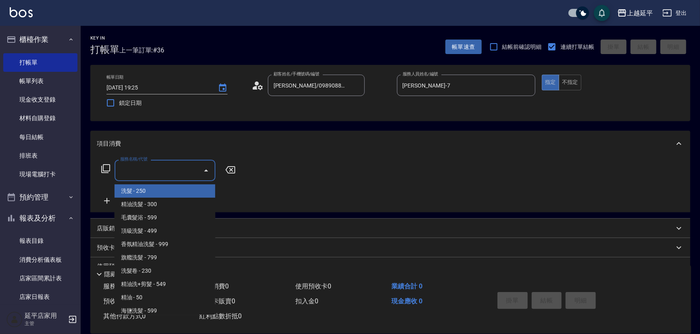
click at [173, 172] on input "服務名稱/代號" at bounding box center [158, 170] width 81 height 14
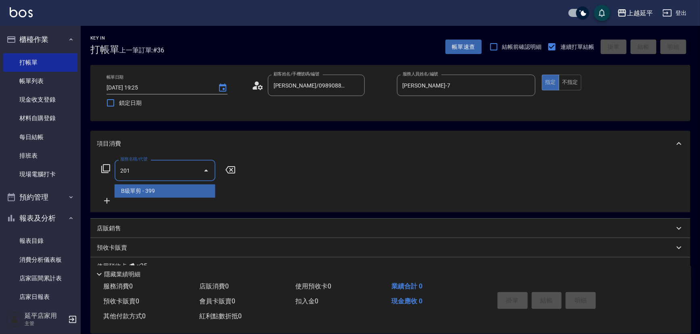
click at [185, 190] on span "B級單剪 - 399" at bounding box center [165, 190] width 101 height 13
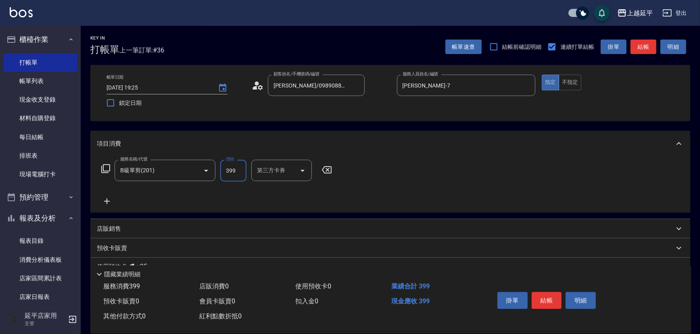
click at [236, 173] on input "399" at bounding box center [233, 171] width 26 height 22
click at [647, 47] on button "結帳" at bounding box center [644, 47] width 26 height 15
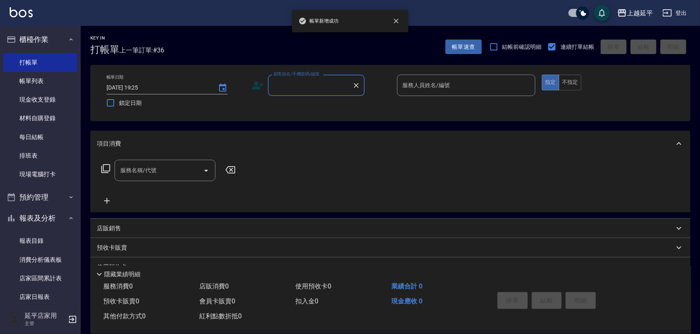
click at [329, 88] on input "顧客姓名/手機號碼/編號" at bounding box center [310, 85] width 77 height 14
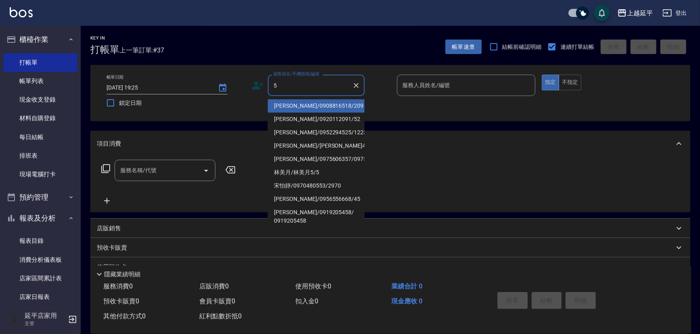
click at [334, 102] on li "[PERSON_NAME]/0908816518/209" at bounding box center [316, 105] width 97 height 13
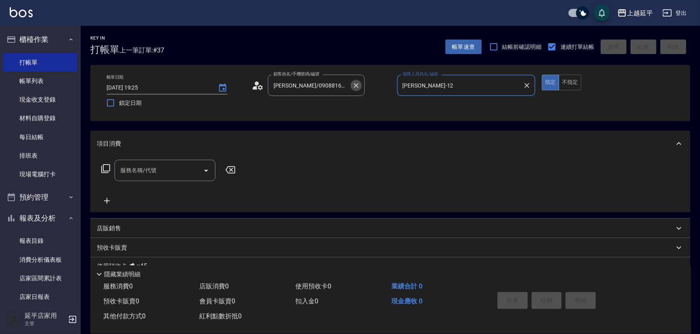
click at [356, 83] on icon "Clear" at bounding box center [356, 85] width 8 height 8
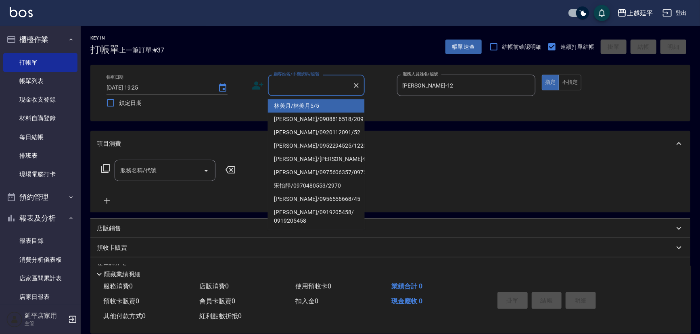
click at [342, 86] on input "顧客姓名/手機號碼/編號" at bounding box center [310, 85] width 77 height 14
click at [340, 104] on li "林美月/林美月5/5" at bounding box center [316, 105] width 97 height 13
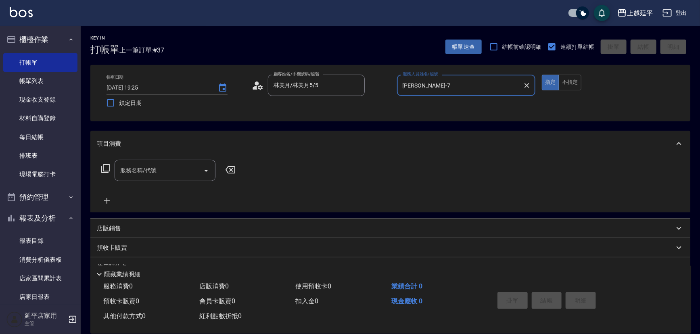
click at [180, 166] on input "服務名稱/代號" at bounding box center [158, 170] width 81 height 14
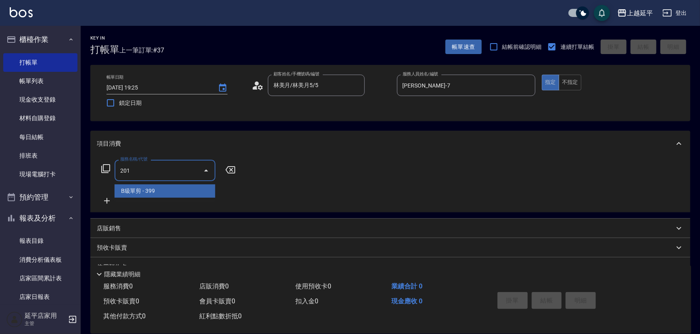
drag, startPoint x: 187, startPoint y: 188, endPoint x: 217, endPoint y: 181, distance: 31.2
click at [188, 188] on span "B級單剪 - 399" at bounding box center [165, 190] width 101 height 13
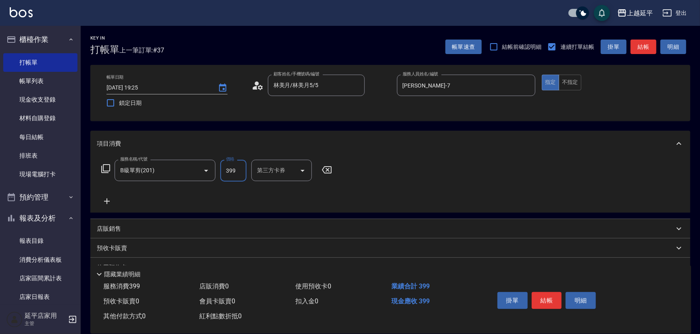
click at [242, 167] on input "399" at bounding box center [233, 171] width 26 height 22
click at [555, 293] on button "結帳" at bounding box center [547, 300] width 30 height 17
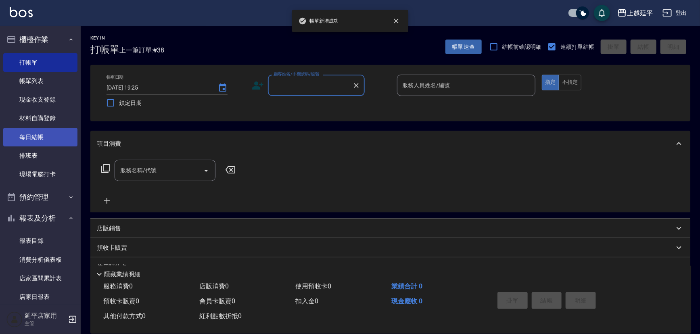
click at [39, 136] on link "每日結帳" at bounding box center [40, 137] width 74 height 19
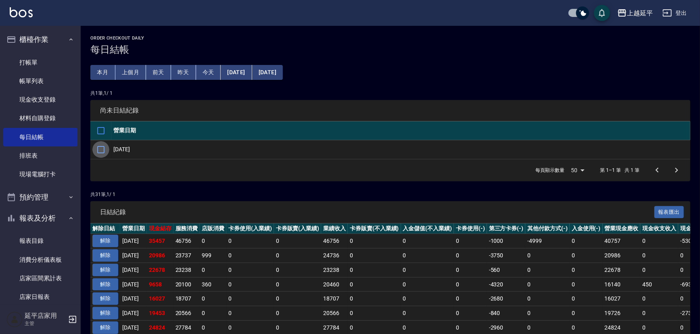
click at [99, 149] on input "checkbox" at bounding box center [100, 149] width 17 height 17
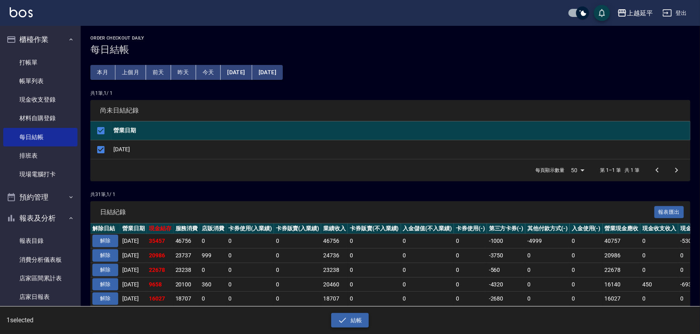
click at [346, 319] on icon "button" at bounding box center [343, 320] width 10 height 10
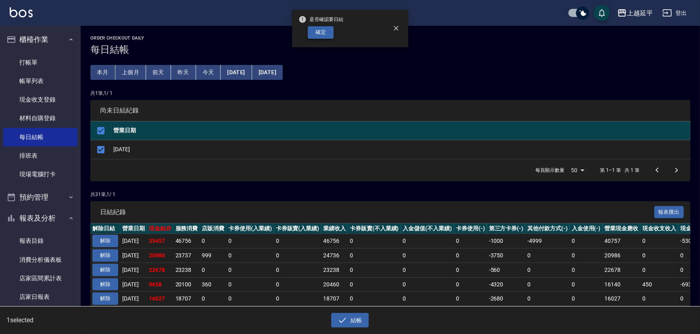
click at [316, 32] on button "確定" at bounding box center [321, 32] width 26 height 13
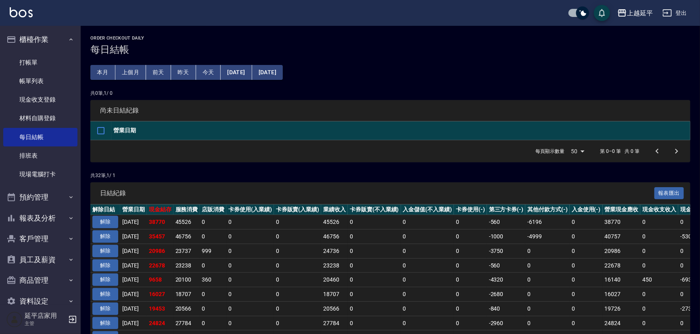
click at [210, 72] on button "今天" at bounding box center [208, 72] width 25 height 15
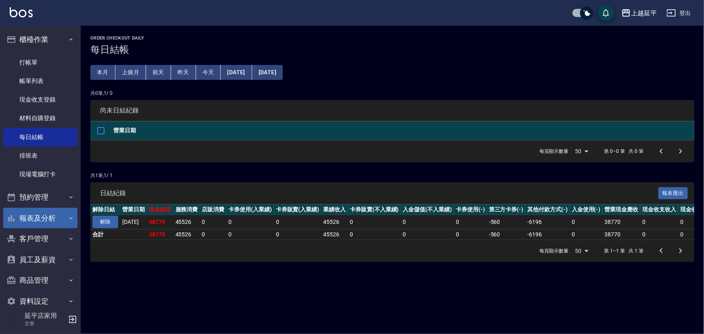
click at [29, 220] on button "報表及分析" at bounding box center [40, 218] width 74 height 21
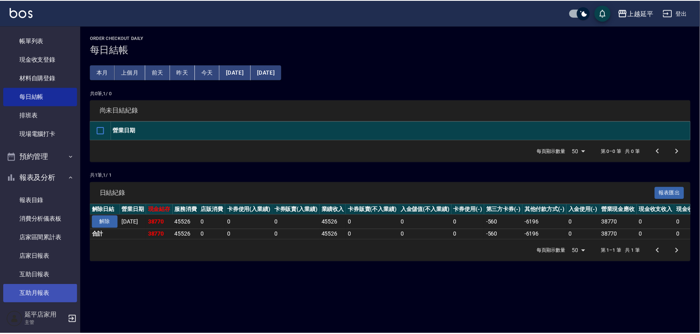
scroll to position [110, 0]
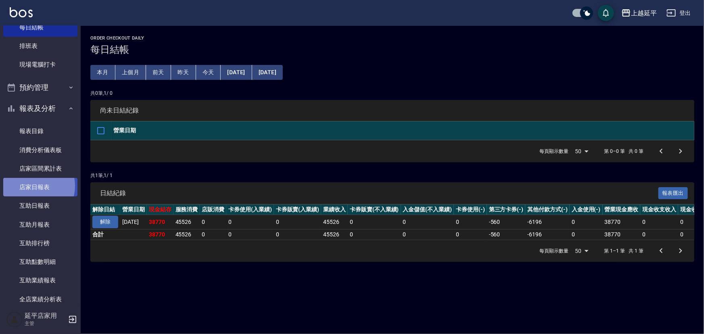
click at [29, 186] on link "店家日報表" at bounding box center [40, 187] width 74 height 19
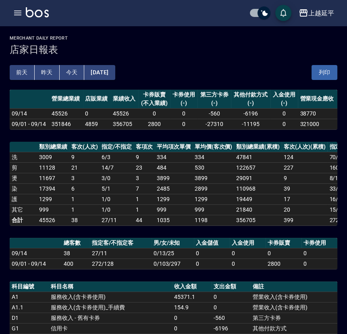
click at [112, 71] on button "[DATE]" at bounding box center [99, 72] width 31 height 15
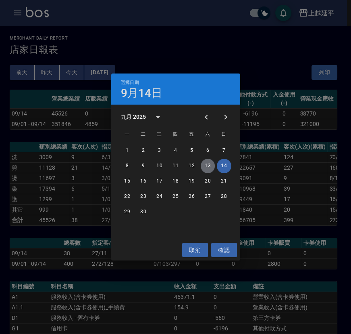
click at [209, 167] on button "13" at bounding box center [208, 166] width 15 height 15
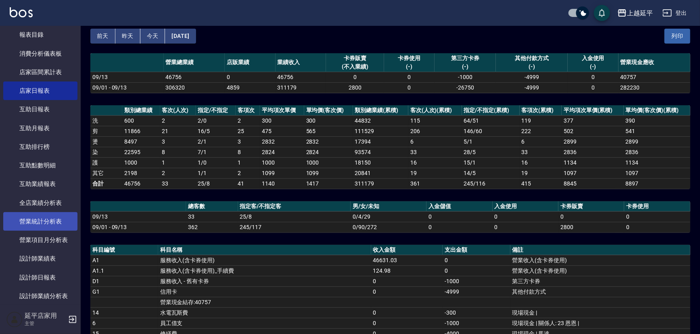
scroll to position [257, 0]
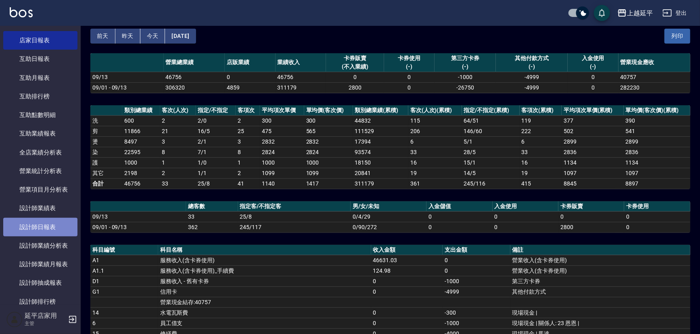
click at [44, 226] on link "設計師日報表" at bounding box center [40, 227] width 74 height 19
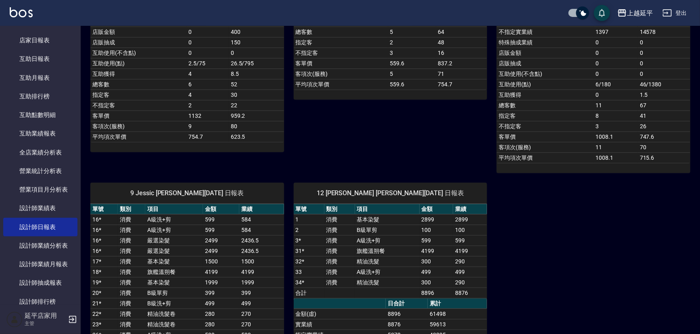
scroll to position [367, 0]
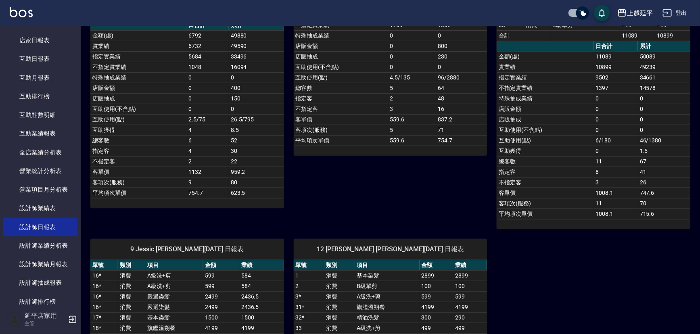
drag, startPoint x: 161, startPoint y: 233, endPoint x: 136, endPoint y: 238, distance: 25.9
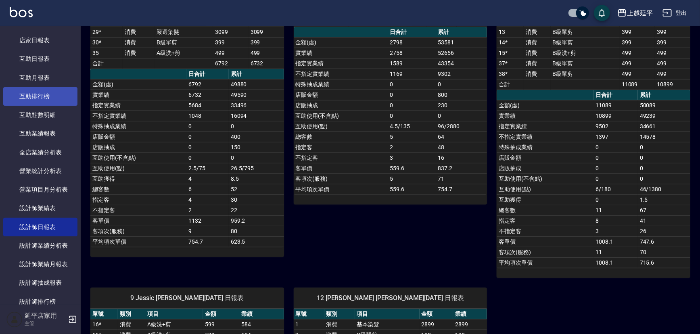
scroll to position [97, 0]
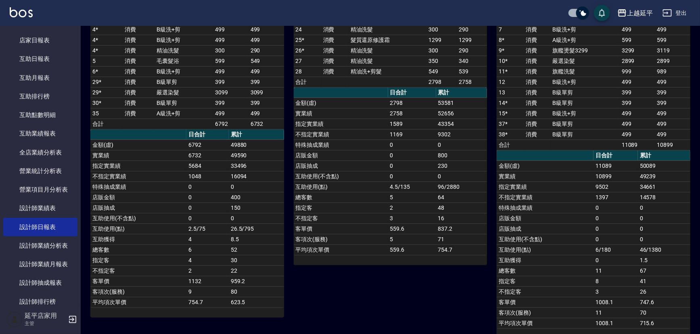
drag, startPoint x: 49, startPoint y: 89, endPoint x: 32, endPoint y: 46, distance: 46.4
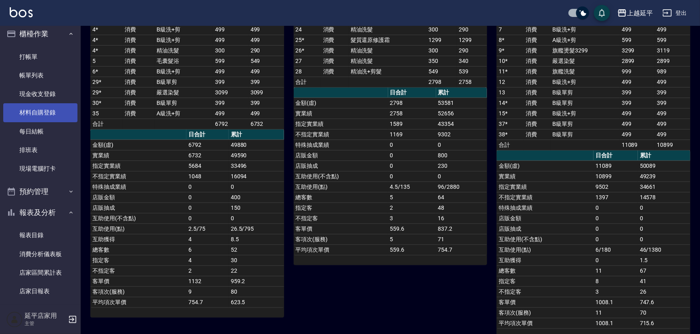
scroll to position [0, 0]
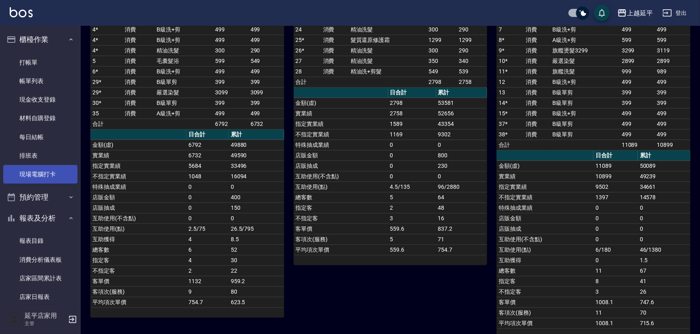
click at [40, 174] on link "現場電腦打卡" at bounding box center [40, 174] width 74 height 19
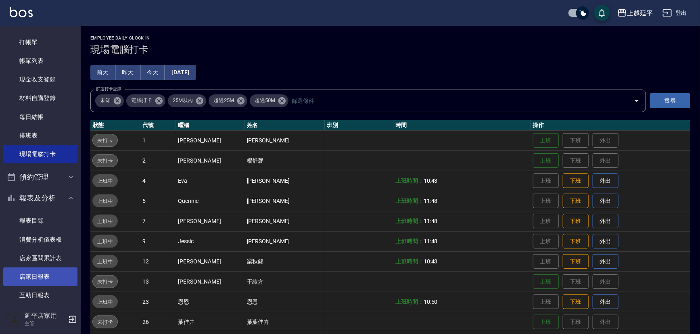
scroll to position [36, 0]
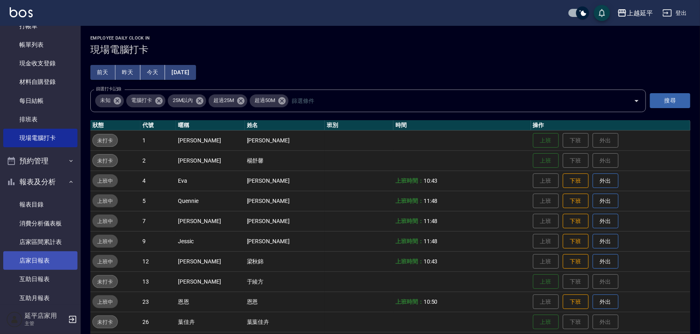
click at [44, 255] on link "店家日報表" at bounding box center [40, 260] width 74 height 19
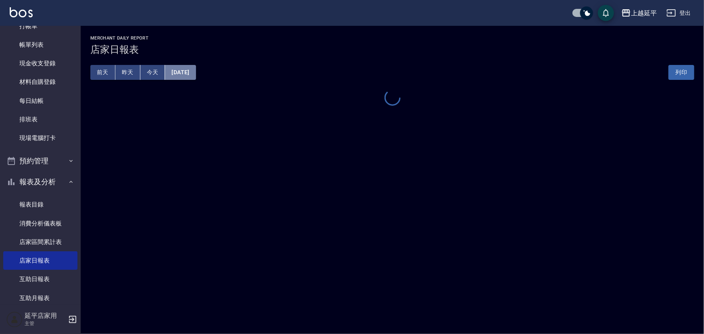
click at [196, 74] on button "[DATE]" at bounding box center [180, 72] width 31 height 15
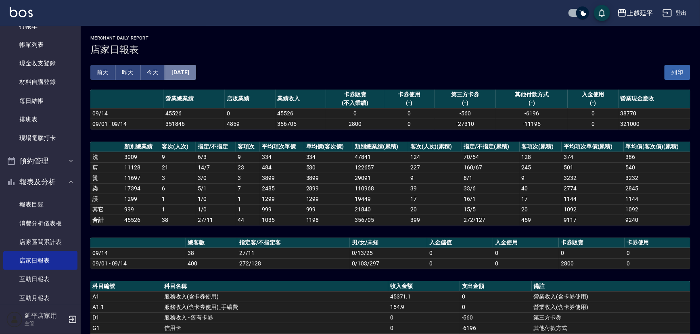
click at [196, 72] on button "[DATE]" at bounding box center [180, 72] width 31 height 15
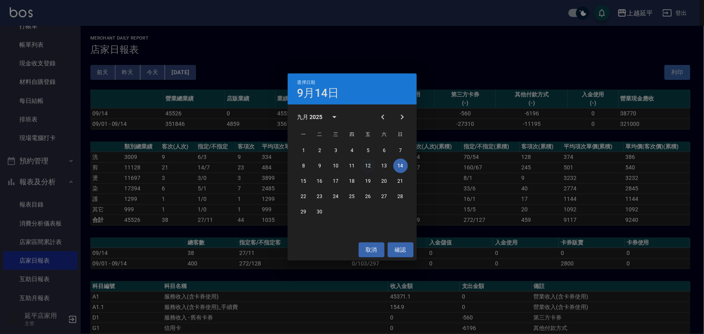
click at [368, 165] on button "12" at bounding box center [368, 166] width 15 height 15
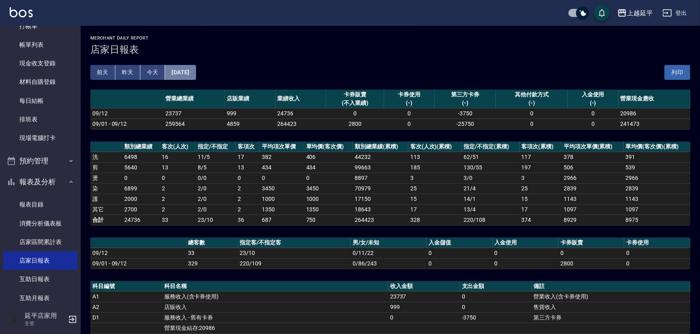
click at [196, 74] on button "[DATE]" at bounding box center [180, 72] width 31 height 15
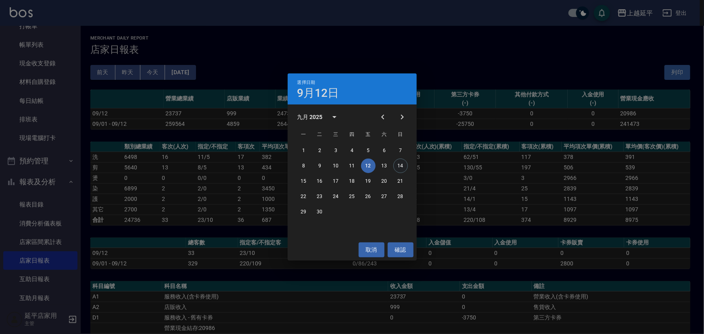
click at [399, 165] on button "14" at bounding box center [400, 166] width 15 height 15
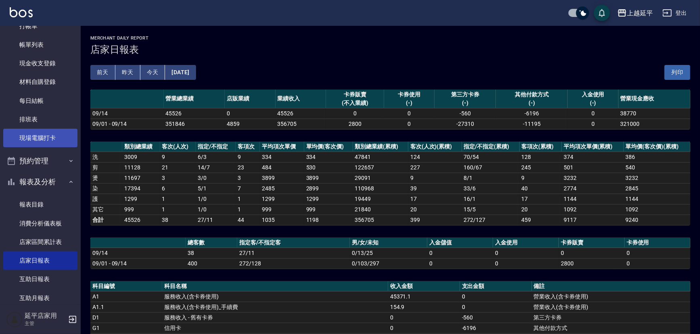
click at [40, 136] on link "現場電腦打卡" at bounding box center [40, 138] width 74 height 19
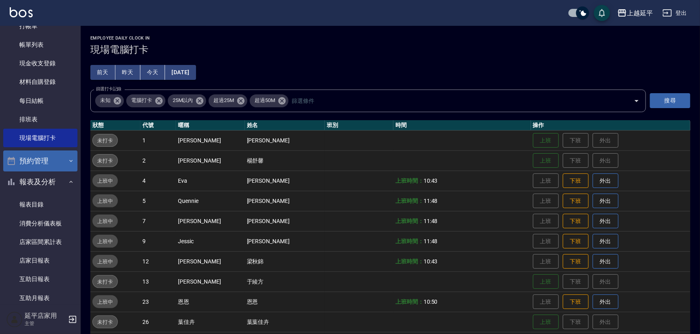
click at [3, 129] on link "現場電腦打卡" at bounding box center [40, 138] width 74 height 19
click at [574, 185] on button "下班" at bounding box center [576, 181] width 26 height 14
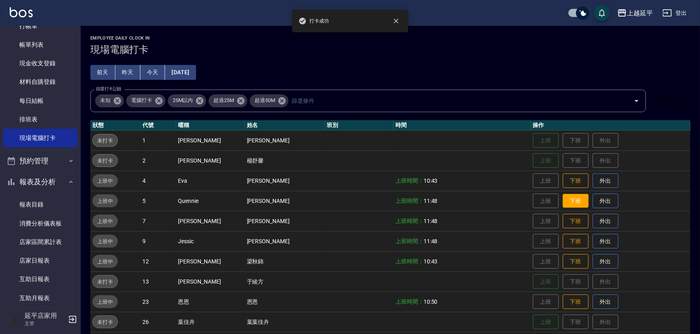
click at [569, 199] on button "下班" at bounding box center [576, 201] width 26 height 14
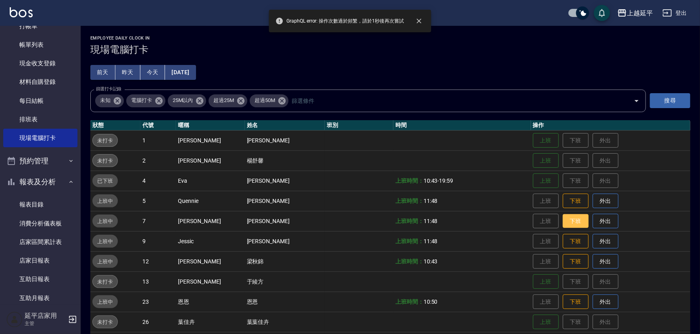
click at [571, 219] on button "下班" at bounding box center [576, 221] width 26 height 14
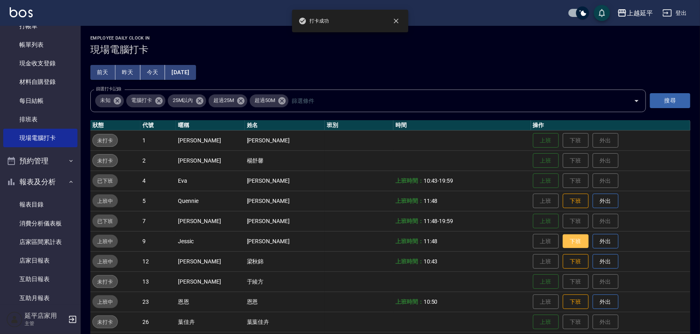
click at [570, 238] on button "下班" at bounding box center [576, 241] width 26 height 14
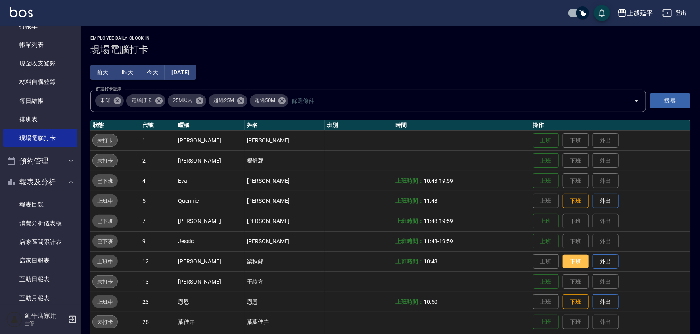
click at [573, 266] on button "下班" at bounding box center [576, 262] width 26 height 14
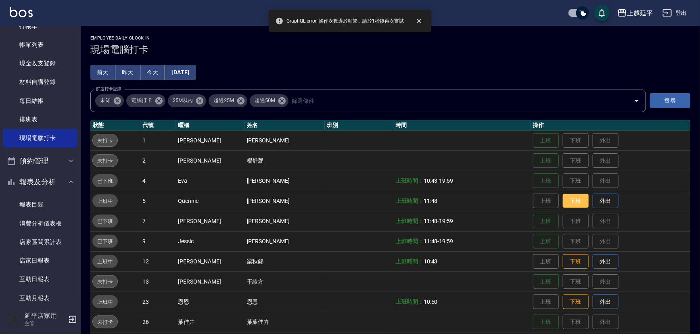
click at [566, 199] on button "下班" at bounding box center [576, 201] width 26 height 14
click at [570, 262] on button "下班" at bounding box center [576, 262] width 26 height 14
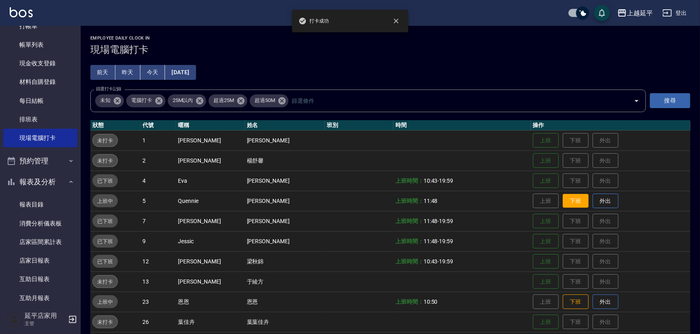
click at [563, 205] on button "下班" at bounding box center [576, 201] width 26 height 14
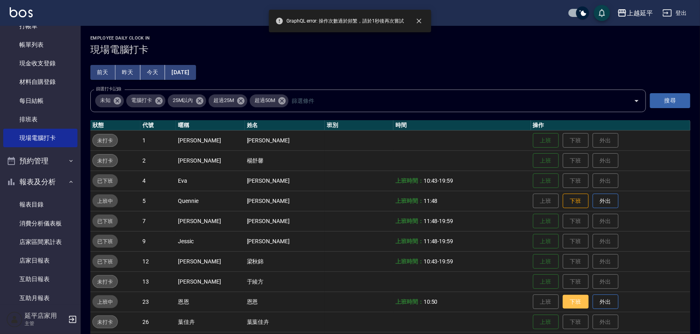
click at [569, 303] on button "下班" at bounding box center [576, 302] width 26 height 14
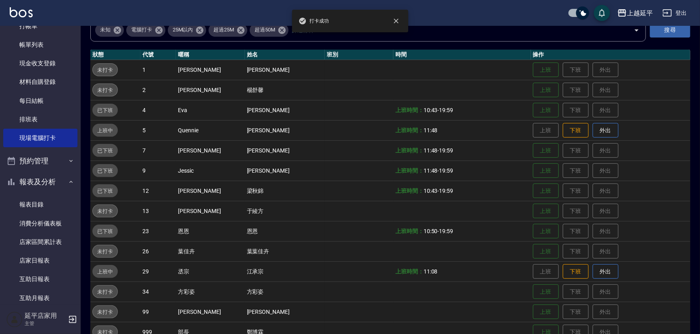
scroll to position [73, 0]
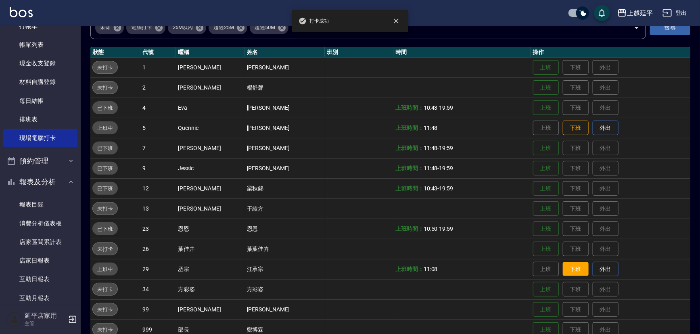
click at [569, 267] on button "下班" at bounding box center [576, 269] width 26 height 14
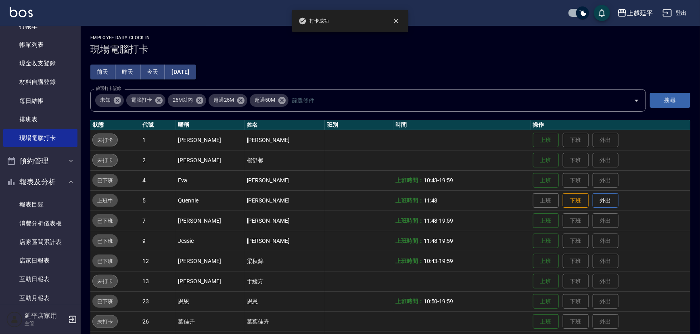
scroll to position [0, 0]
click at [564, 191] on td "上班 下班 外出" at bounding box center [610, 201] width 159 height 20
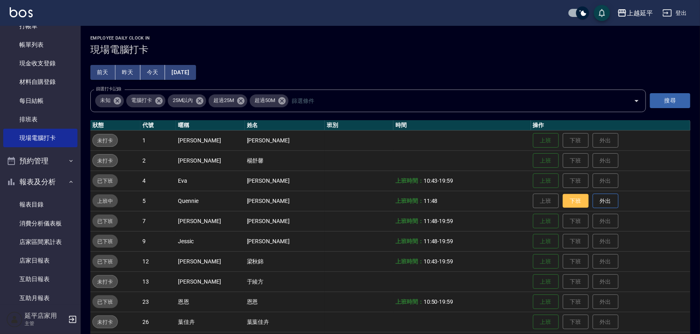
click at [567, 199] on button "下班" at bounding box center [576, 201] width 26 height 14
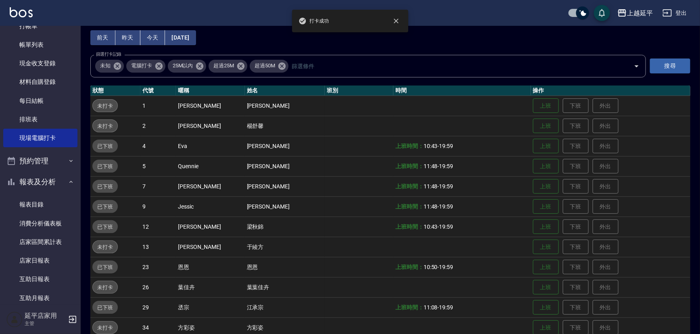
scroll to position [73, 0]
